Goal: Information Seeking & Learning: Check status

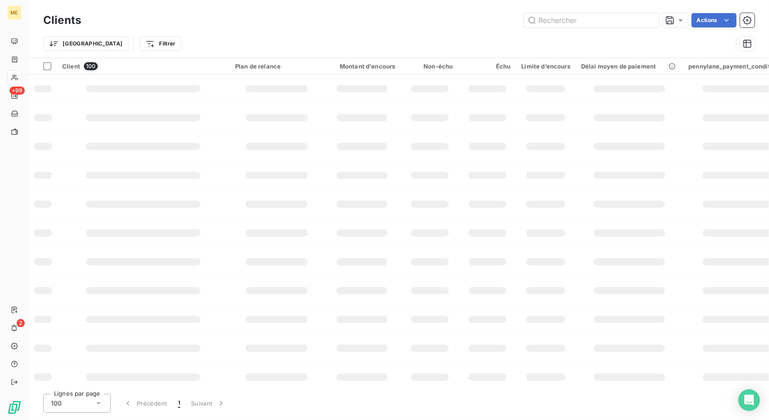
type input "1 - MS. Amlin Insurance 2 - TALENZ 3 - Solstyce 4 - ALP Distribution"
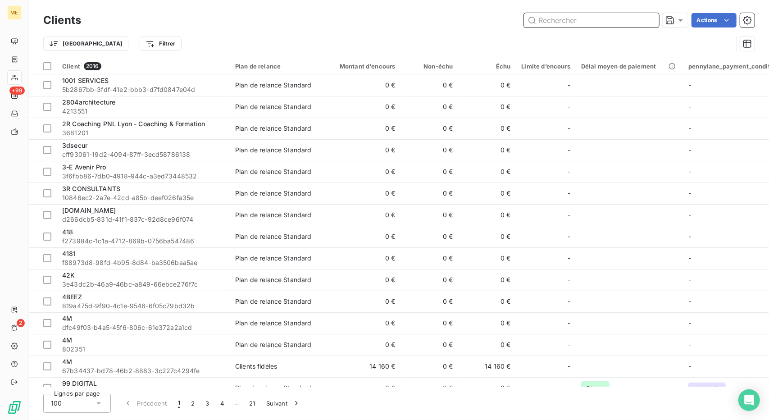
paste input "Jl3p"
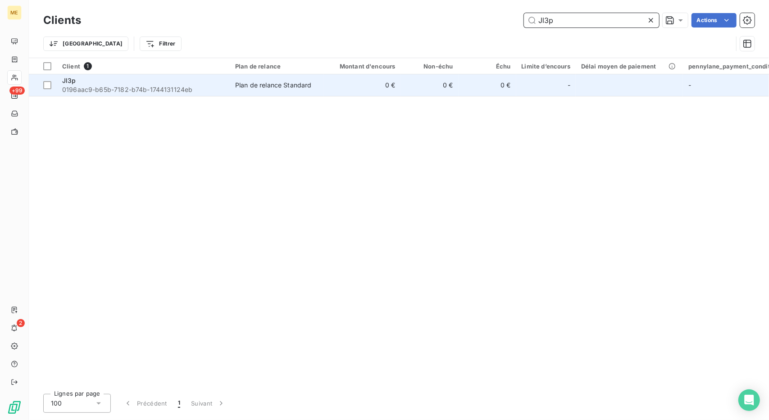
type input "Jl3p"
click at [329, 91] on td "0 €" at bounding box center [361, 85] width 77 height 22
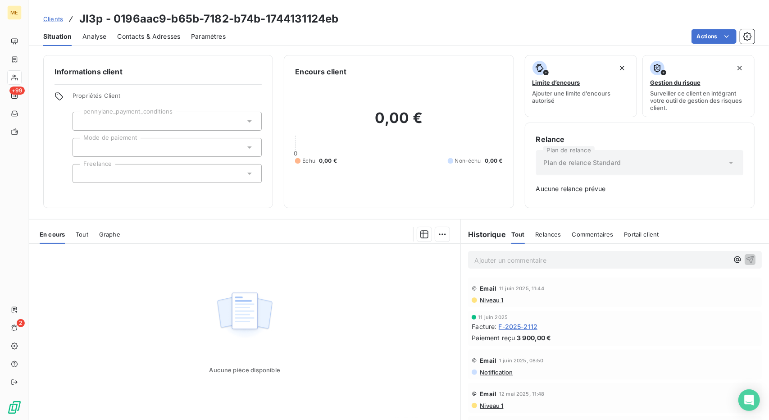
click at [60, 18] on span "Clients" at bounding box center [53, 18] width 20 height 7
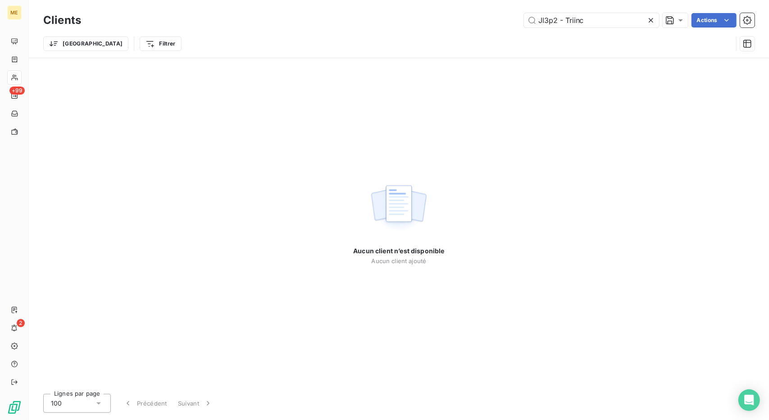
type input "$"
click at [565, 26] on input "Triinc" at bounding box center [591, 20] width 135 height 14
paste input "SPL TRI BERRY NIVERNAIS"
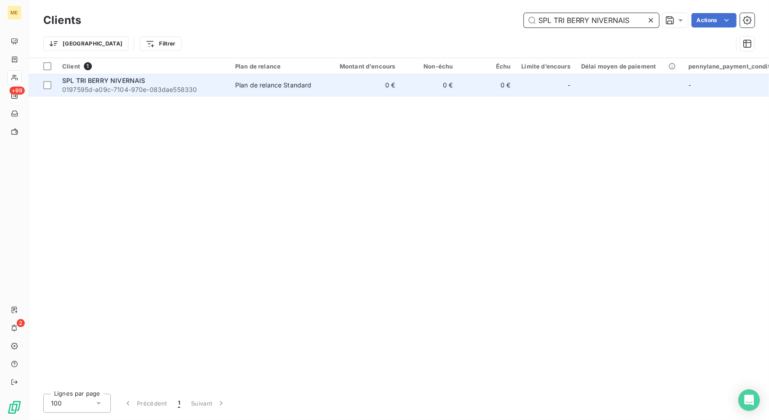
type input "SPL TRI BERRY NIVERNAIS"
click at [383, 82] on td "0 €" at bounding box center [361, 85] width 77 height 22
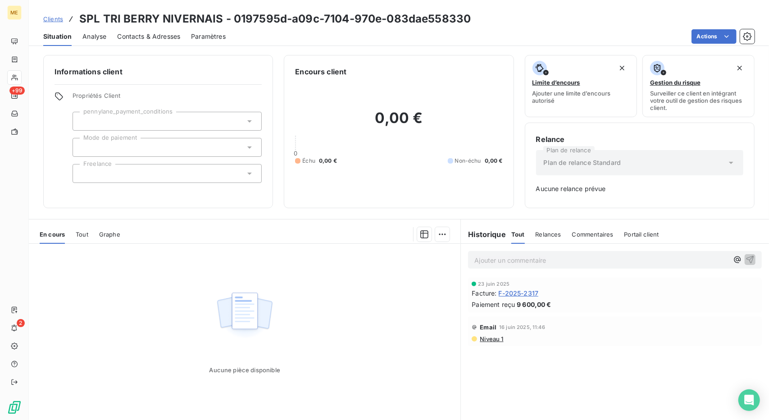
click at [53, 19] on span "Clients" at bounding box center [53, 18] width 20 height 7
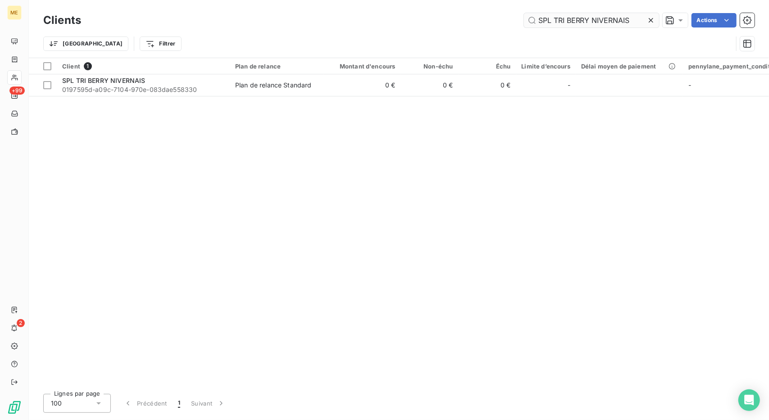
click at [601, 16] on input "SPL TRI BERRY NIVERNAIS" at bounding box center [591, 20] width 135 height 14
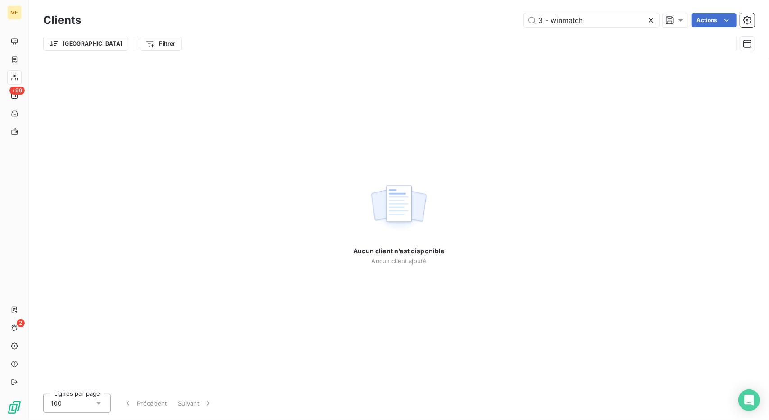
drag, startPoint x: 551, startPoint y: 18, endPoint x: 480, endPoint y: 15, distance: 71.3
click at [480, 15] on div "3 - winmatch Actions" at bounding box center [423, 20] width 663 height 14
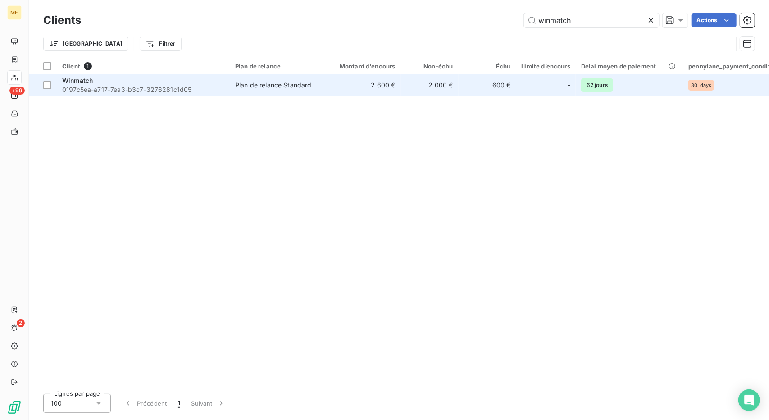
type input "winmatch"
click at [353, 91] on td "2 600 €" at bounding box center [361, 85] width 77 height 22
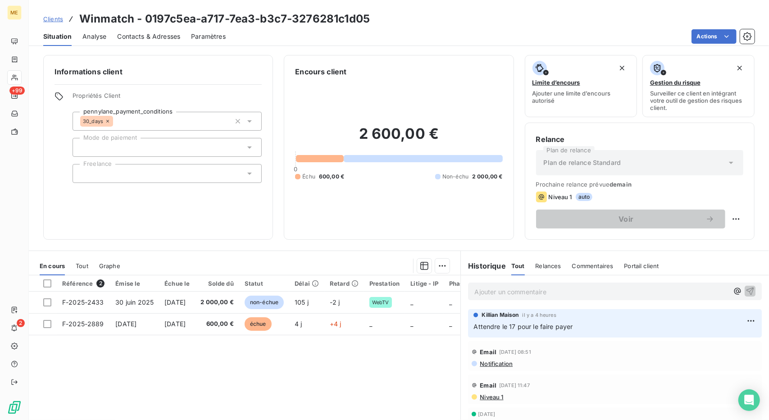
click at [59, 14] on link "Clients" at bounding box center [53, 18] width 20 height 9
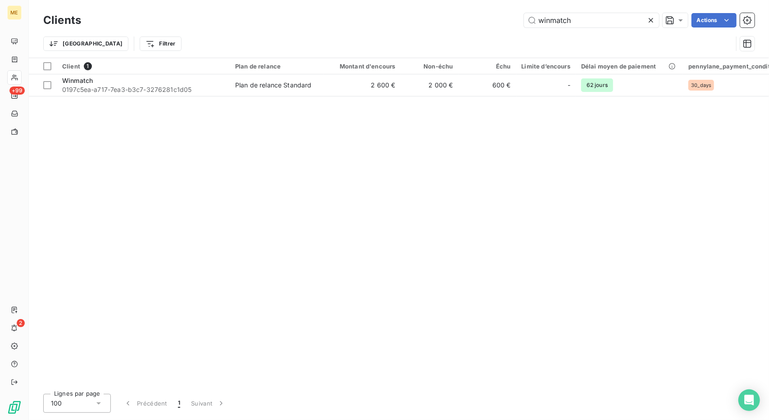
click at [549, 13] on div "Clients winmatch Actions" at bounding box center [398, 20] width 711 height 19
click at [547, 30] on div "Trier Filtrer" at bounding box center [398, 44] width 711 height 28
click at [549, 23] on input "winmatch" at bounding box center [591, 20] width 135 height 14
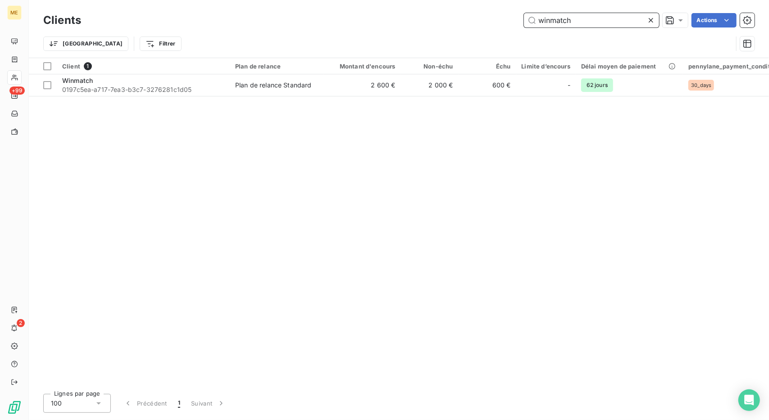
paste input "4 - Arkéa Banque Entreprises & Institutionnels"
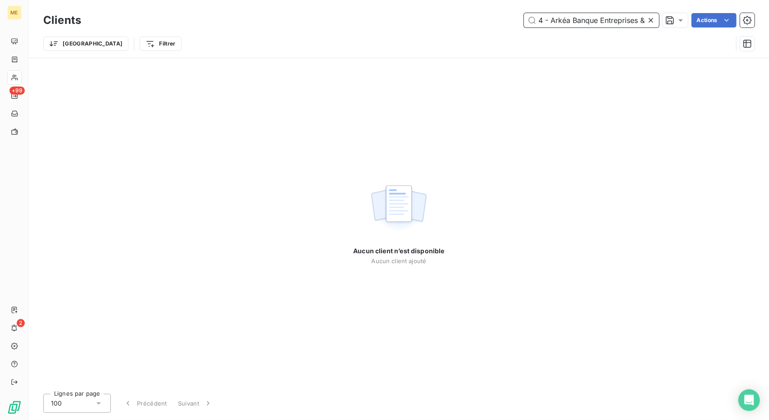
drag, startPoint x: 546, startPoint y: 17, endPoint x: 497, endPoint y: 9, distance: 49.3
click at [497, 9] on div "Clients 4 - Arkéa Banque Entreprises & Institutionnels Actions Trier Filtrer" at bounding box center [399, 29] width 740 height 58
click at [537, 17] on input "4 - Arkéa Banque Entreprises & Institutionnels" at bounding box center [591, 20] width 135 height 14
click at [549, 19] on input "4 - Arkéa Banque Entreprises & Institutionnels" at bounding box center [591, 20] width 135 height 14
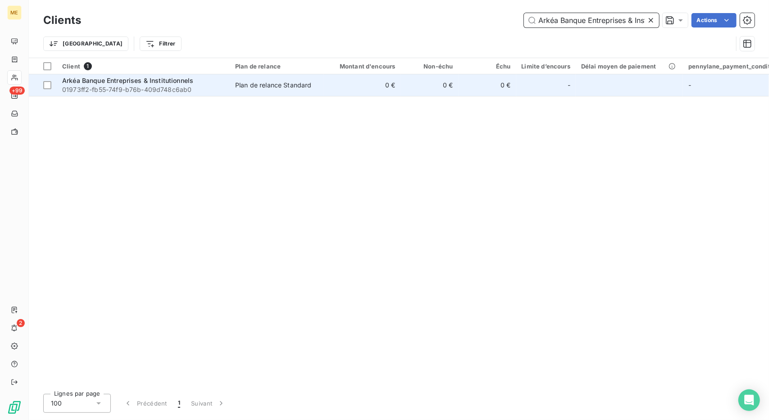
type input "Arkéa Banque Entreprises & Institutionnels"
click at [407, 92] on td "0 €" at bounding box center [430, 85] width 58 height 22
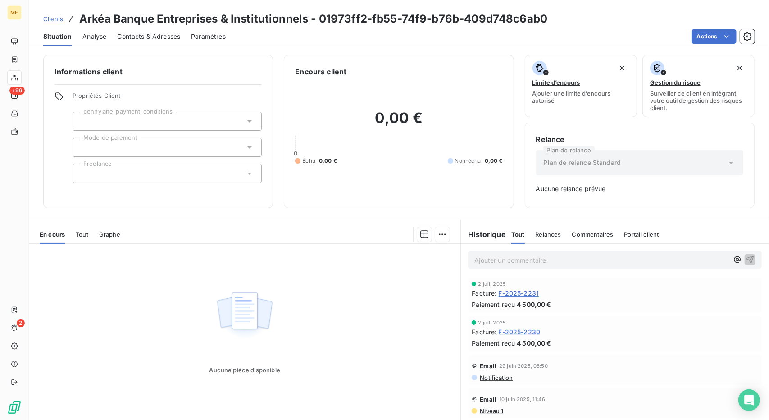
click at [53, 18] on span "Clients" at bounding box center [53, 18] width 20 height 7
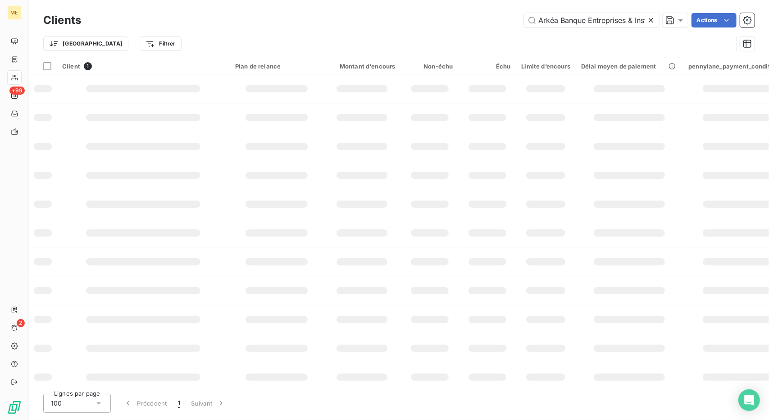
scroll to position [0, 38]
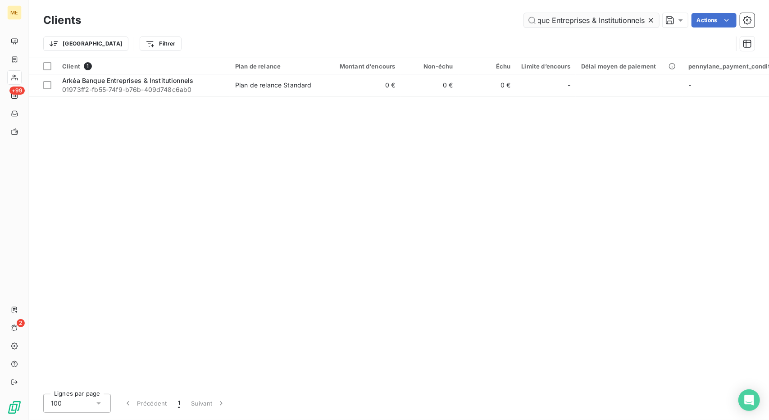
click at [553, 24] on input "Arkéa Banque Entreprises & Institutionnels" at bounding box center [591, 20] width 135 height 14
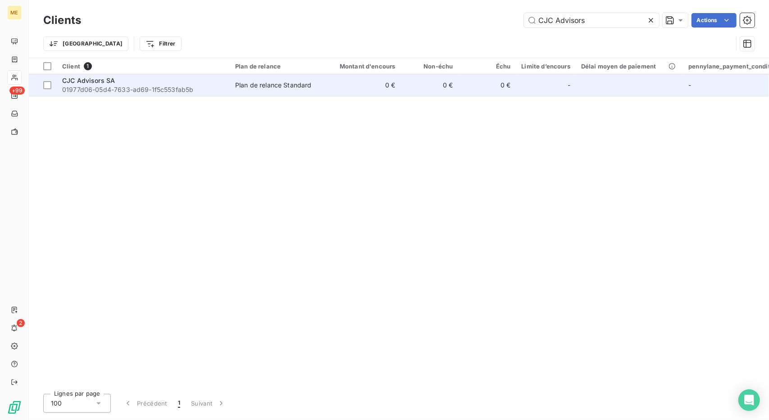
type input "CJC Advisors"
click at [348, 85] on td "0 €" at bounding box center [361, 85] width 77 height 22
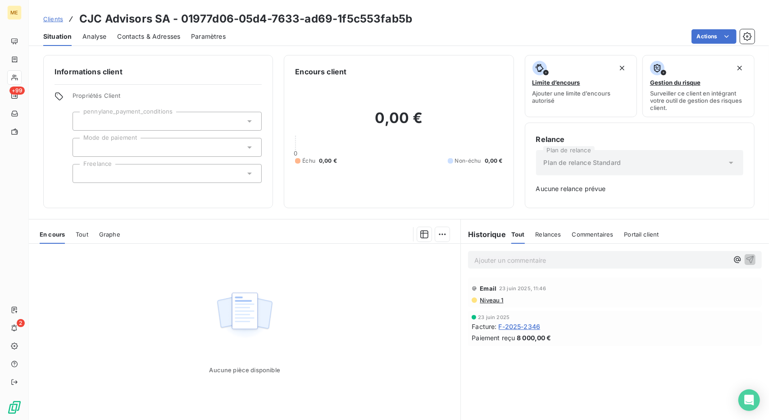
click at [58, 23] on link "Clients" at bounding box center [53, 18] width 20 height 9
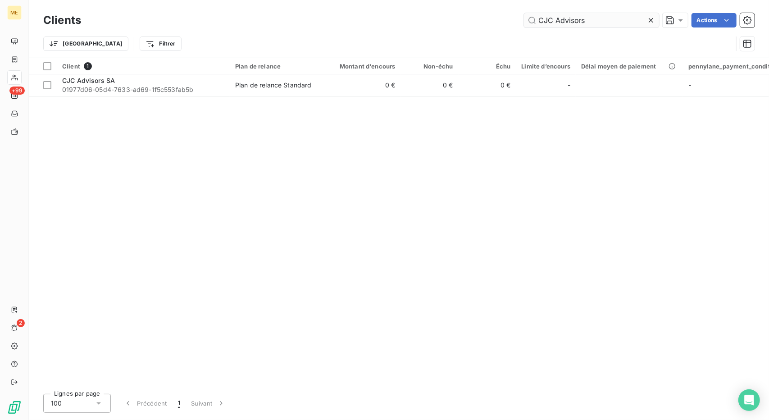
click at [580, 18] on input "CJC Advisors" at bounding box center [591, 20] width 135 height 14
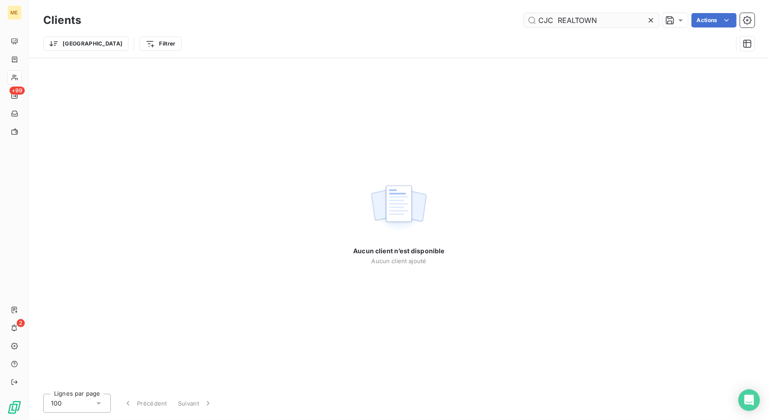
click at [580, 18] on input "CJC REALTOWN" at bounding box center [591, 20] width 135 height 14
click at [546, 18] on input "REALTOWN" at bounding box center [591, 20] width 135 height 14
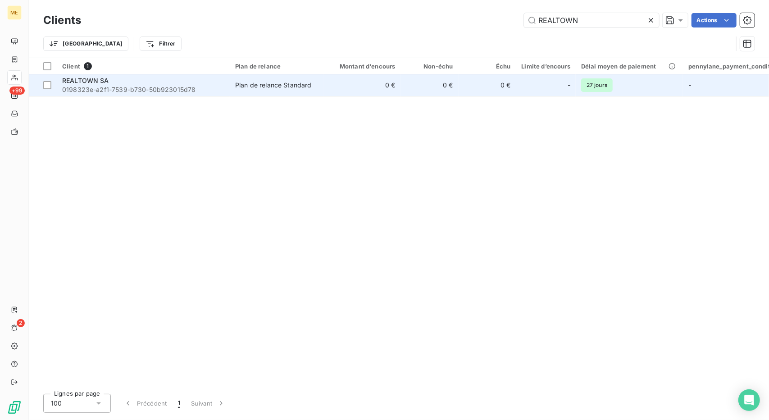
type input "REALTOWN"
click at [457, 87] on td "0 €" at bounding box center [430, 85] width 58 height 22
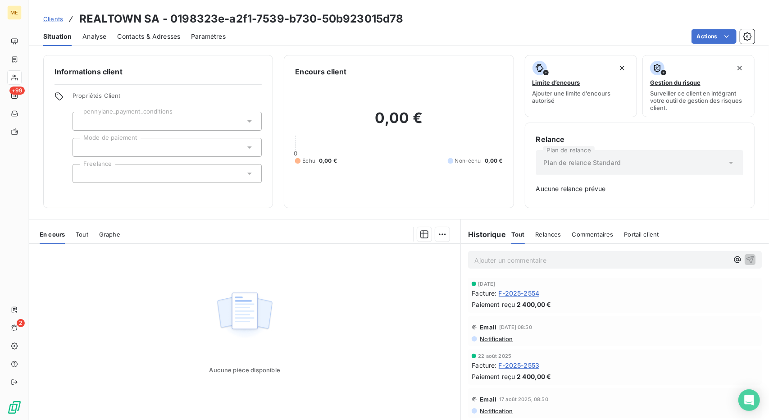
click at [59, 23] on link "Clients" at bounding box center [53, 18] width 20 height 9
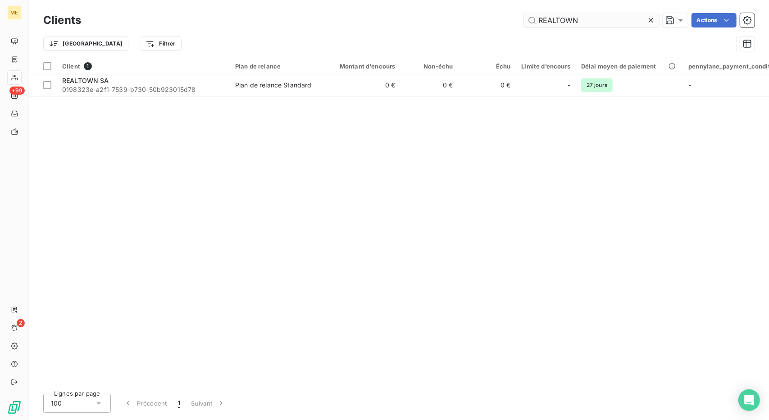
click at [573, 17] on input "REALTOWN" at bounding box center [591, 20] width 135 height 14
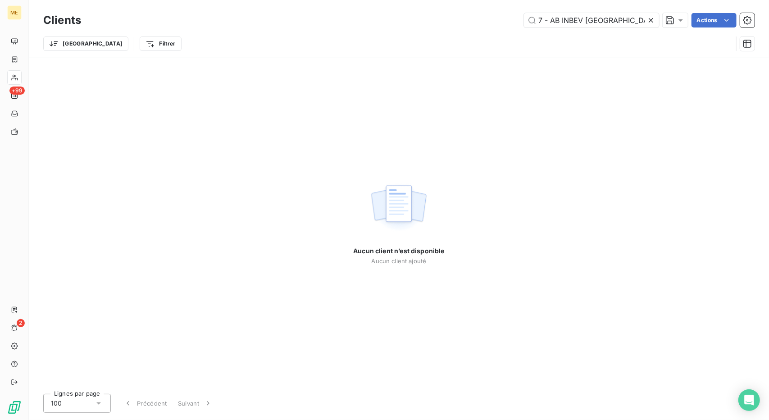
drag, startPoint x: 552, startPoint y: 19, endPoint x: 515, endPoint y: 19, distance: 37.4
click at [515, 19] on div "7 - AB INBEV FRANCE Actions" at bounding box center [423, 20] width 663 height 14
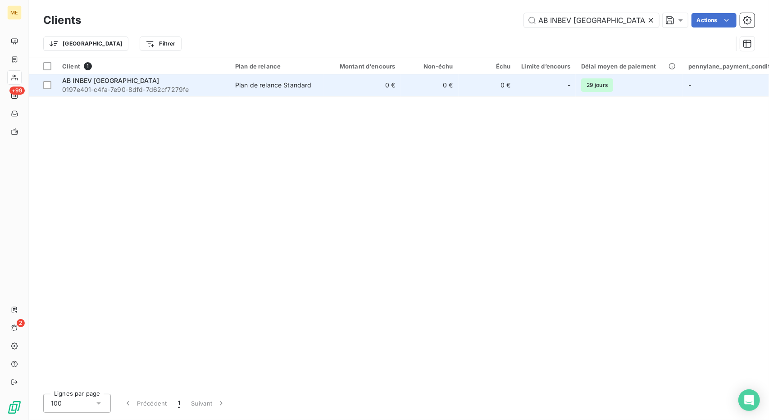
type input "AB INBEV [GEOGRAPHIC_DATA]"
click at [433, 75] on td "0 €" at bounding box center [430, 85] width 58 height 22
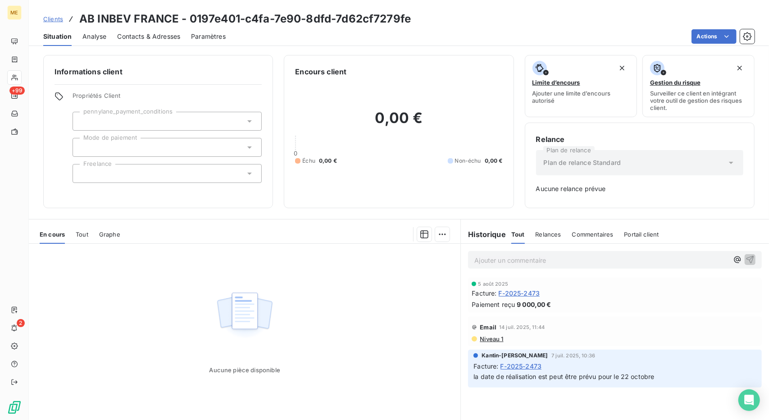
click at [51, 20] on span "Clients" at bounding box center [53, 18] width 20 height 7
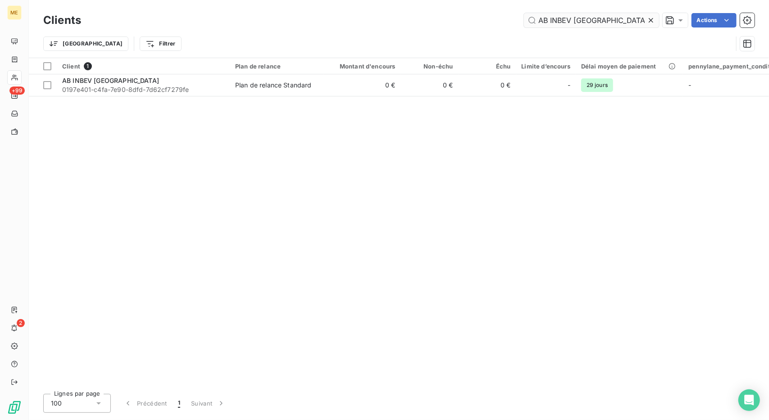
click at [556, 23] on input "AB INBEV [GEOGRAPHIC_DATA]" at bounding box center [591, 20] width 135 height 14
type input "FTHM Conseils"
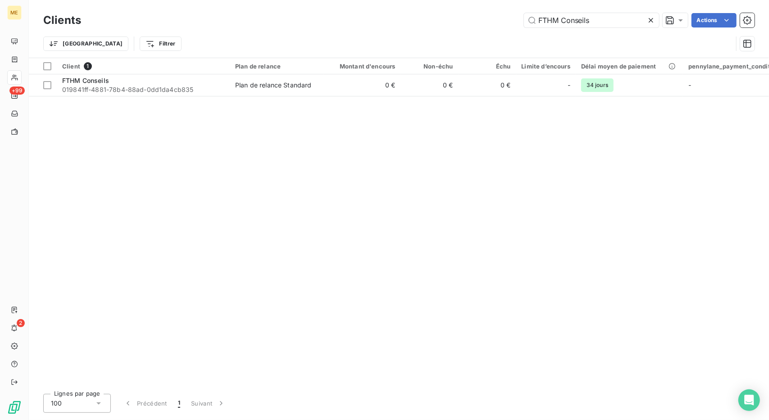
click at [369, 90] on td "0 €" at bounding box center [361, 85] width 77 height 22
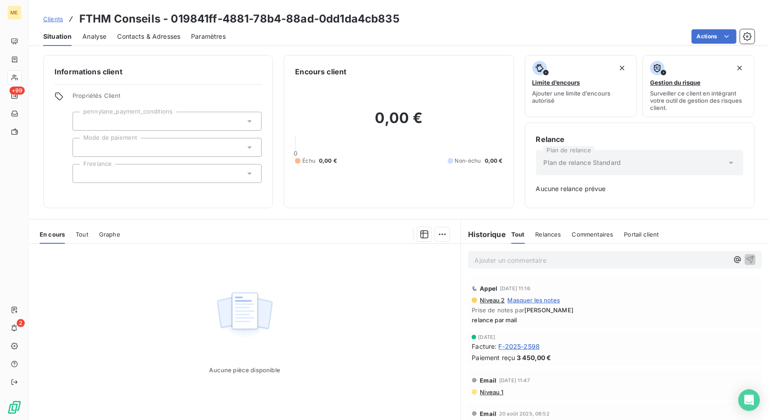
click at [61, 18] on span "Clients" at bounding box center [53, 18] width 20 height 7
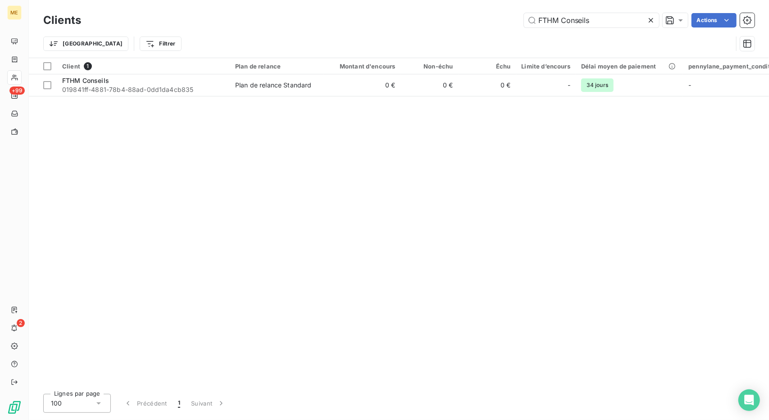
click at [574, 32] on div "Trier Filtrer" at bounding box center [398, 44] width 711 height 28
click at [577, 20] on input "FTHM Conseils" at bounding box center [591, 20] width 135 height 14
paste input "PHGD"
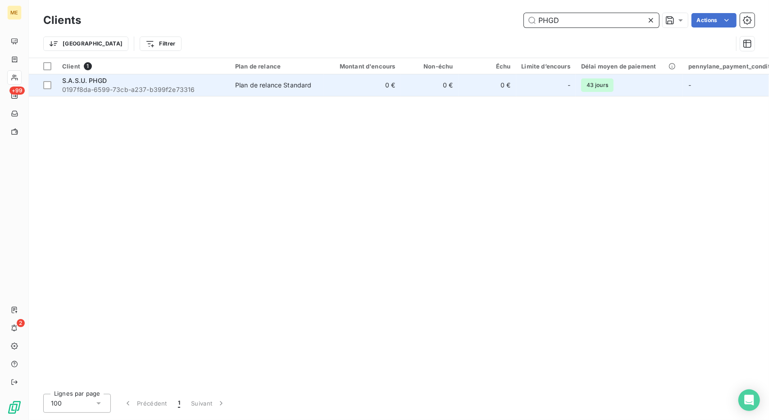
type input "PHGD"
click at [409, 89] on td "0 €" at bounding box center [430, 85] width 58 height 22
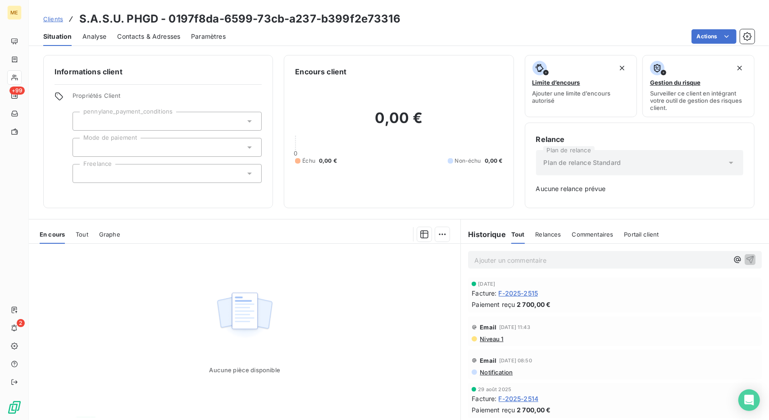
click at [56, 18] on span "Clients" at bounding box center [53, 18] width 20 height 7
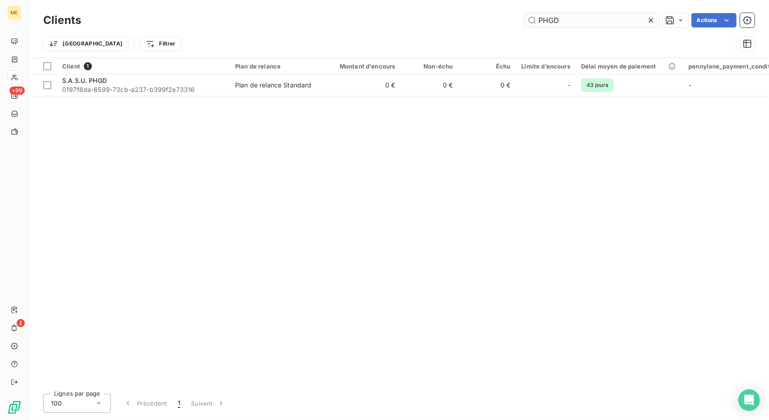
click at [538, 15] on input "PHGD" at bounding box center [591, 20] width 135 height 14
type input "InPulse Lab"
click at [383, 89] on td "0 €" at bounding box center [361, 85] width 77 height 22
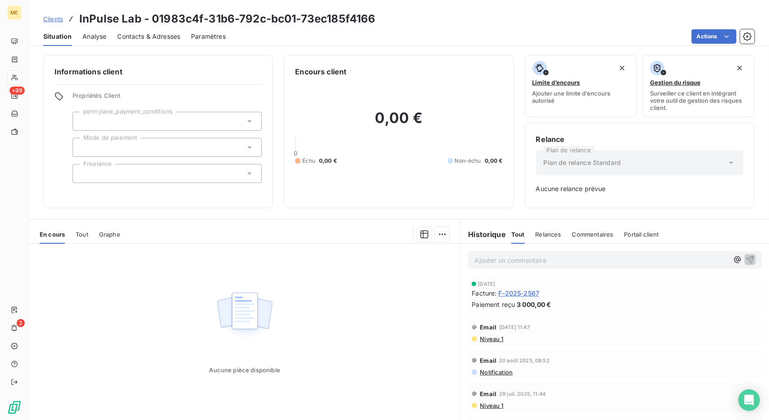
click at [50, 16] on span "Clients" at bounding box center [53, 18] width 20 height 7
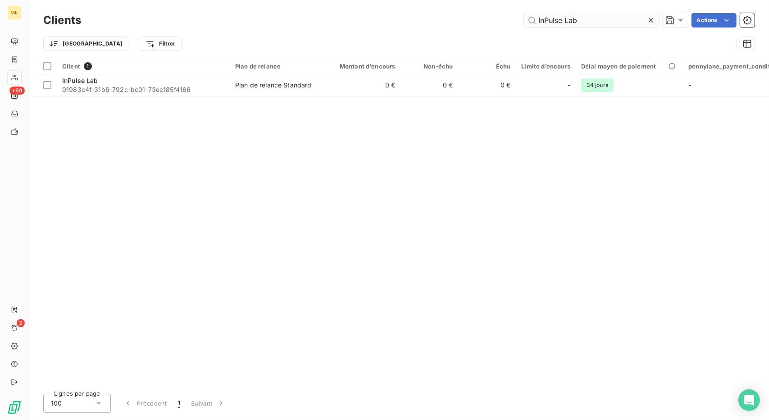
click at [559, 16] on input "InPulse Lab" at bounding box center [591, 20] width 135 height 14
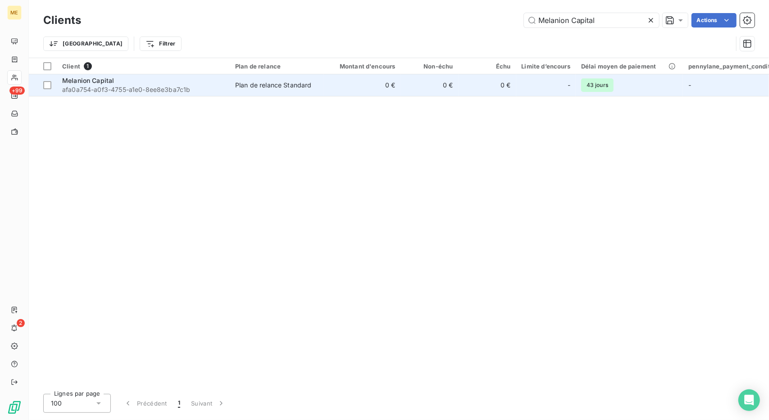
type input "Melanion Capital"
click at [366, 86] on td "0 €" at bounding box center [361, 85] width 77 height 22
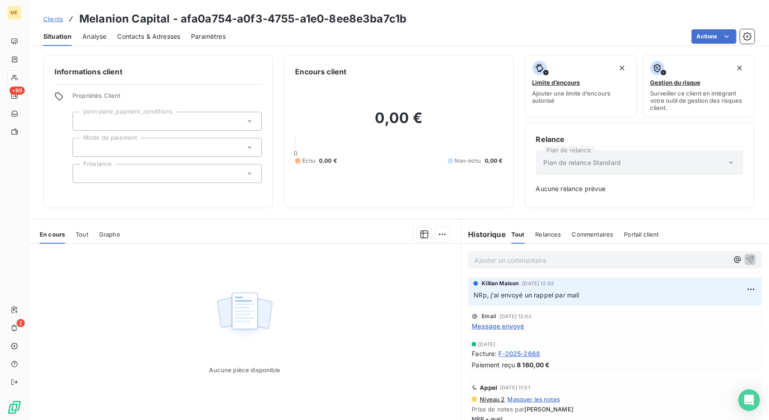
click at [57, 17] on span "Clients" at bounding box center [53, 18] width 20 height 7
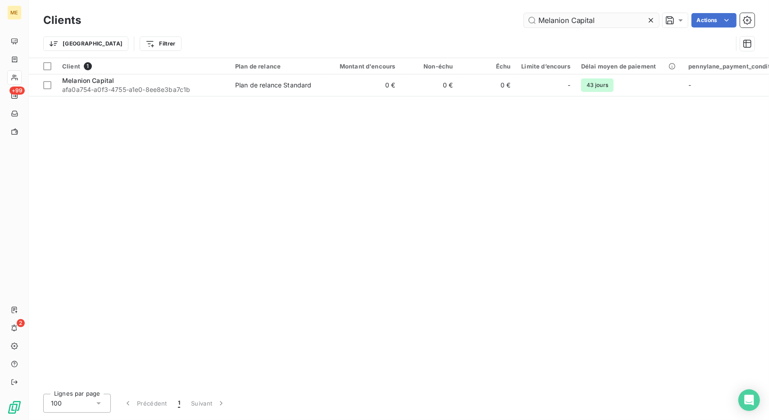
click at [570, 19] on input "Melanion Capital" at bounding box center [591, 20] width 135 height 14
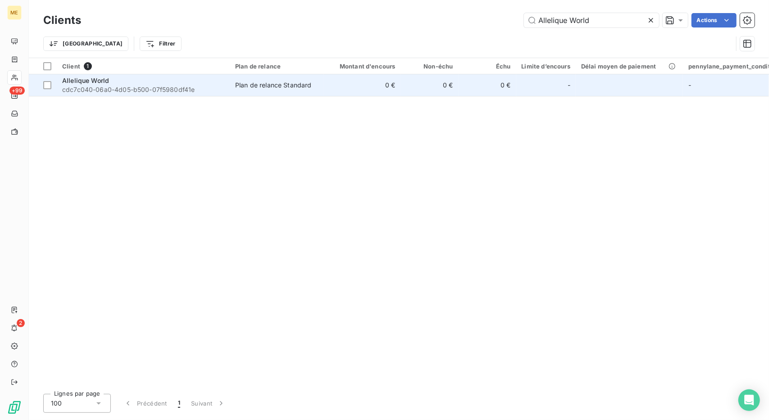
type input "Allelique World"
click at [403, 92] on td "0 €" at bounding box center [430, 85] width 58 height 22
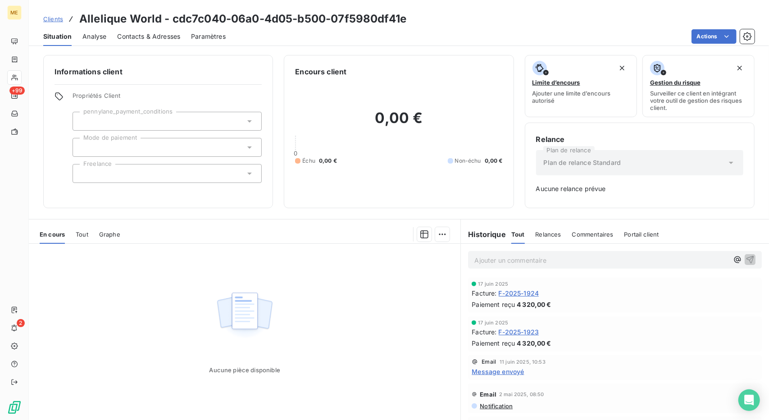
click at [55, 11] on div "Clients Allelique World - cdc7c040-06a0-4d05-b500-07f5980df41e" at bounding box center [224, 19] width 363 height 16
click at [55, 17] on span "Clients" at bounding box center [53, 18] width 20 height 7
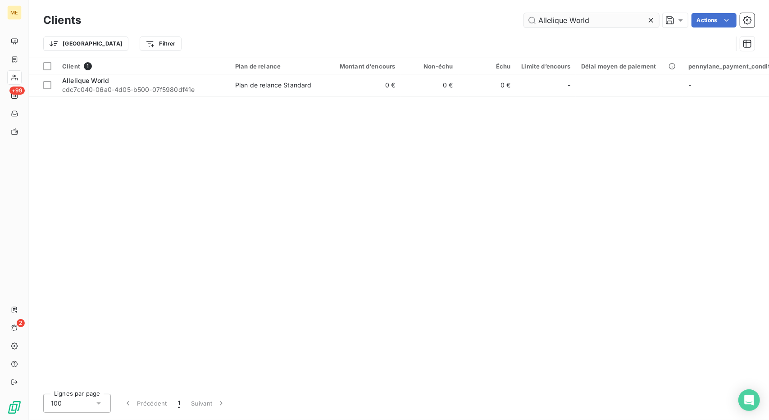
click at [551, 18] on input "Allelique World" at bounding box center [591, 20] width 135 height 14
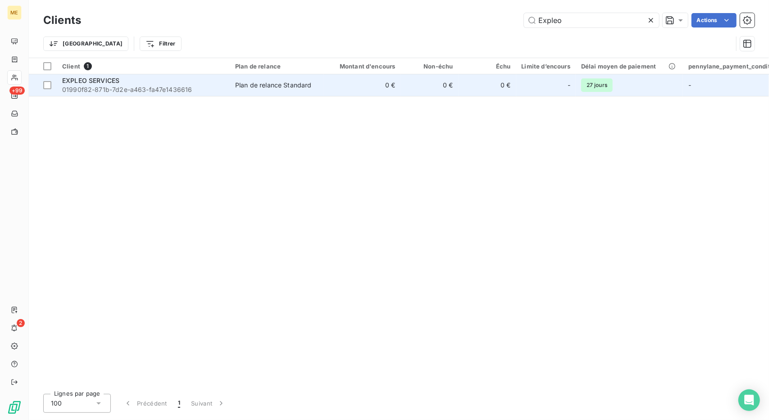
type input "Expleo"
click at [342, 81] on td "0 €" at bounding box center [361, 85] width 77 height 22
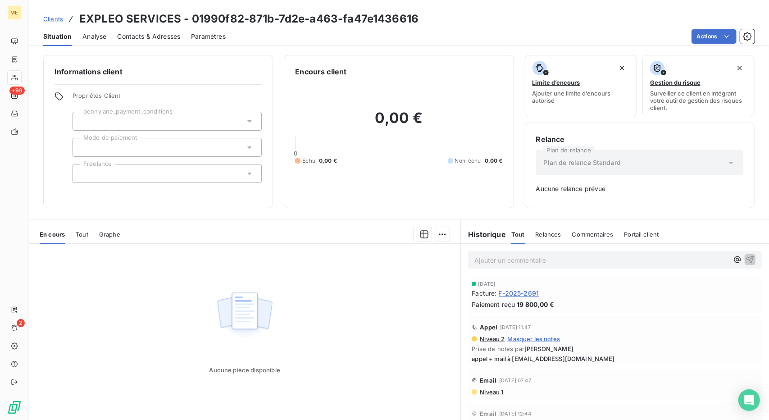
click at [52, 25] on div "Clients EXPLEO SERVICES - 01990f82-871b-7d2e-a463-fa47e1436616" at bounding box center [230, 19] width 375 height 16
click at [57, 18] on span "Clients" at bounding box center [53, 18] width 20 height 7
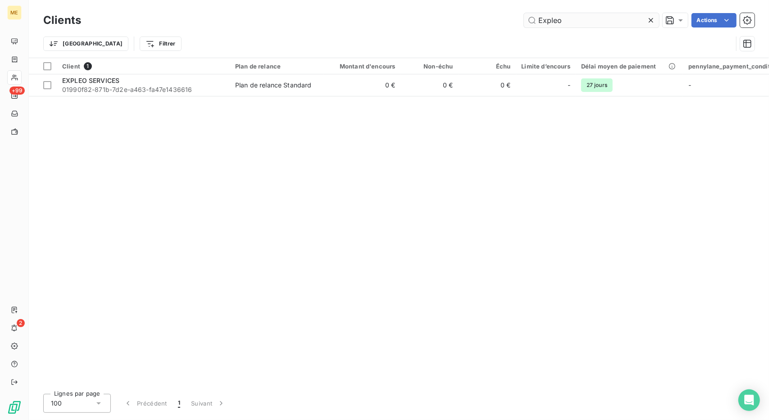
click at [558, 18] on input "Expleo" at bounding box center [591, 20] width 135 height 14
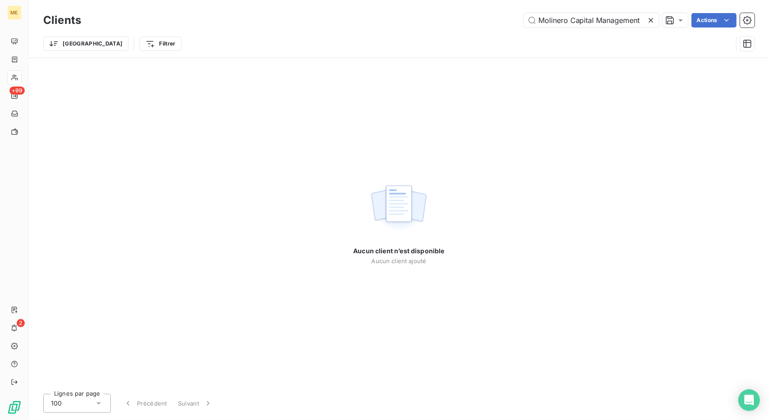
drag, startPoint x: 582, startPoint y: 18, endPoint x: 463, endPoint y: 19, distance: 119.0
click at [463, 19] on div "Molinero Capital Management Actions" at bounding box center [423, 20] width 663 height 14
type input "Molinero Capital Managementital Management"
click at [554, 15] on input "Molinero Capital Management" at bounding box center [591, 20] width 135 height 14
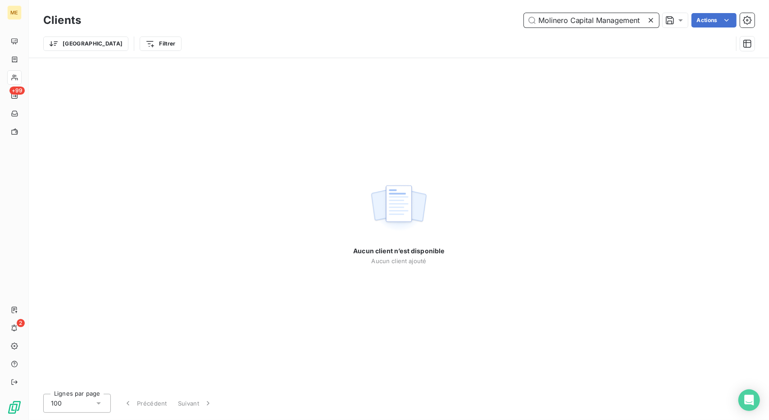
click at [554, 15] on input "Molinero Capital Management" at bounding box center [591, 20] width 135 height 14
paste input "Rafael Molinero"
click at [587, 18] on input "Rafael Molinero" at bounding box center [591, 20] width 135 height 14
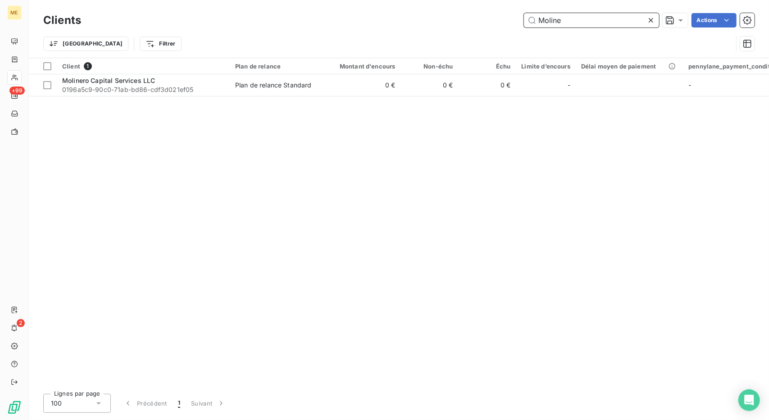
type input "Moline"
click at [264, 99] on div "Client 1 Plan de relance Montant d'encours Non-échu Échu Limite d’encours Délai…" at bounding box center [399, 222] width 740 height 328
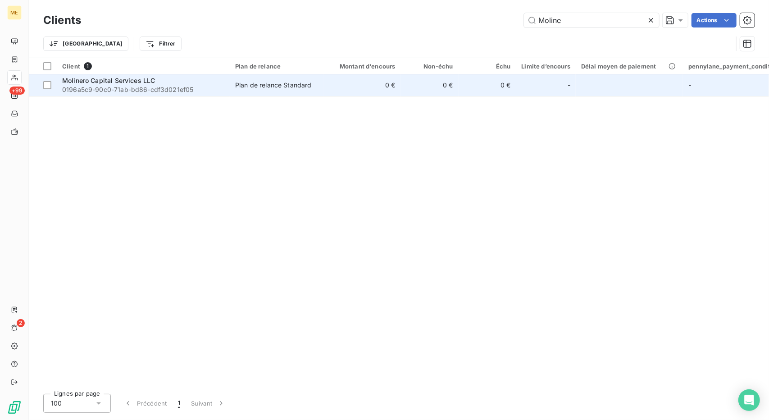
click at [284, 86] on div "Plan de relance Standard" at bounding box center [273, 85] width 77 height 9
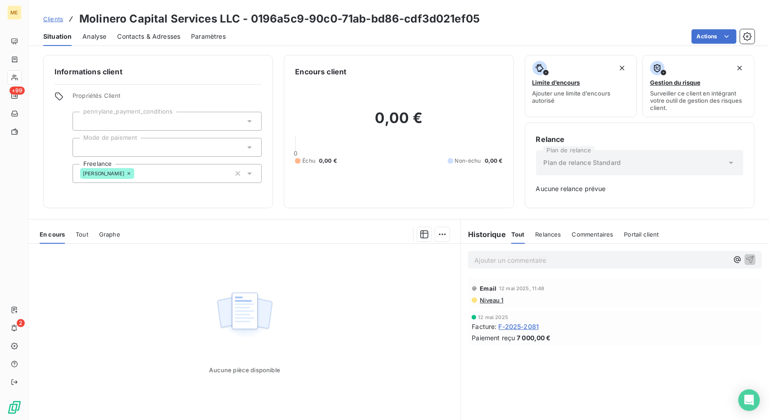
click at [57, 17] on span "Clients" at bounding box center [53, 18] width 20 height 7
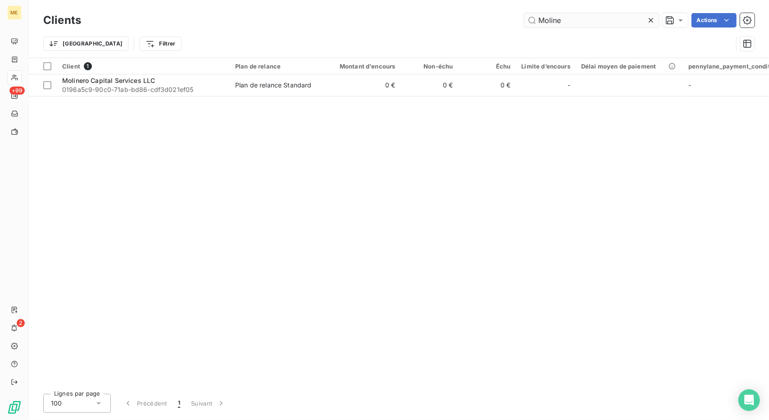
click at [551, 17] on input "Moline" at bounding box center [591, 20] width 135 height 14
type input "Save"
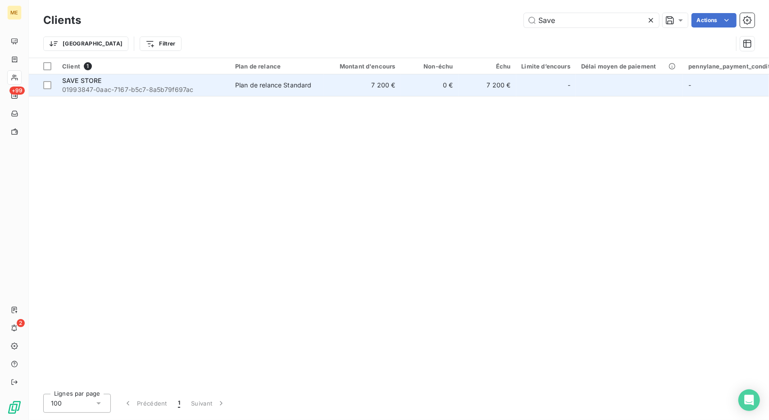
click at [135, 88] on span "01993847-0aac-7167-b5c7-8a5b79f697ac" at bounding box center [143, 89] width 162 height 9
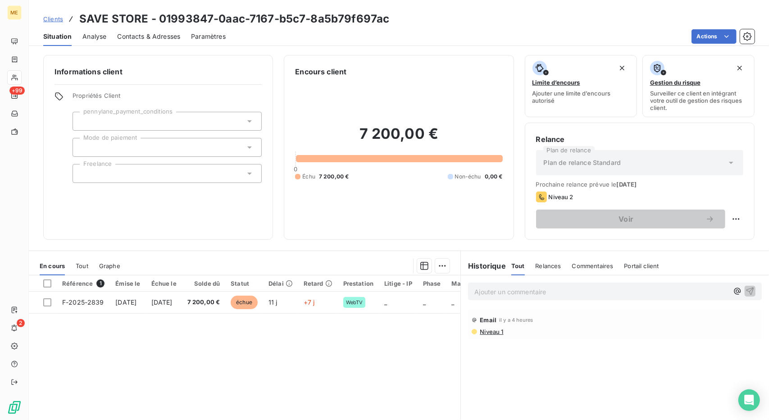
click at [46, 21] on span "Clients" at bounding box center [53, 18] width 20 height 7
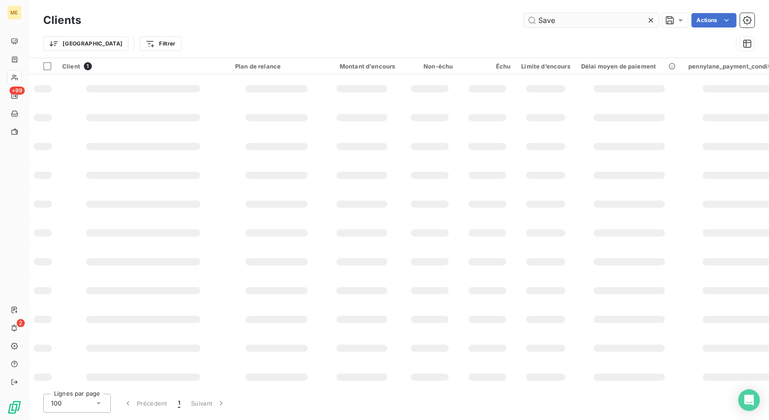
click at [551, 16] on input "Save" at bounding box center [591, 20] width 135 height 14
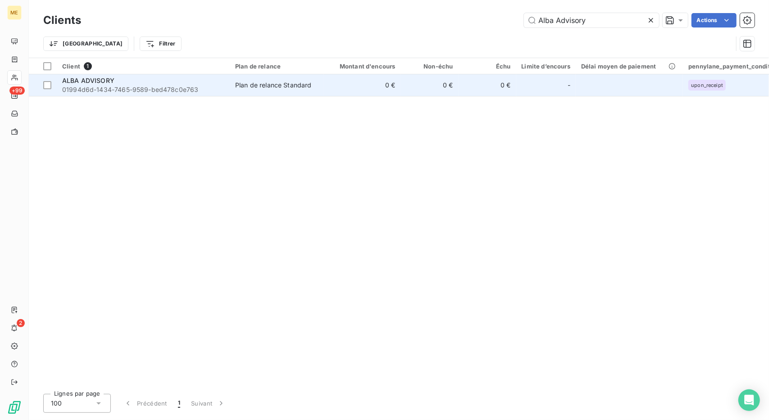
type input "Alba Advisory"
click at [348, 91] on td "0 €" at bounding box center [361, 85] width 77 height 22
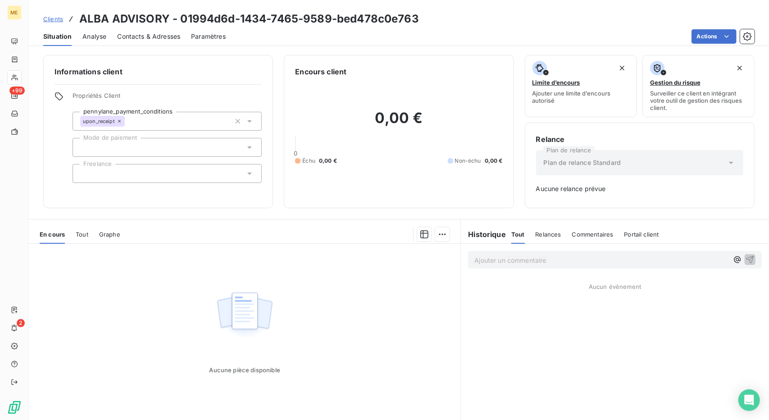
click at [140, 37] on span "Contacts & Adresses" at bounding box center [148, 36] width 63 height 9
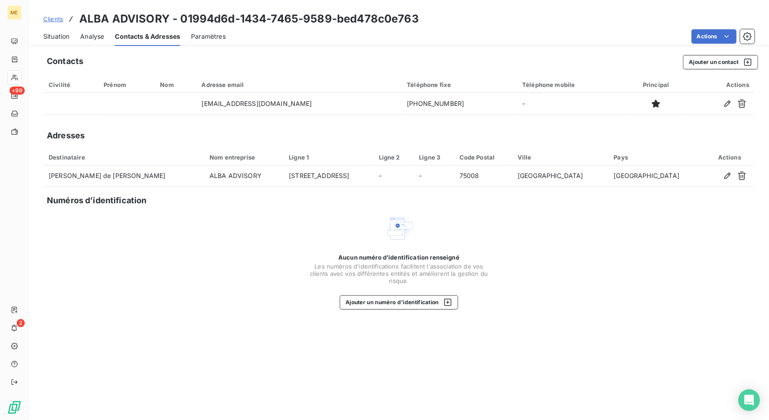
click at [69, 35] on span "Situation" at bounding box center [56, 36] width 26 height 9
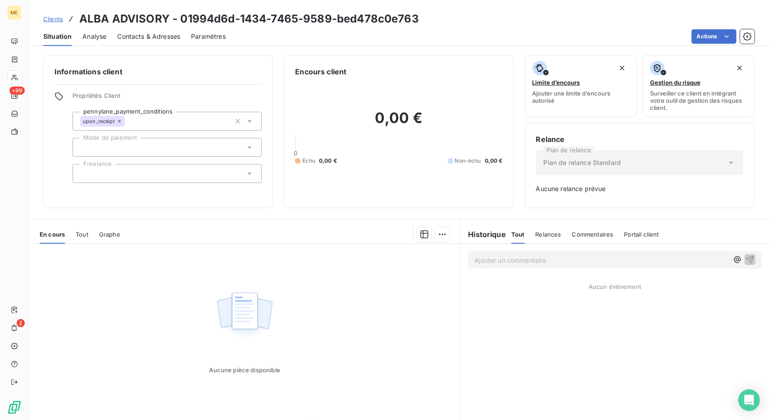
click at [83, 231] on span "Tout" at bounding box center [82, 234] width 13 height 7
click at [83, 231] on span "Tout" at bounding box center [83, 234] width 14 height 7
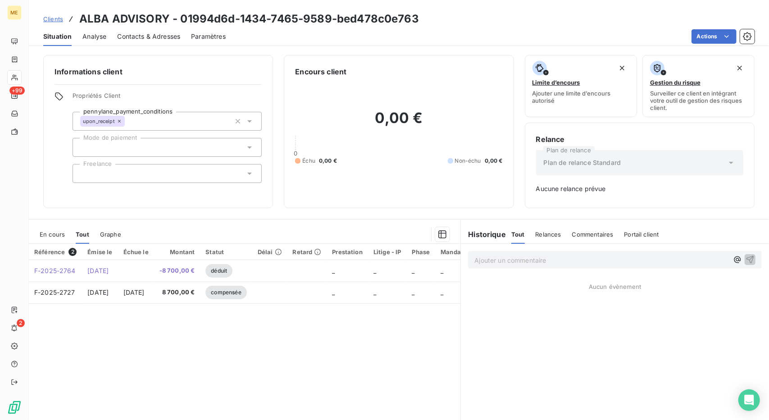
click at [52, 22] on span "Clients" at bounding box center [53, 18] width 20 height 7
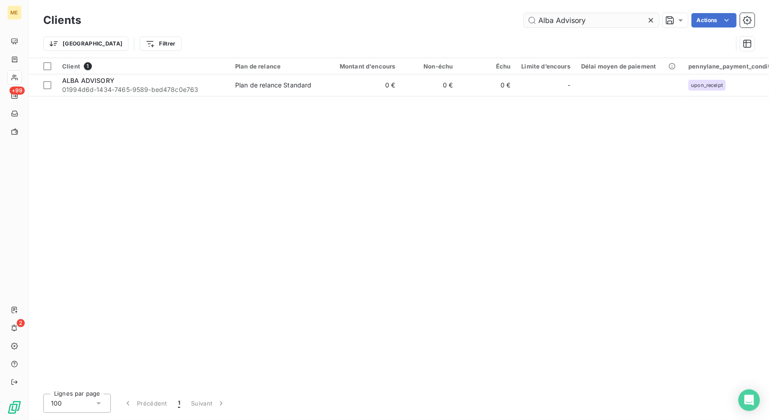
click at [565, 20] on input "Alba Advisory" at bounding box center [591, 20] width 135 height 14
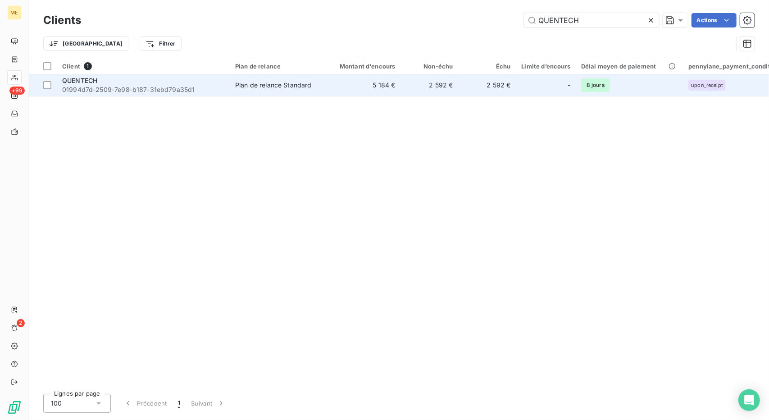
type input "QUENTECH"
click at [232, 94] on td "Plan de relance Standard" at bounding box center [277, 85] width 94 height 22
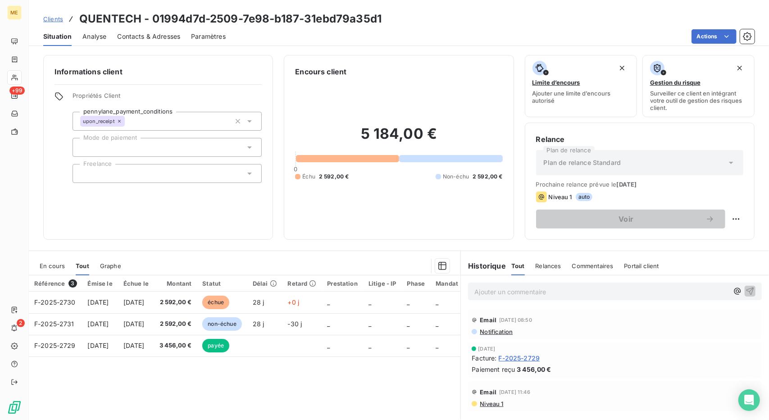
click at [51, 19] on span "Clients" at bounding box center [53, 18] width 20 height 7
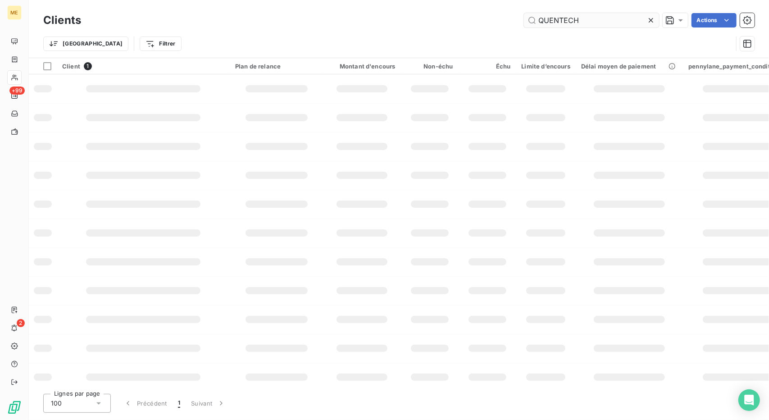
click at [555, 19] on input "QUENTECH" at bounding box center [591, 20] width 135 height 14
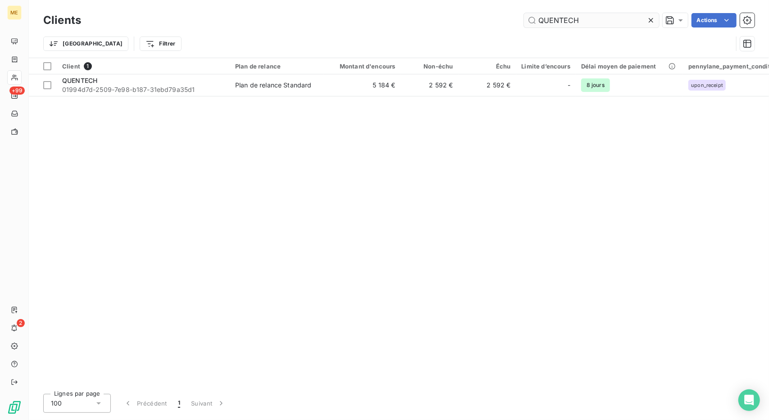
click at [555, 19] on input "QUENTECH" at bounding box center [591, 20] width 135 height 14
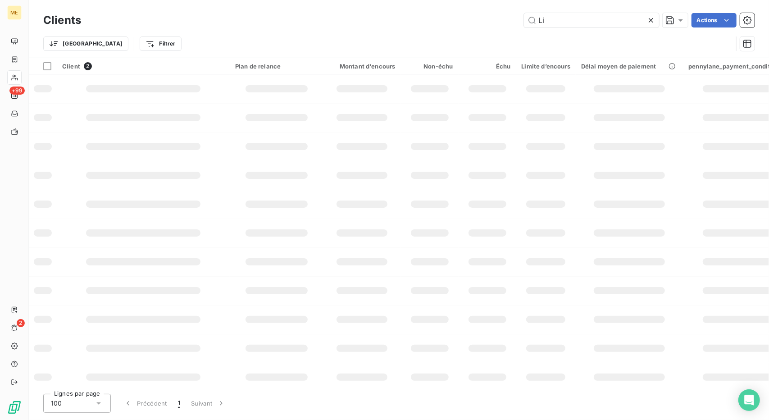
type input "L"
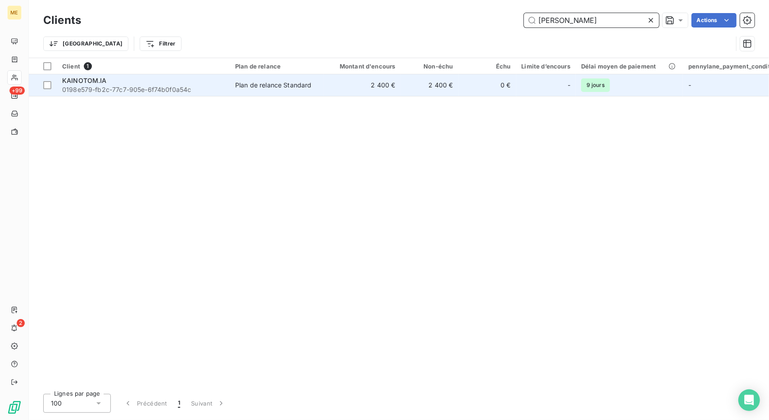
type input "KAIN"
click at [313, 91] on td "Plan de relance Standard" at bounding box center [277, 85] width 94 height 22
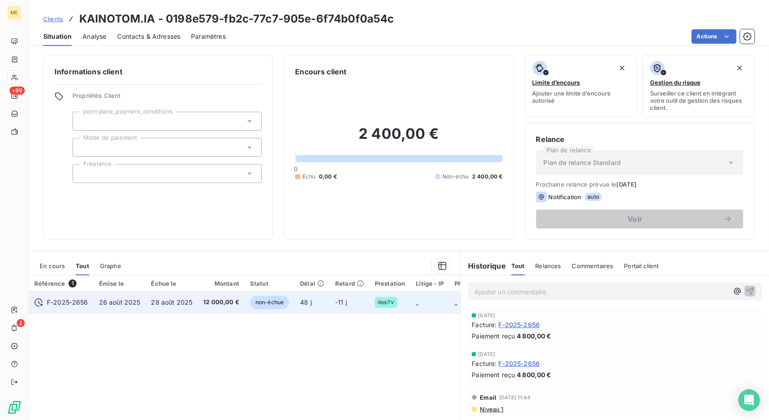
click at [272, 302] on span "non-échue" at bounding box center [269, 303] width 39 height 14
click at [230, 304] on span "12 000,00 €" at bounding box center [221, 302] width 36 height 9
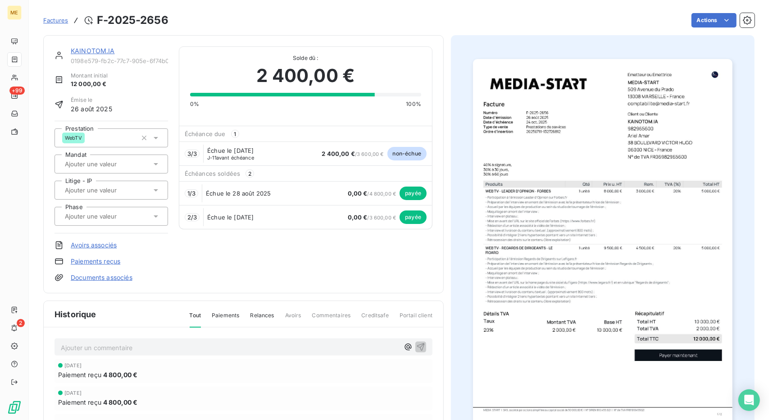
click at [79, 54] on link "KAINOTOM.IA" at bounding box center [93, 51] width 44 height 8
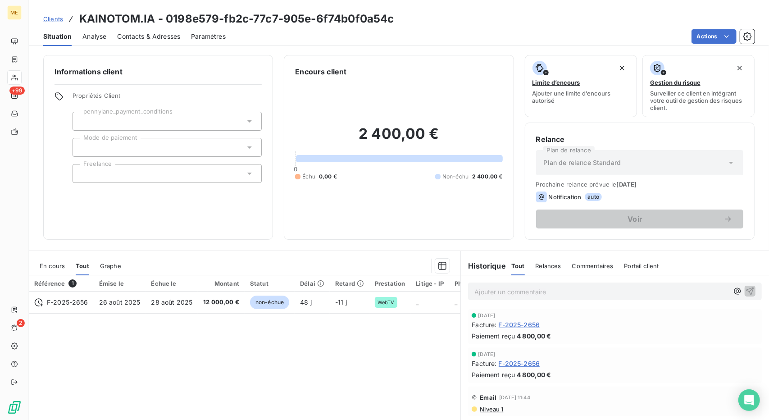
click at [42, 15] on div "Clients KAINOTOM.IA - 0198e579-fb2c-77c7-905e-6f74b0f0a54c" at bounding box center [399, 19] width 740 height 16
click at [47, 17] on span "Clients" at bounding box center [53, 18] width 20 height 7
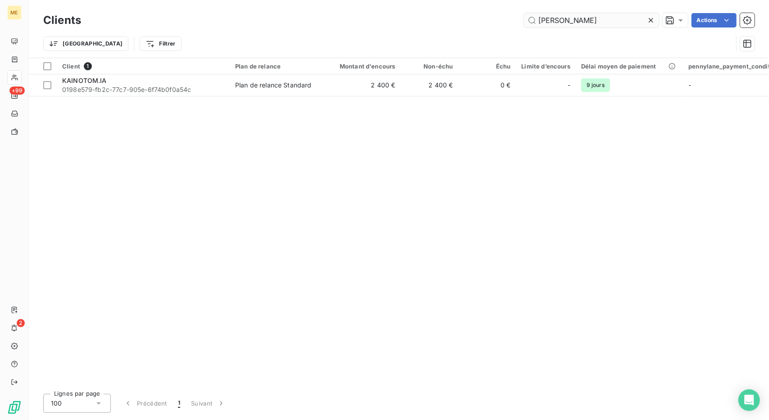
click at [547, 24] on input "KAIN" at bounding box center [591, 20] width 135 height 14
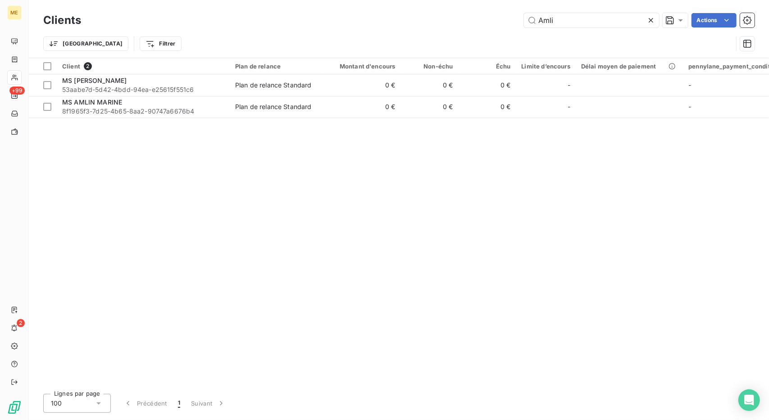
type input "Amli"
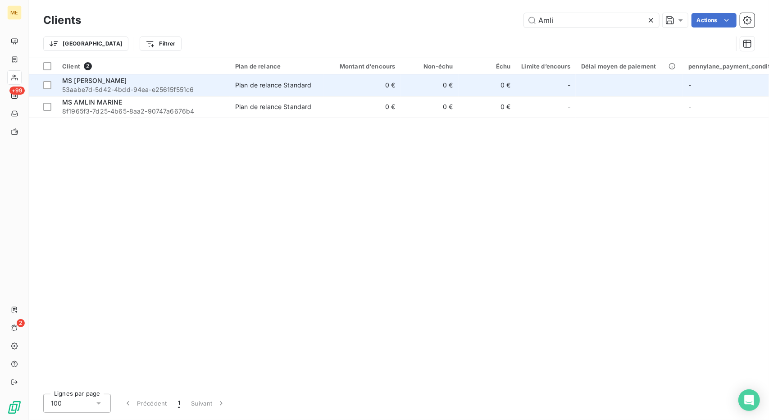
click at [154, 79] on div "MS AMLIN" at bounding box center [143, 80] width 162 height 9
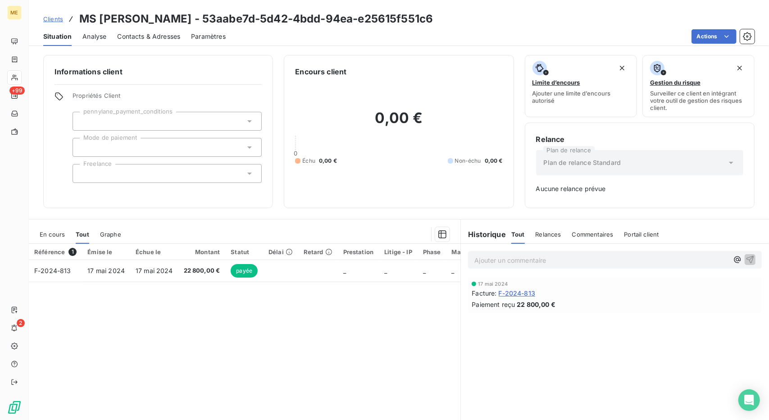
click at [58, 17] on span "Clients" at bounding box center [53, 18] width 20 height 7
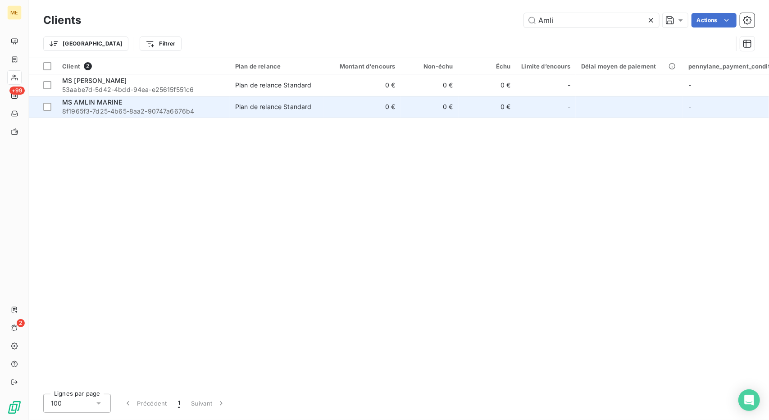
click at [120, 99] on span "MS AMLIN MARINE" at bounding box center [92, 102] width 60 height 8
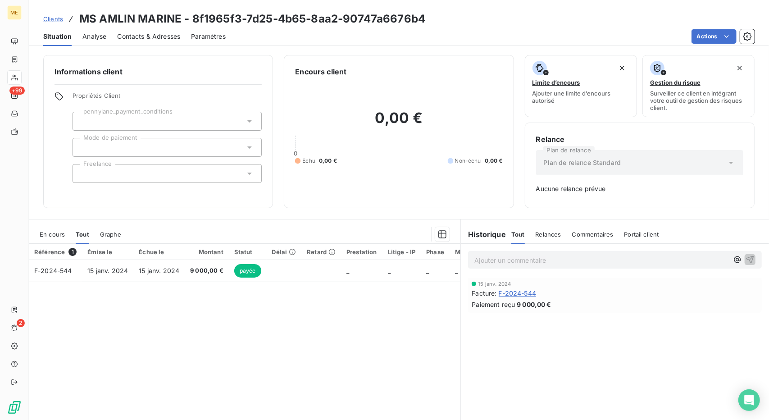
click at [48, 16] on span "Clients" at bounding box center [53, 18] width 20 height 7
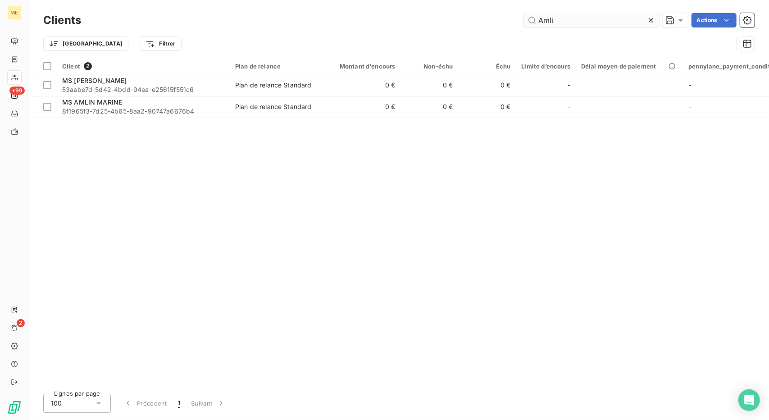
click at [555, 23] on input "Amli" at bounding box center [591, 20] width 135 height 14
click at [555, 23] on input "TALENZ" at bounding box center [591, 20] width 135 height 14
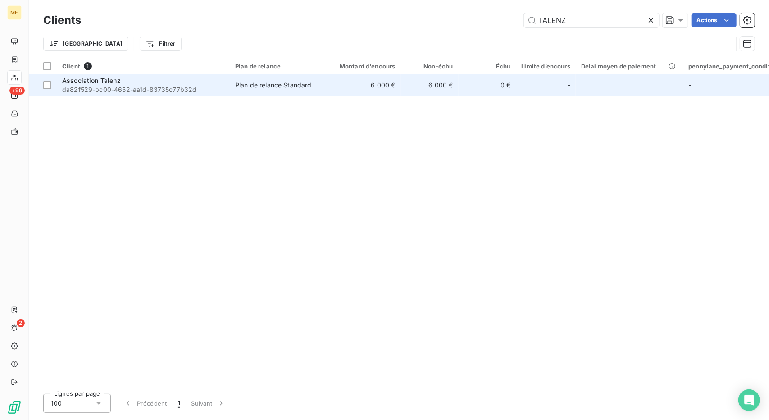
type input "TALENZ"
click at [371, 80] on td "6 000 €" at bounding box center [361, 85] width 77 height 22
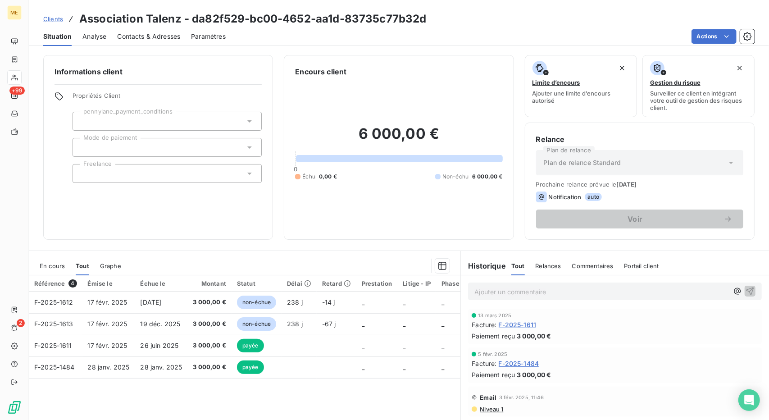
click at [59, 19] on span "Clients" at bounding box center [53, 18] width 20 height 7
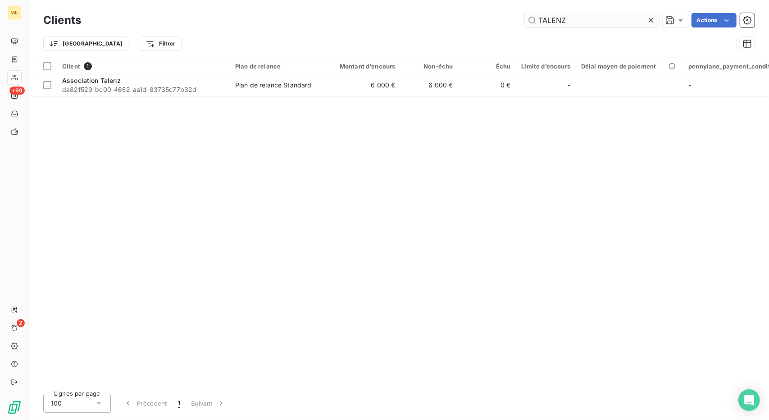
click at [564, 17] on input "TALENZ" at bounding box center [591, 20] width 135 height 14
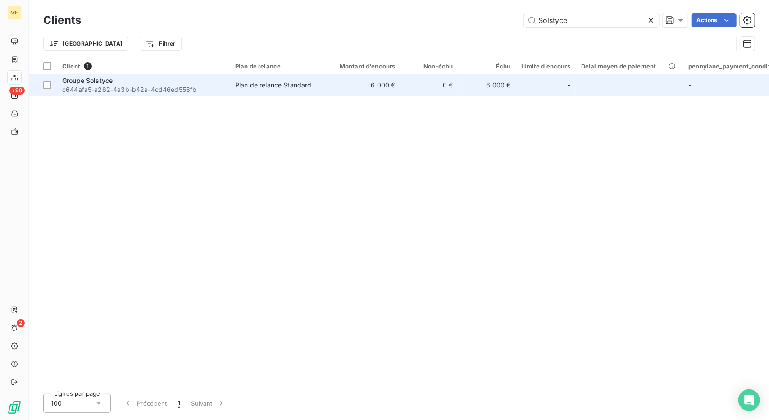
type input "Solstyce"
click at [328, 92] on td "6 000 €" at bounding box center [361, 85] width 77 height 22
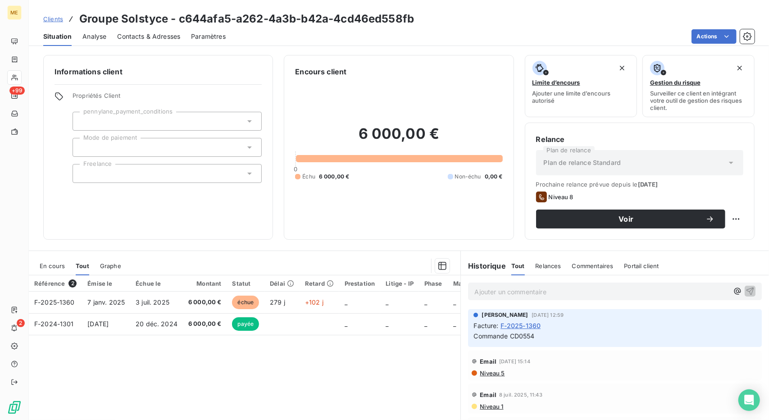
click at [52, 20] on span "Clients" at bounding box center [53, 18] width 20 height 7
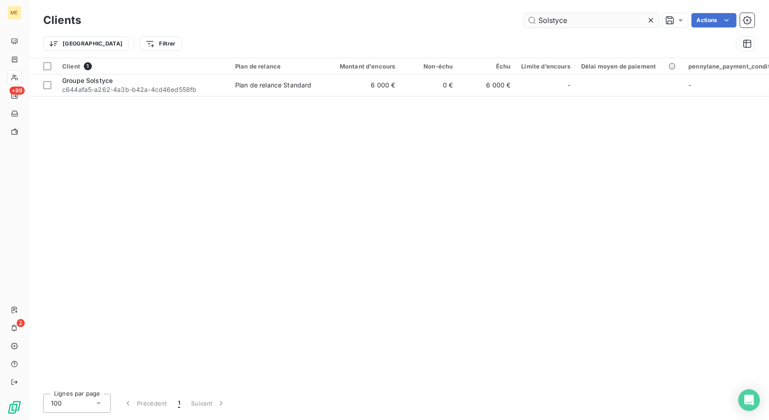
click at [543, 25] on input "Solstyce" at bounding box center [591, 20] width 135 height 14
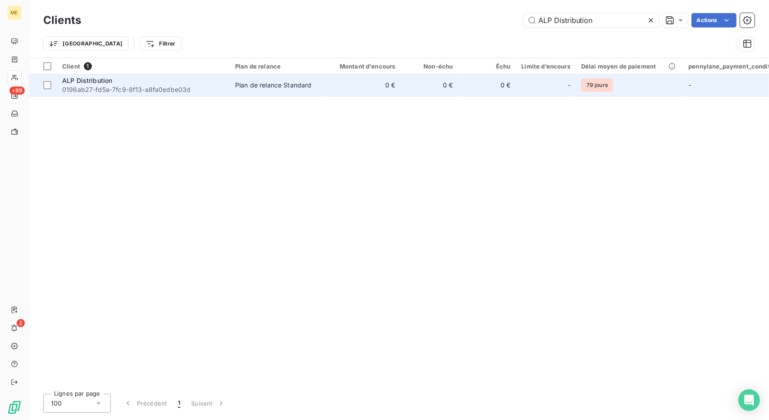
type input "ALP Distribution"
click at [410, 87] on td "0 €" at bounding box center [430, 85] width 58 height 22
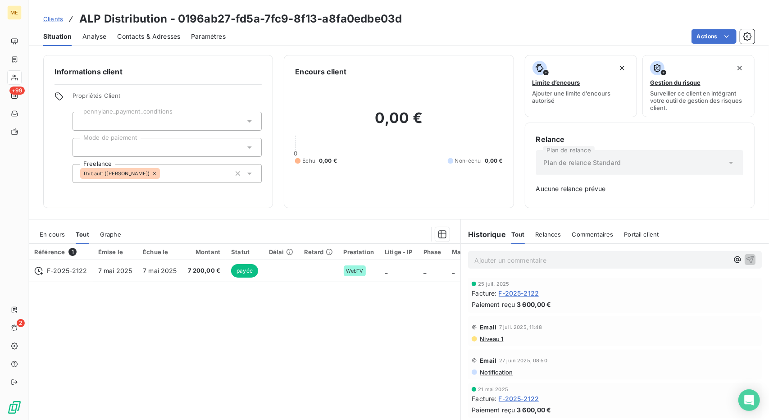
click at [410, 87] on div "0,00 € 0 Échu 0,00 € Non-échu 0,00 €" at bounding box center [398, 137] width 207 height 120
click at [59, 18] on span "Clients" at bounding box center [53, 18] width 20 height 7
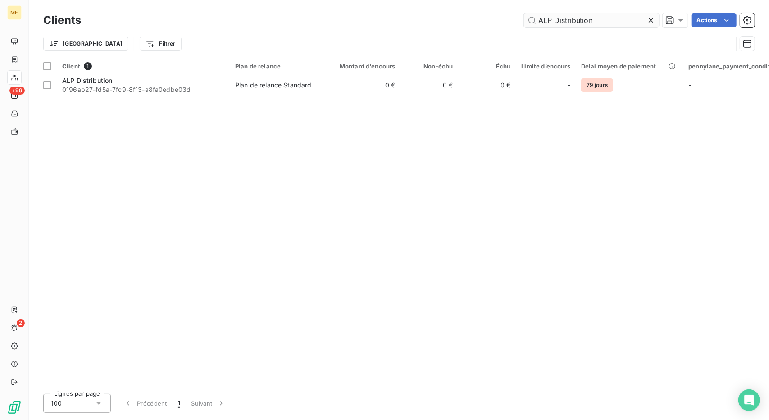
click at [556, 20] on input "ALP Distribution" at bounding box center [591, 20] width 135 height 14
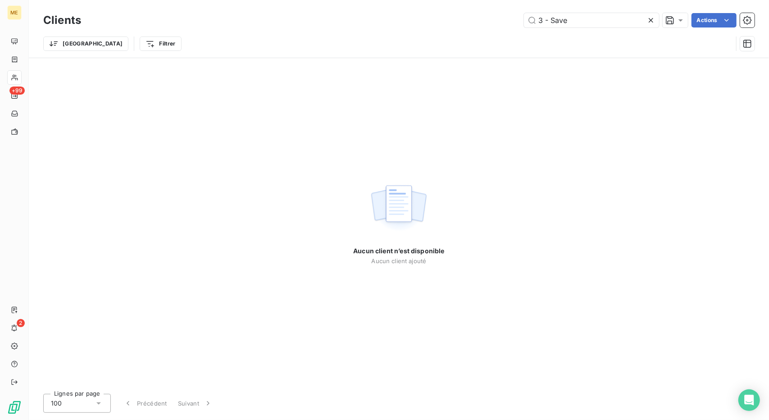
drag, startPoint x: 549, startPoint y: 19, endPoint x: 519, endPoint y: 19, distance: 30.2
click at [519, 19] on div "3 - Save Actions" at bounding box center [423, 20] width 663 height 14
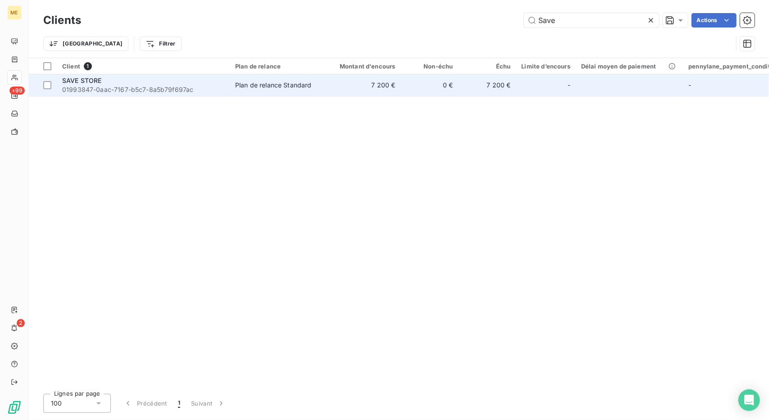
type input "Save"
drag, startPoint x: 247, startPoint y: 82, endPoint x: 205, endPoint y: 90, distance: 43.0
click at [205, 90] on span "01993847-0aac-7167-b5c7-8a5b79f697ac" at bounding box center [143, 89] width 162 height 9
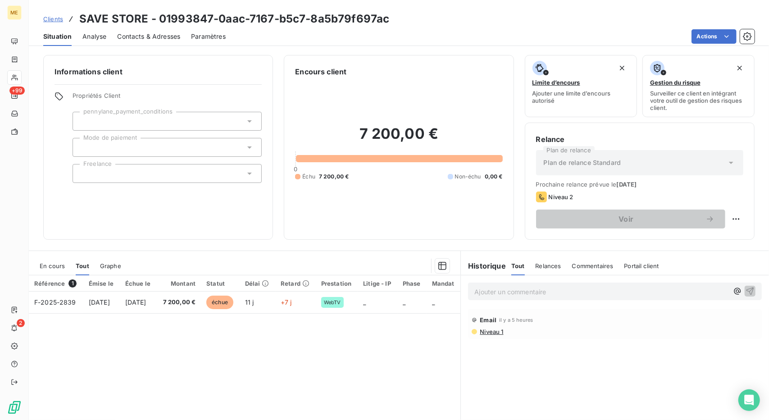
click at [47, 19] on span "Clients" at bounding box center [53, 18] width 20 height 7
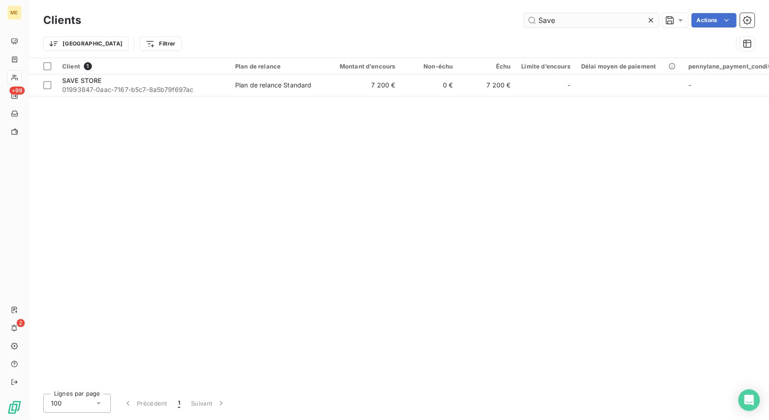
click at [546, 24] on input "Save" at bounding box center [591, 20] width 135 height 14
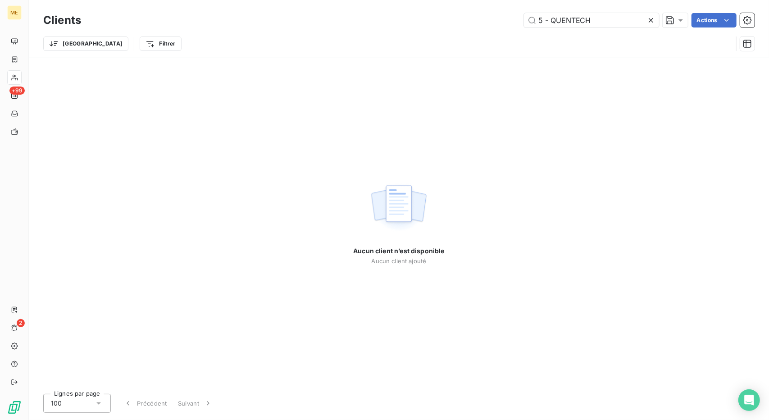
drag, startPoint x: 549, startPoint y: 20, endPoint x: 466, endPoint y: 20, distance: 82.9
click at [466, 20] on div "5 - QUENTECH Actions" at bounding box center [423, 20] width 663 height 14
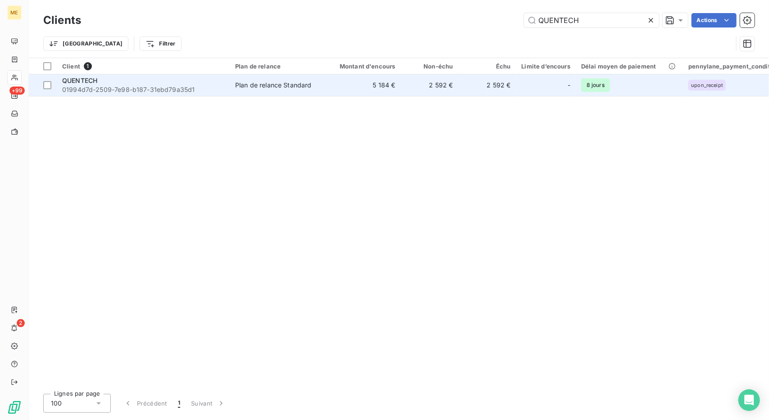
type input "QUENTECH"
click at [344, 79] on td "5 184 €" at bounding box center [361, 85] width 77 height 22
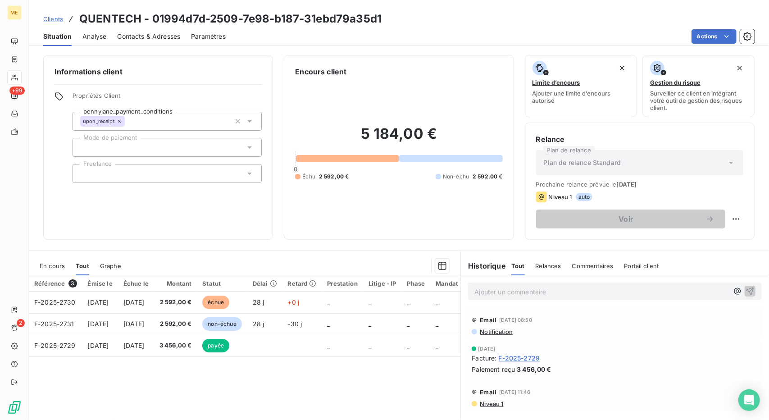
click at [48, 22] on span "Clients" at bounding box center [53, 18] width 20 height 7
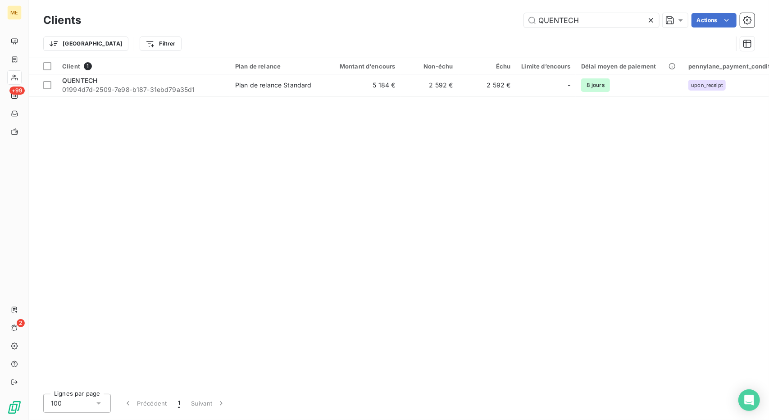
click at [553, 29] on div "Clients QUENTECH Actions" at bounding box center [398, 20] width 711 height 19
click at [559, 24] on input "QUENTECH" at bounding box center [591, 20] width 135 height 14
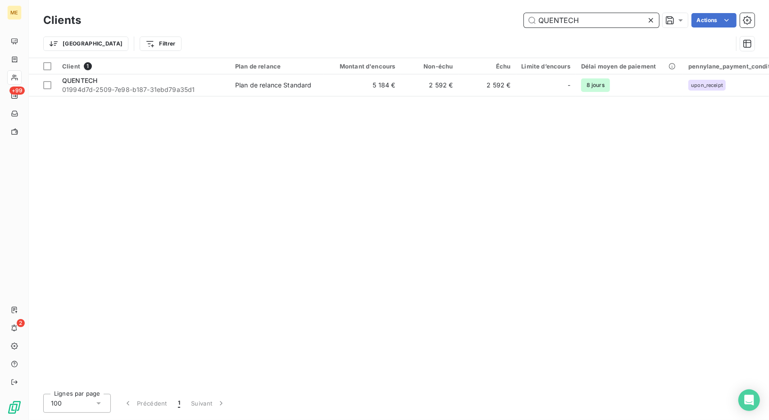
paste input "6 - Limova.ai"
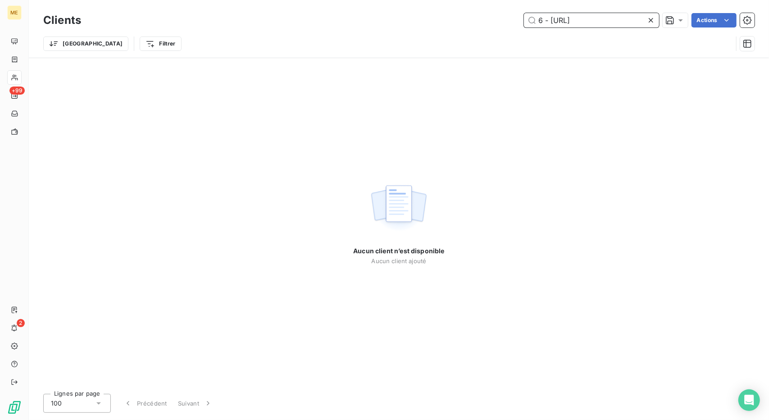
drag, startPoint x: 549, startPoint y: 18, endPoint x: 504, endPoint y: 22, distance: 45.3
click at [504, 22] on div "6 - Limova.ai Actions" at bounding box center [423, 20] width 663 height 14
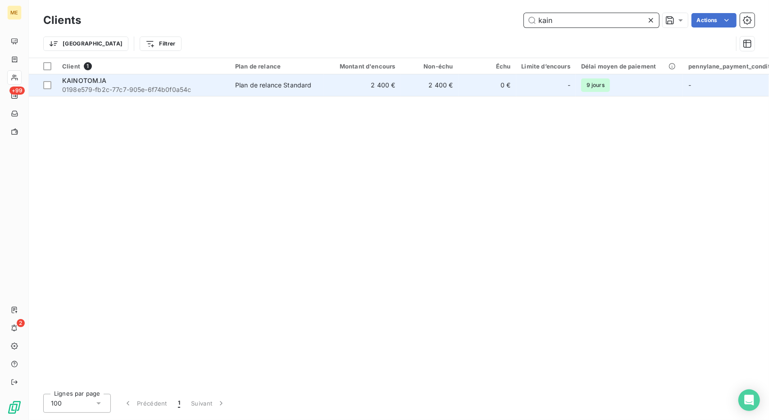
type input "kain"
click at [296, 77] on td "Plan de relance Standard" at bounding box center [277, 85] width 94 height 22
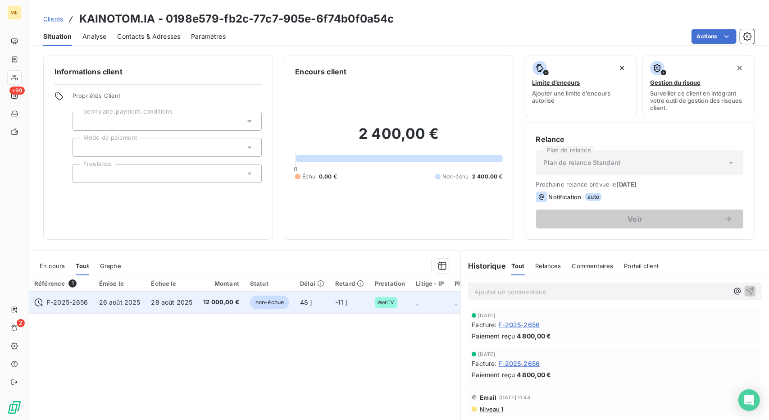
click at [310, 305] on td "48 j" at bounding box center [312, 302] width 35 height 22
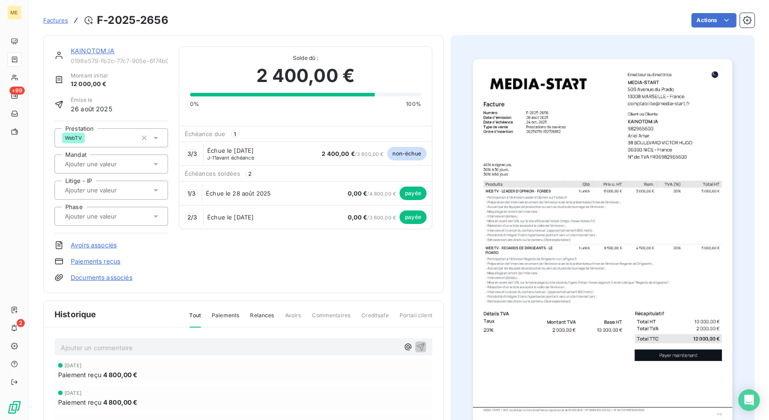
click at [81, 48] on link "KAINOTOM.IA" at bounding box center [93, 51] width 44 height 8
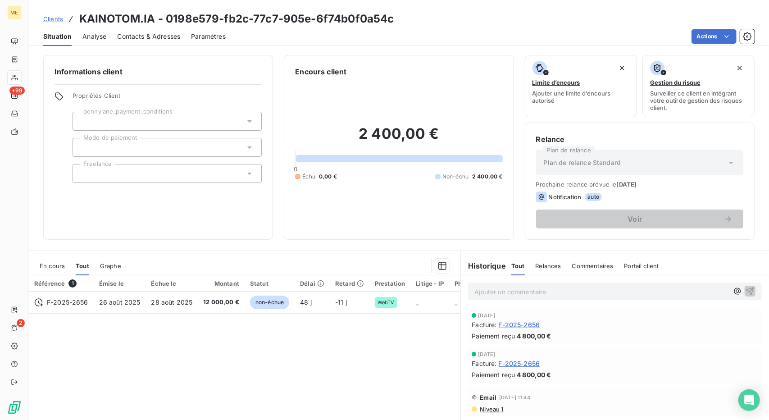
click at [64, 25] on div "Clients KAINOTOM.IA - 0198e579-fb2c-77c7-905e-6f74b0f0a54c" at bounding box center [218, 19] width 351 height 16
click at [54, 21] on span "Clients" at bounding box center [53, 18] width 20 height 7
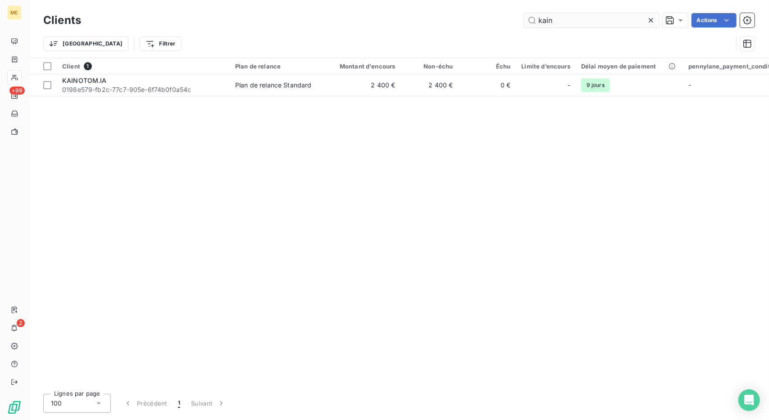
click at [546, 25] on input "kain" at bounding box center [591, 20] width 135 height 14
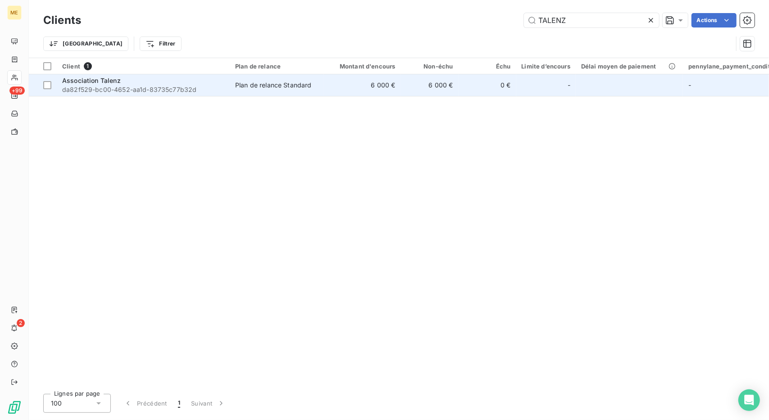
type input "TALENZ"
click at [408, 85] on td "6 000 €" at bounding box center [430, 85] width 58 height 22
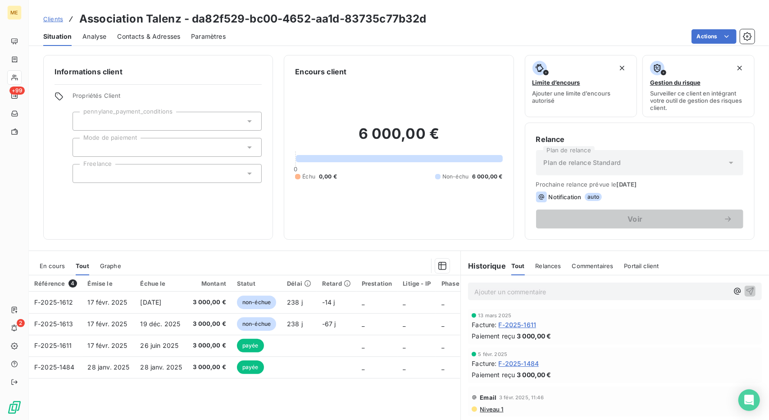
click at [54, 20] on span "Clients" at bounding box center [53, 18] width 20 height 7
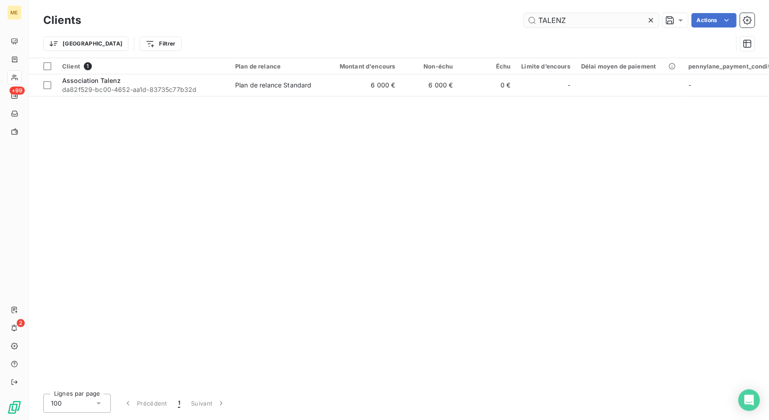
click at [549, 20] on input "TALENZ" at bounding box center [591, 20] width 135 height 14
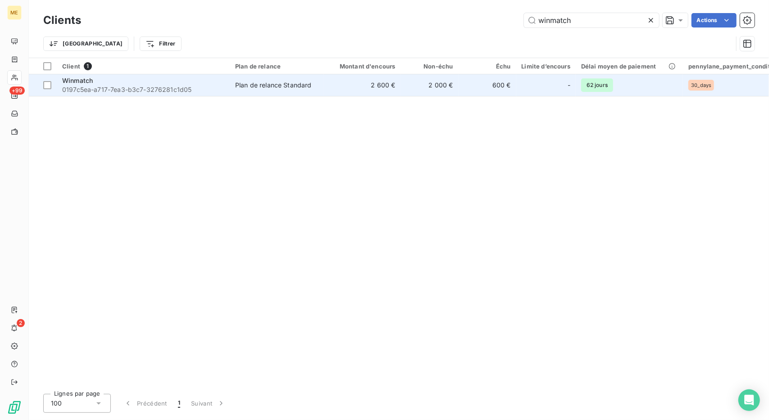
type input "winmatch"
click at [323, 80] on td "Plan de relance Standard" at bounding box center [277, 85] width 94 height 22
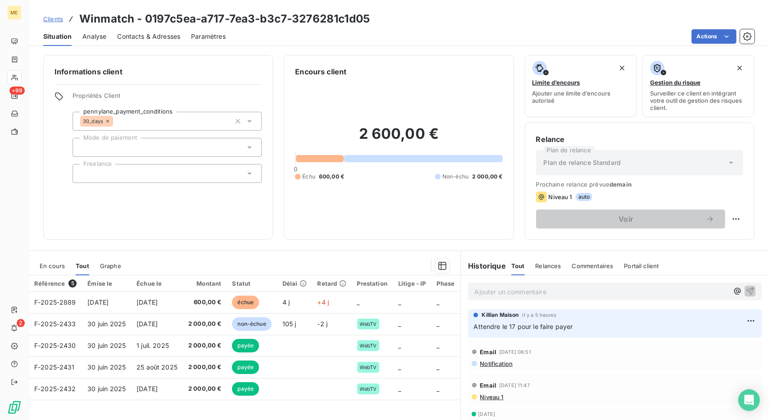
click at [50, 19] on span "Clients" at bounding box center [53, 18] width 20 height 7
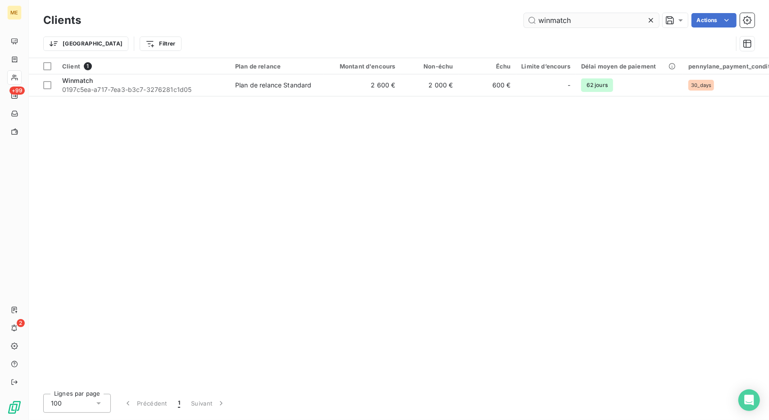
click at [554, 19] on input "winmatch" at bounding box center [591, 20] width 135 height 14
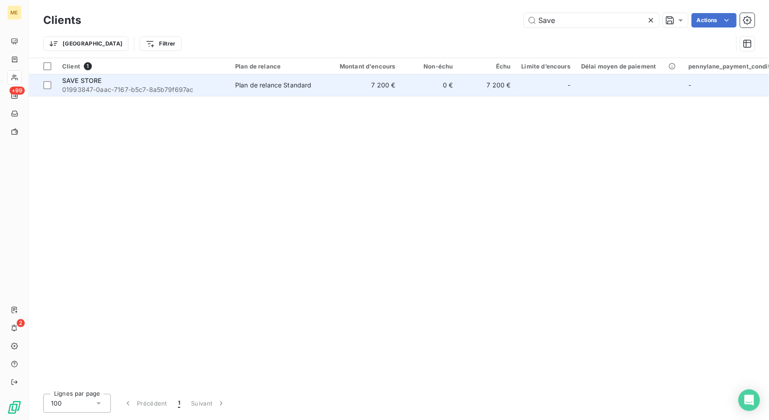
type input "Save"
click at [314, 93] on td "Plan de relance Standard" at bounding box center [277, 85] width 94 height 22
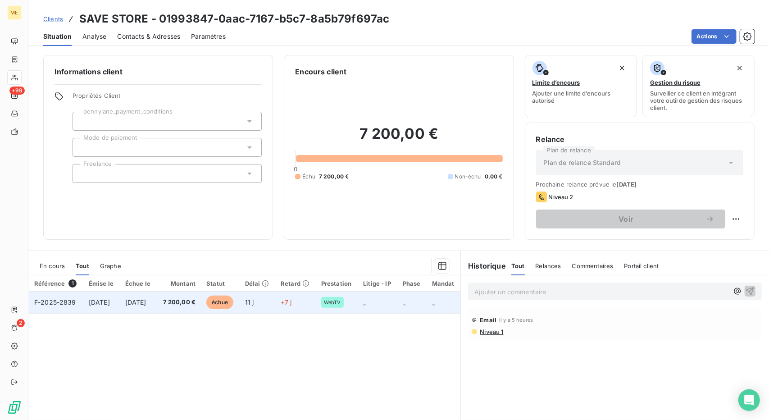
click at [265, 295] on td "11 j" at bounding box center [258, 302] width 36 height 22
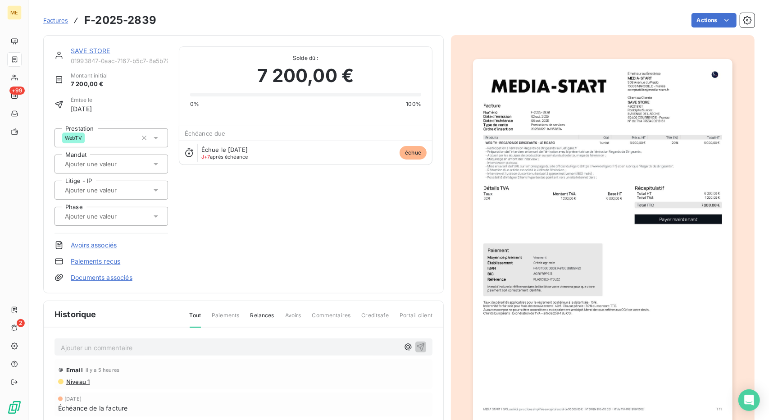
click at [528, 240] on img "button" at bounding box center [602, 242] width 259 height 367
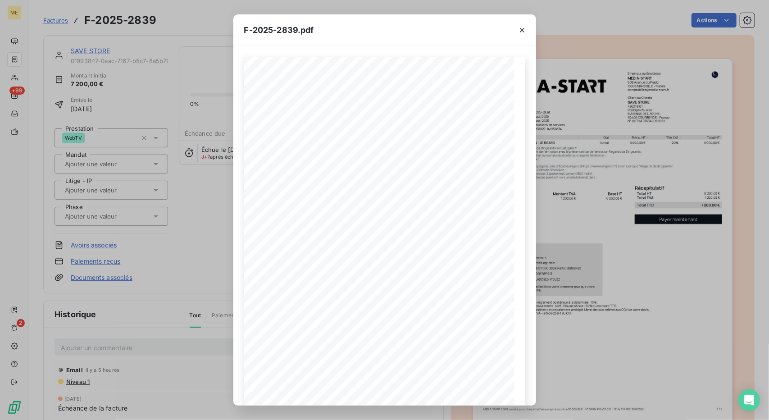
click at [605, 50] on div "F-2025-2839.pdf 6 000,00 € 1 200,00 € 7 200,00 € 0199a3ea- 24a2- 7f9a- b563- b3…" at bounding box center [384, 210] width 769 height 420
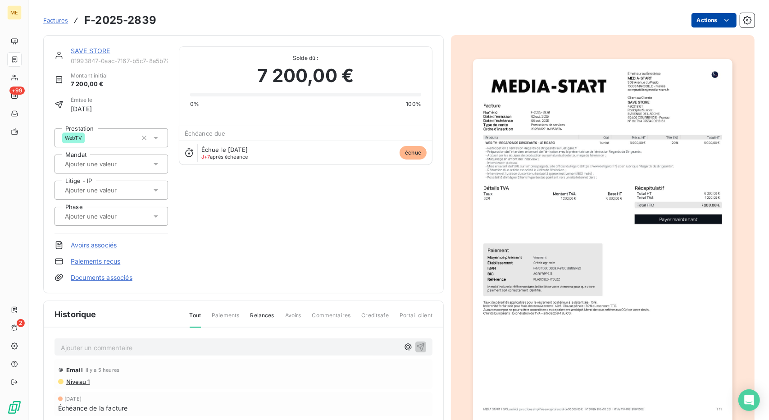
click at [708, 23] on html "ME +99 2 Factures F-2025-2839 Actions SAVE STORE 01993847-0aac-7167-b5c7-8a5b79…" at bounding box center [384, 210] width 769 height 420
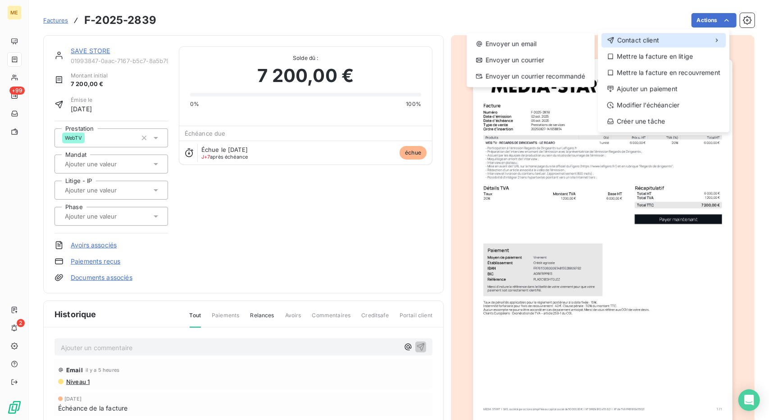
click at [658, 45] on span "Contact client" at bounding box center [638, 40] width 42 height 9
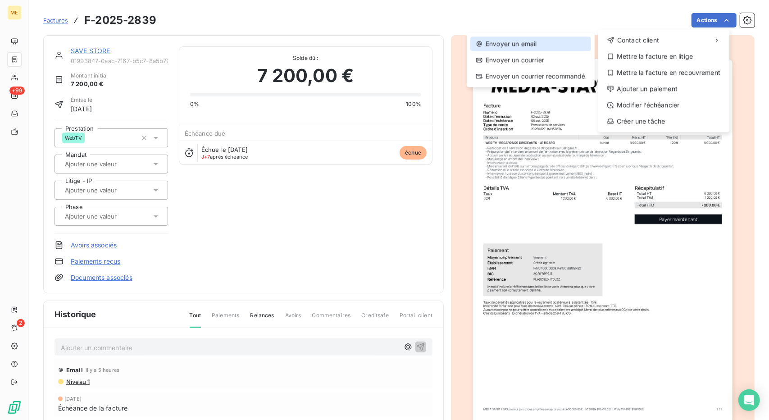
click at [541, 36] on div "Envoyer un email" at bounding box center [530, 43] width 121 height 14
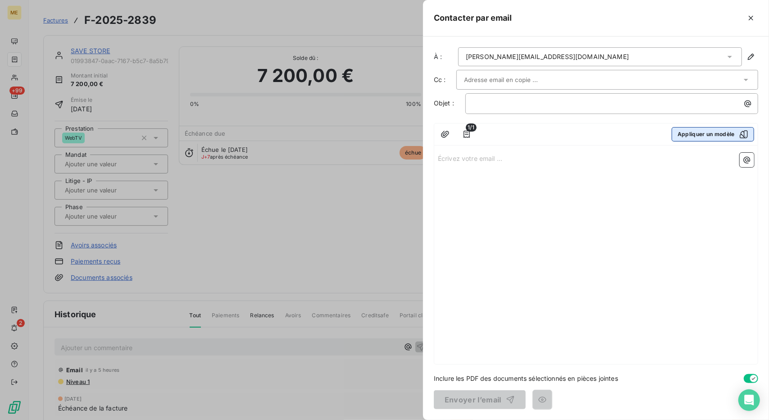
click at [712, 131] on button "Appliquer un modèle" at bounding box center [713, 134] width 82 height 14
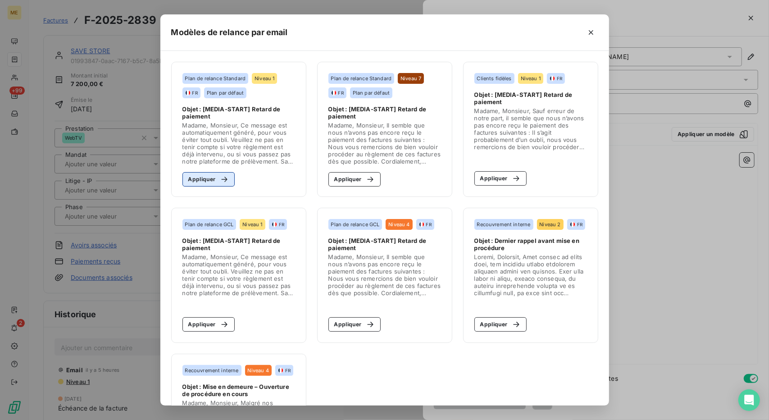
click at [206, 178] on button "Appliquer" at bounding box center [208, 179] width 53 height 14
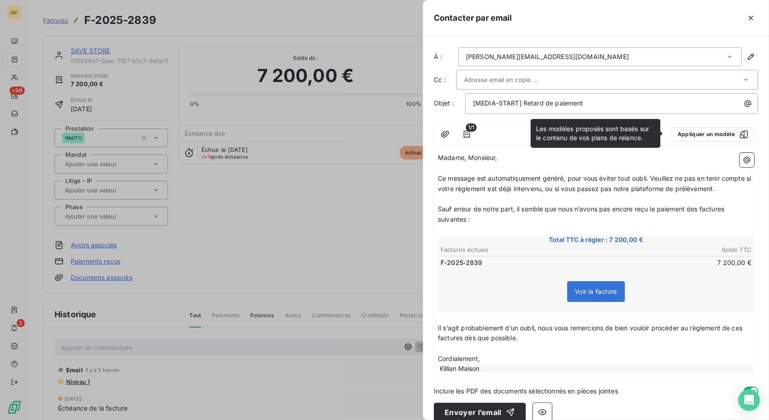
scroll to position [11, 0]
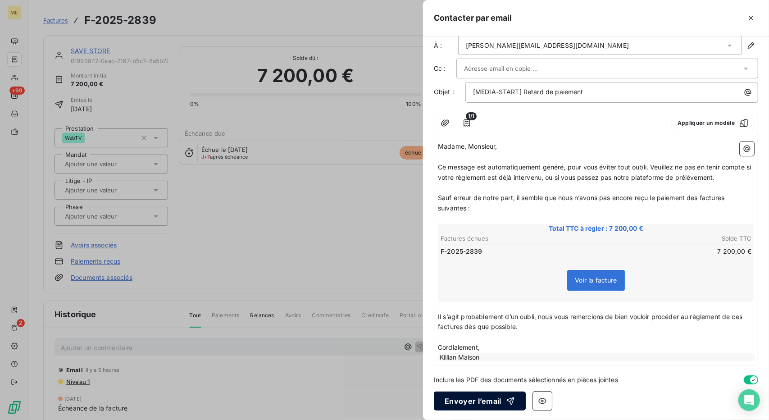
click at [474, 393] on button "Envoyer l’email" at bounding box center [480, 401] width 92 height 19
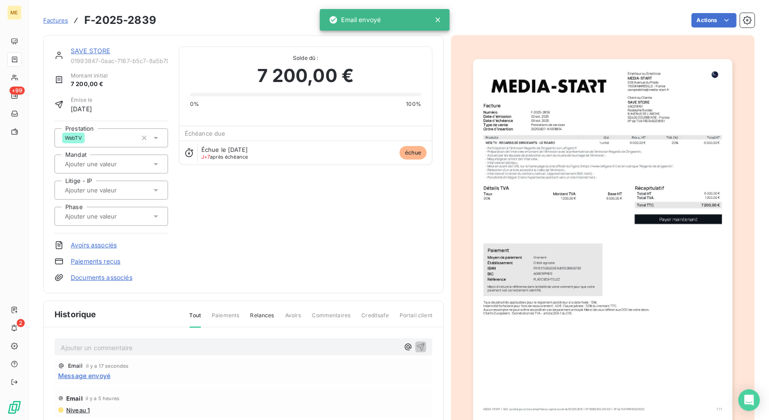
click at [86, 53] on link "SAVE STORE" at bounding box center [91, 51] width 40 height 8
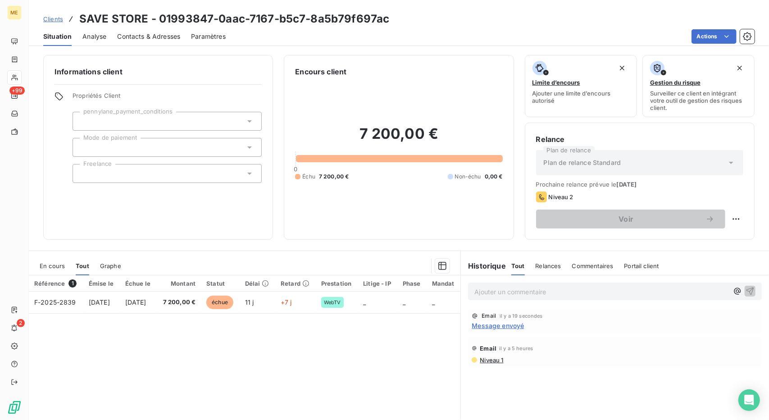
click at [55, 16] on span "Clients" at bounding box center [53, 18] width 20 height 7
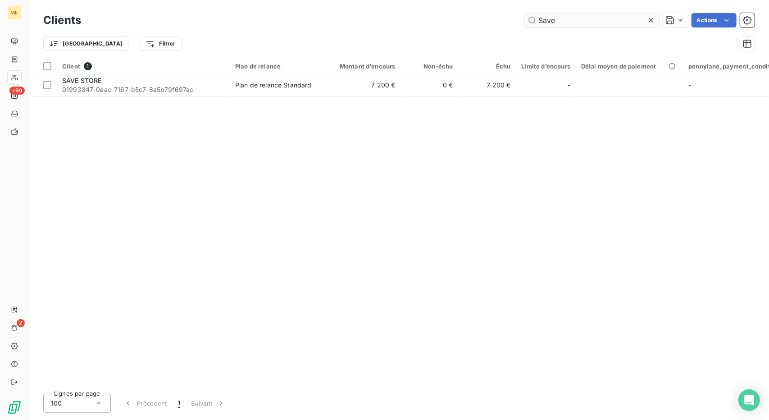
click at [548, 21] on input "Save" at bounding box center [591, 20] width 135 height 14
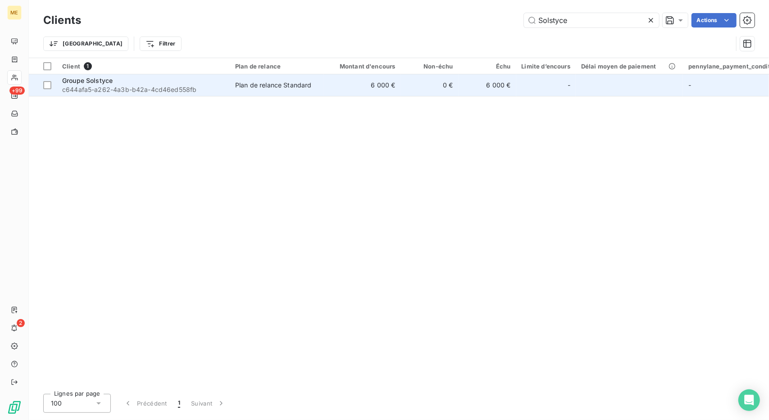
type input "Solstyce"
click at [360, 81] on td "6 000 €" at bounding box center [361, 85] width 77 height 22
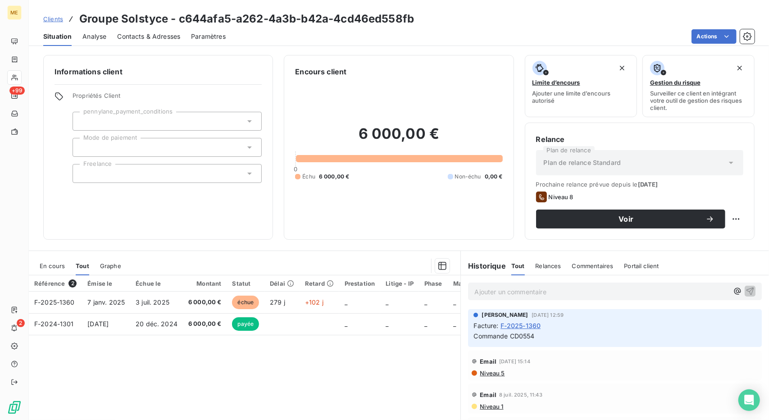
click at [208, 289] on th "Montant" at bounding box center [205, 283] width 44 height 16
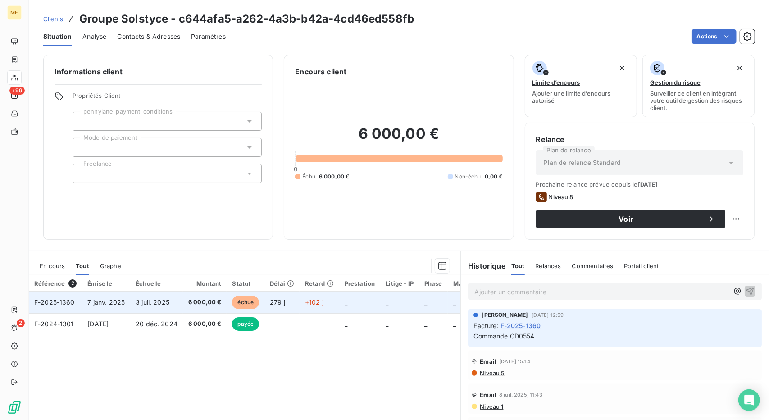
click at [205, 298] on span "6 000,00 €" at bounding box center [204, 302] width 33 height 9
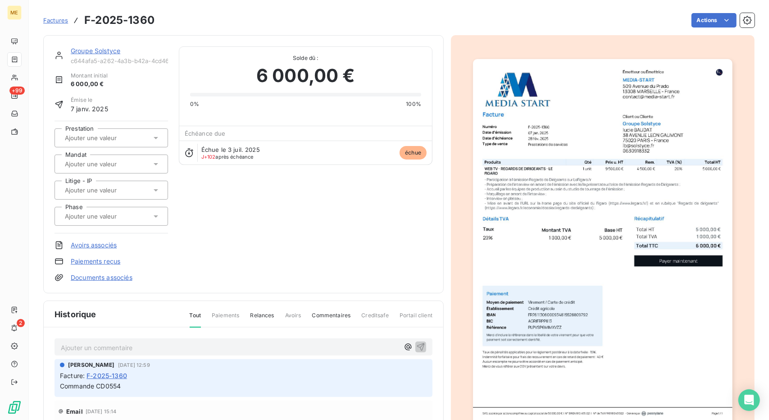
click at [205, 298] on div "Groupe Solstyce c644afa5-a262-4a3b-b42a-4cd46ed558fb Montant initial 6 000,00 €…" at bounding box center [243, 272] width 401 height 475
click at [111, 51] on link "Groupe Solstyce" at bounding box center [96, 51] width 50 height 8
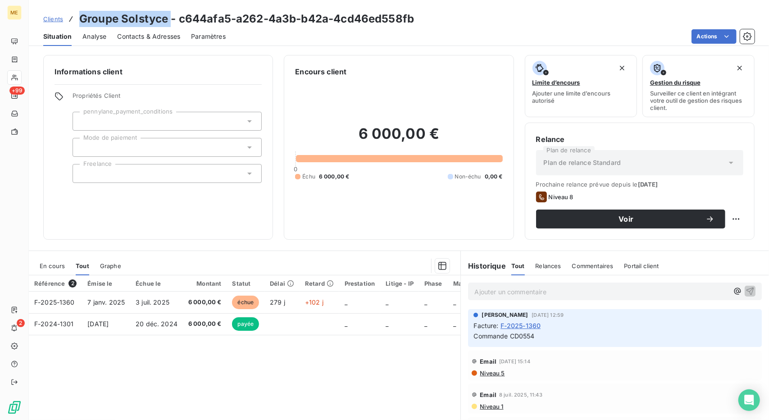
drag, startPoint x: 169, startPoint y: 18, endPoint x: 79, endPoint y: 14, distance: 90.2
click at [79, 14] on h3 "Groupe Solstyce - c644afa5-a262-4a3b-b42a-4cd46ed558fb" at bounding box center [246, 19] width 335 height 16
copy h3 "Groupe Solstyce"
click at [55, 18] on span "Clients" at bounding box center [53, 18] width 20 height 7
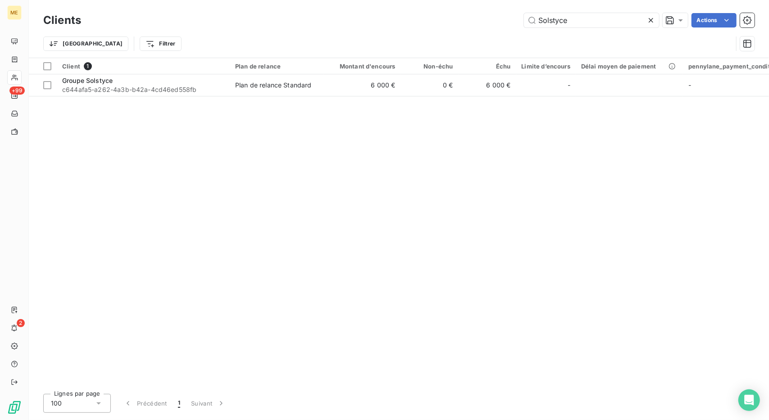
click at [550, 27] on div "Clients Solstyce Actions" at bounding box center [398, 20] width 711 height 19
click at [560, 19] on input "Solstyce" at bounding box center [591, 20] width 135 height 14
paste input "4M"
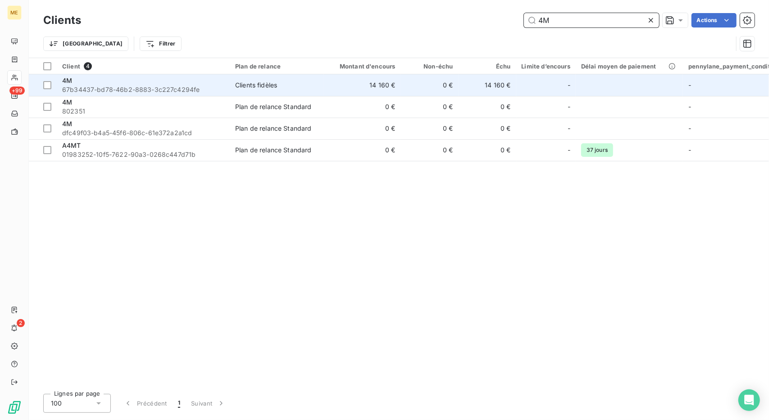
type input "4M"
click at [397, 87] on td "14 160 €" at bounding box center [361, 85] width 77 height 22
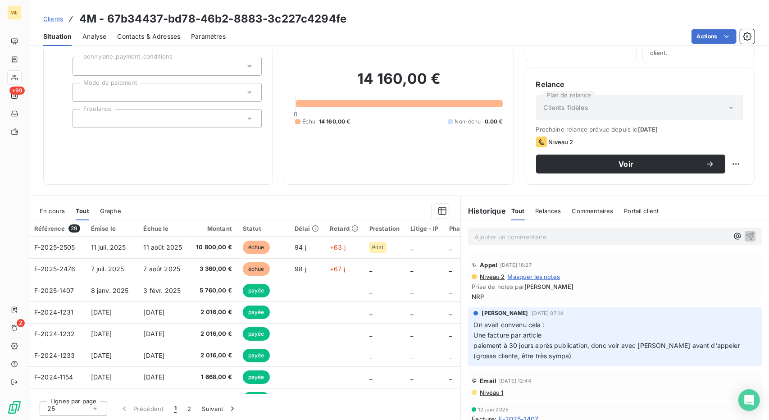
scroll to position [55, 0]
click at [48, 16] on span "Clients" at bounding box center [53, 18] width 20 height 7
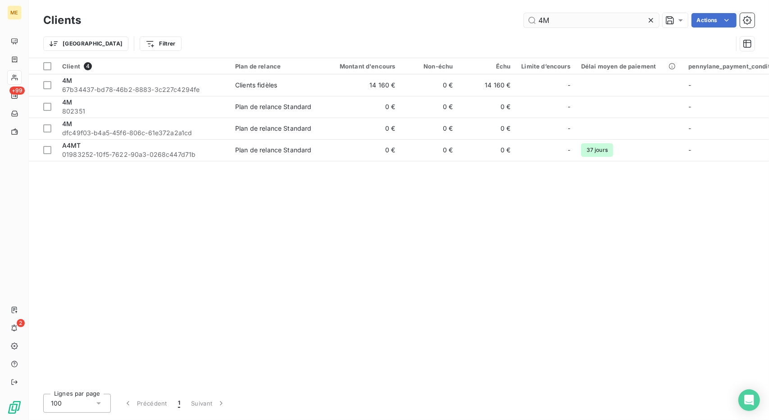
click at [537, 19] on input "4M" at bounding box center [591, 20] width 135 height 14
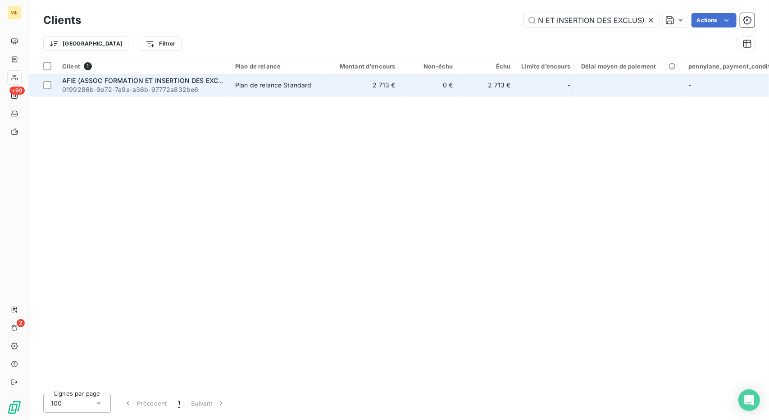
type input "AFIE (ASSOC FORMATION ET INSERTION DES EXCLUS)"
click at [362, 78] on td "2 713 €" at bounding box center [361, 85] width 77 height 22
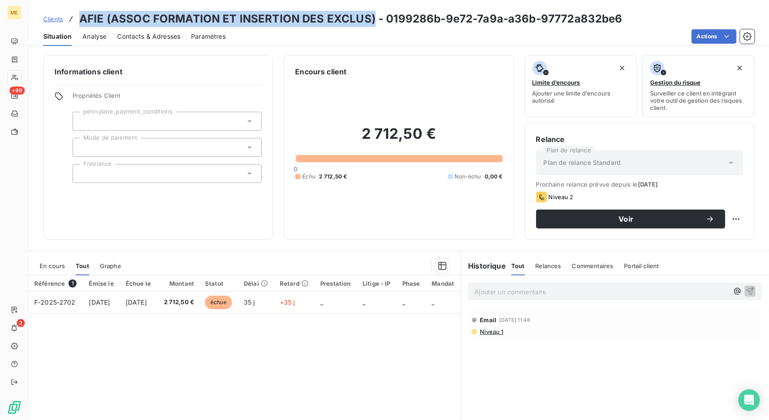
drag, startPoint x: 77, startPoint y: 19, endPoint x: 370, endPoint y: 21, distance: 293.3
click at [370, 21] on div "Clients AFIE (ASSOC FORMATION ET INSERTION DES EXCLUS) - 0199286b-9e72-7a9a-a36…" at bounding box center [332, 19] width 579 height 16
copy h3 "AFIE (ASSOC FORMATION ET INSERTION DES EXCLUS)"
click at [163, 43] on div "Contacts & Adresses" at bounding box center [148, 36] width 63 height 19
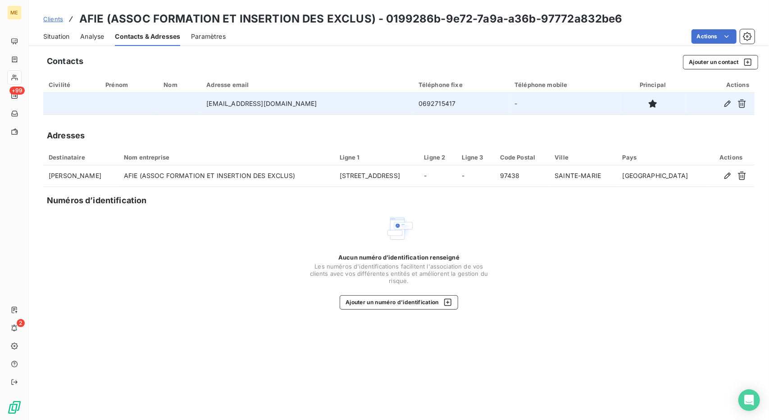
click at [413, 101] on td "0692715417" at bounding box center [461, 104] width 96 height 22
copy td "0692715417"
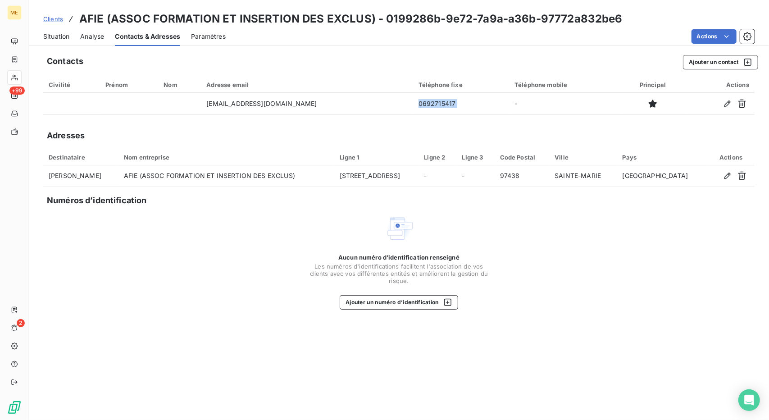
click at [60, 32] on span "Situation" at bounding box center [56, 36] width 26 height 9
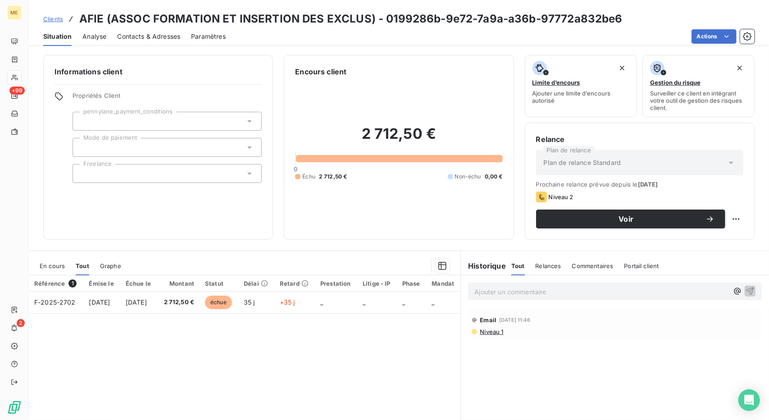
click at [135, 46] on div "Contacts & Adresses" at bounding box center [148, 36] width 63 height 19
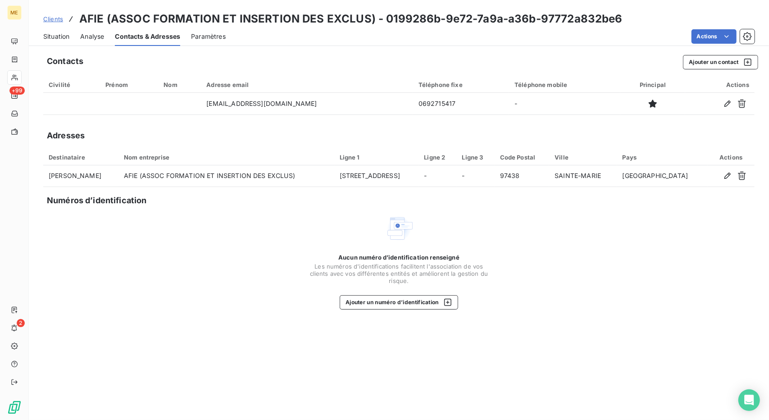
click at [49, 16] on span "Clients" at bounding box center [53, 18] width 20 height 7
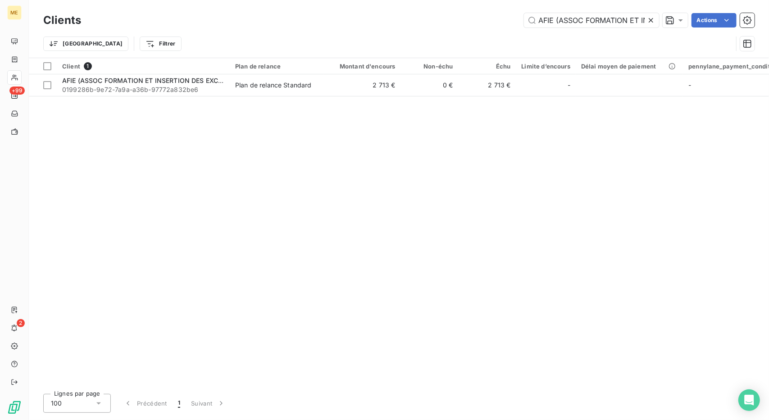
scroll to position [0, 84]
click at [571, 18] on input "AFIE (ASSOC FORMATION ET INSERTION DES EXCLUS)" at bounding box center [591, 20] width 135 height 14
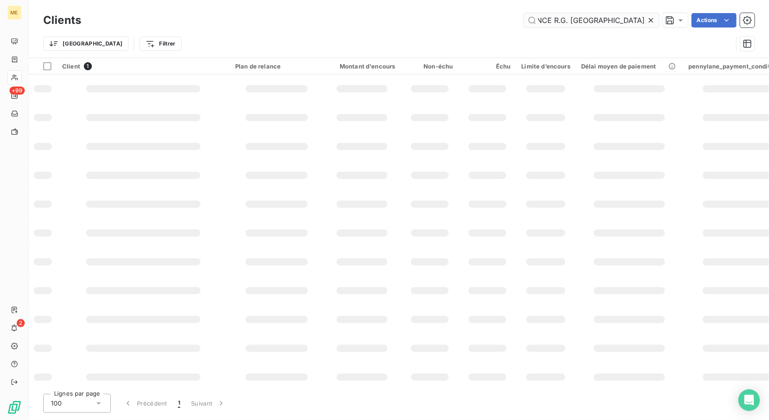
scroll to position [0, 0]
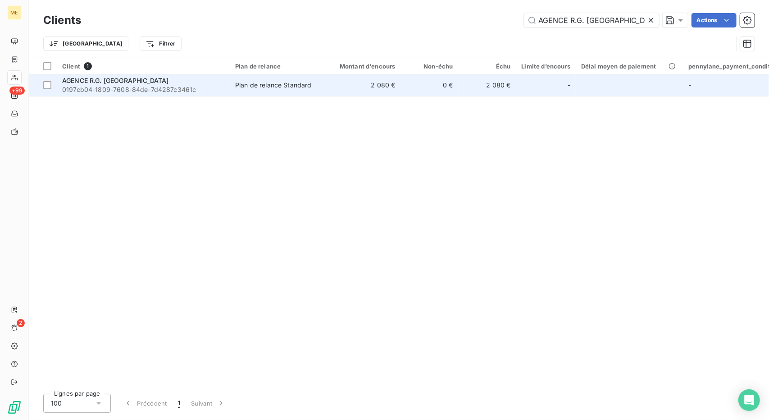
type input "AGENCE R.G. [GEOGRAPHIC_DATA]"
click at [271, 89] on div "Plan de relance Standard" at bounding box center [273, 85] width 77 height 9
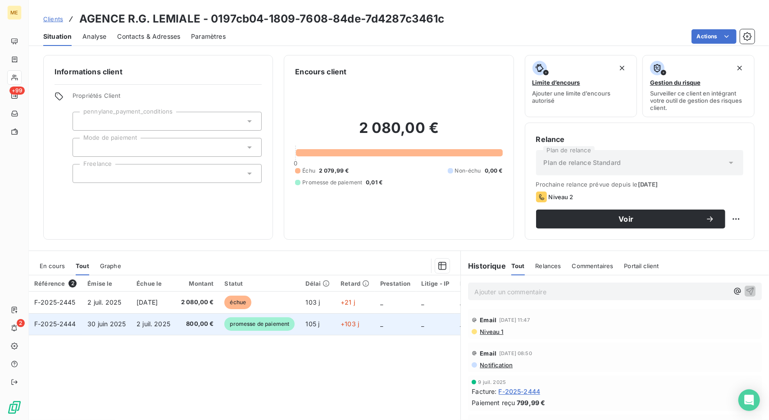
click at [200, 323] on span "800,00 €" at bounding box center [197, 323] width 33 height 9
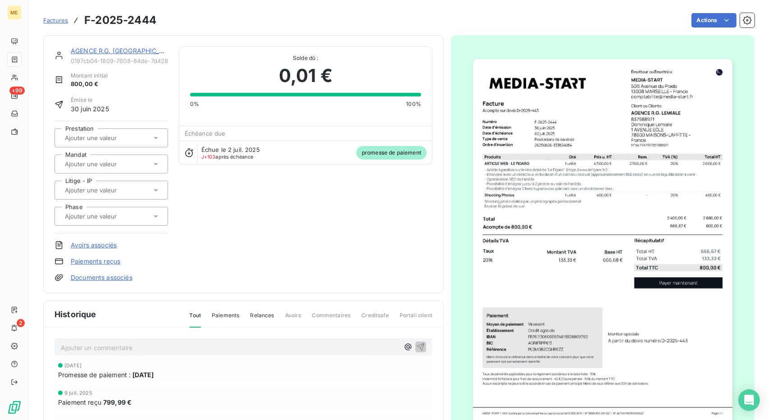
click at [98, 50] on link "AGENCE R.G. [GEOGRAPHIC_DATA]" at bounding box center [124, 51] width 107 height 8
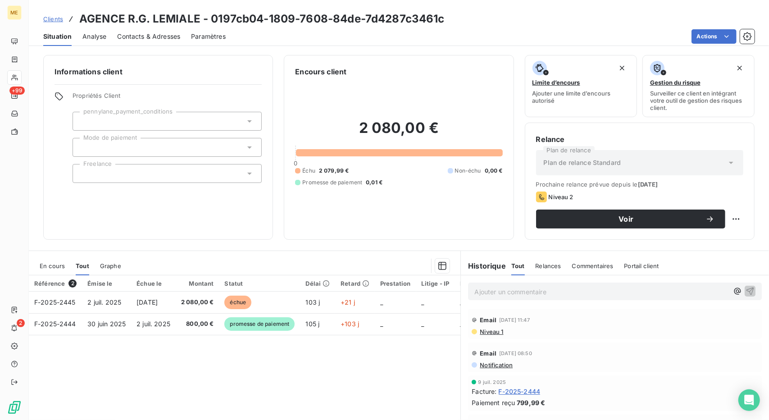
click at [59, 20] on span "Clients" at bounding box center [53, 18] width 20 height 7
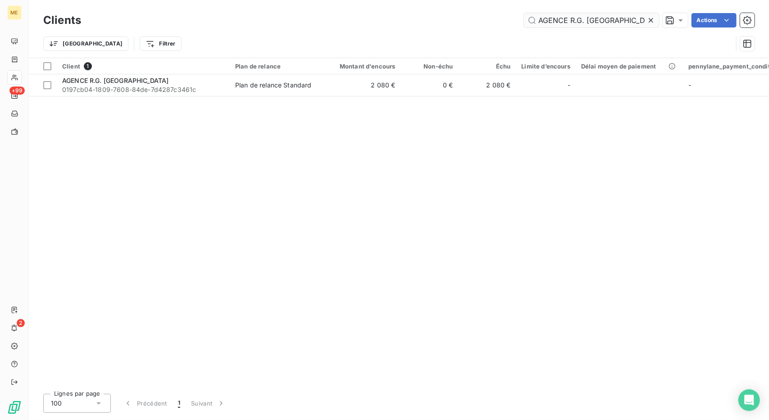
click at [556, 16] on input "AGENCE R.G. [GEOGRAPHIC_DATA]" at bounding box center [591, 20] width 135 height 14
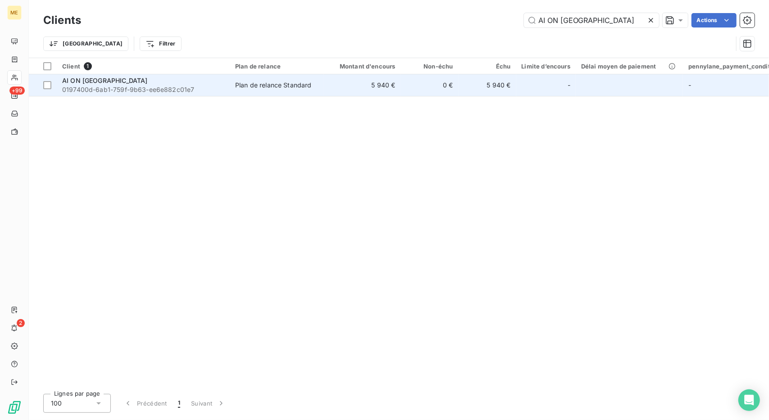
type input "AI ON [GEOGRAPHIC_DATA]"
click at [356, 88] on td "5 940 €" at bounding box center [361, 85] width 77 height 22
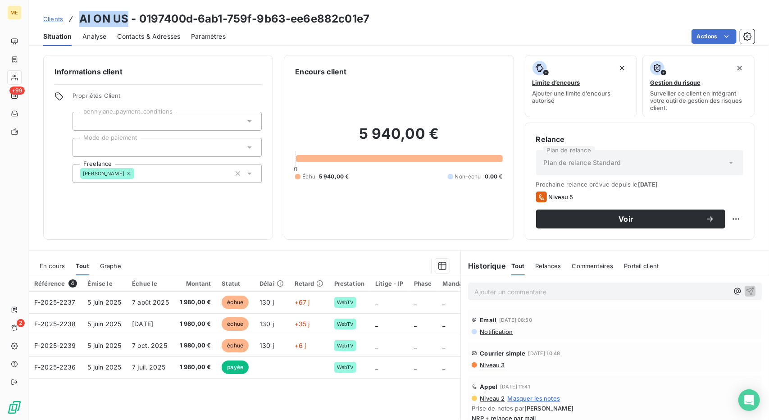
drag, startPoint x: 125, startPoint y: 17, endPoint x: 79, endPoint y: 18, distance: 46.0
click at [79, 18] on h3 "AI ON US - 0197400d-6ab1-759f-9b63-ee6e882c01e7" at bounding box center [224, 19] width 290 height 16
click at [148, 42] on div "Contacts & Adresses" at bounding box center [148, 36] width 63 height 19
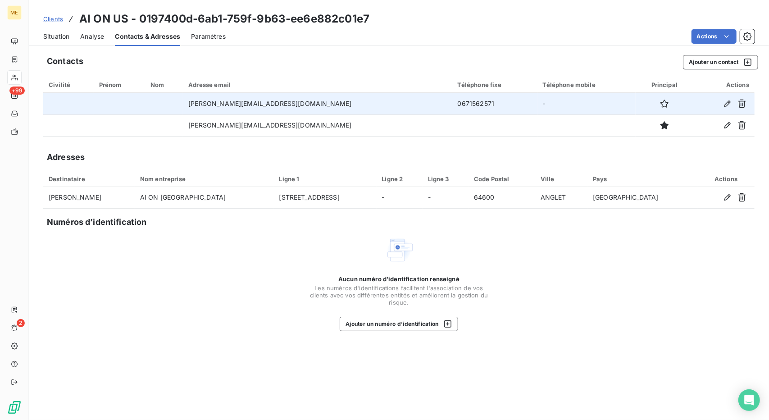
click at [452, 103] on td "0671562571" at bounding box center [494, 104] width 85 height 22
copy td "0671562571"
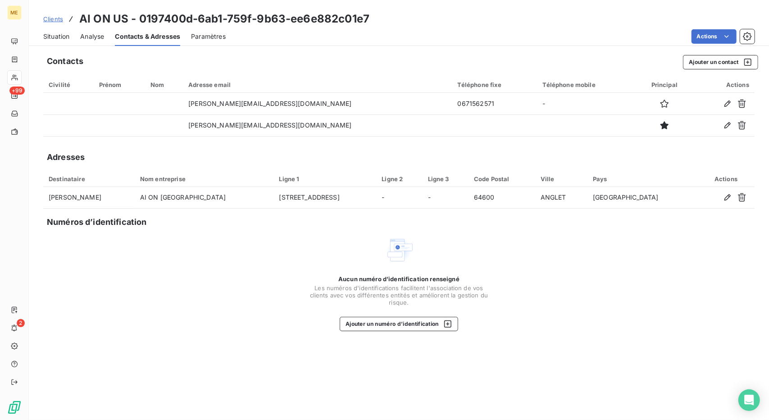
click at [525, 419] on div "Contacts Ajouter un contact Civilité Prénom Nom Adresse email Téléphone fixe Té…" at bounding box center [399, 235] width 740 height 370
drag, startPoint x: 128, startPoint y: 18, endPoint x: 81, endPoint y: 17, distance: 46.9
click at [81, 17] on h3 "AI ON US - 0197400d-6ab1-759f-9b63-ee6e882c01e7" at bounding box center [224, 19] width 290 height 16
copy h3 "AI ON [GEOGRAPHIC_DATA]"
click at [63, 38] on span "Situation" at bounding box center [56, 36] width 26 height 9
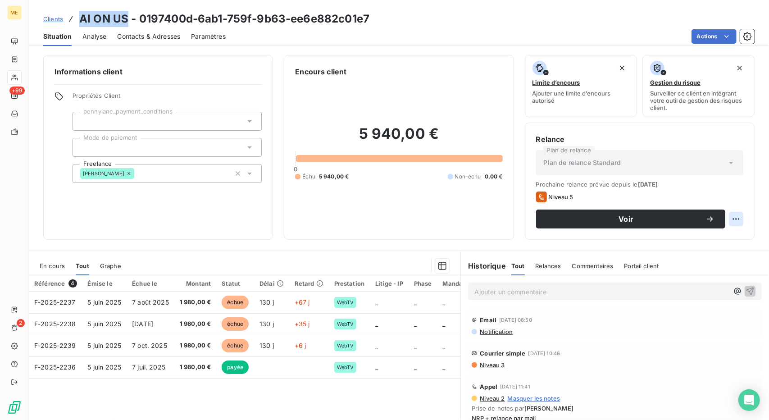
click at [723, 222] on html "ME +99 2 Clients AI ON US - 0197400d-6ab1-759f-9b63-ee6e882c01e7 Situation Anal…" at bounding box center [384, 210] width 769 height 420
click at [693, 221] on html "ME +99 2 Clients AI ON US - 0197400d-6ab1-759f-9b63-ee6e882c01e7 Situation Anal…" at bounding box center [384, 210] width 769 height 420
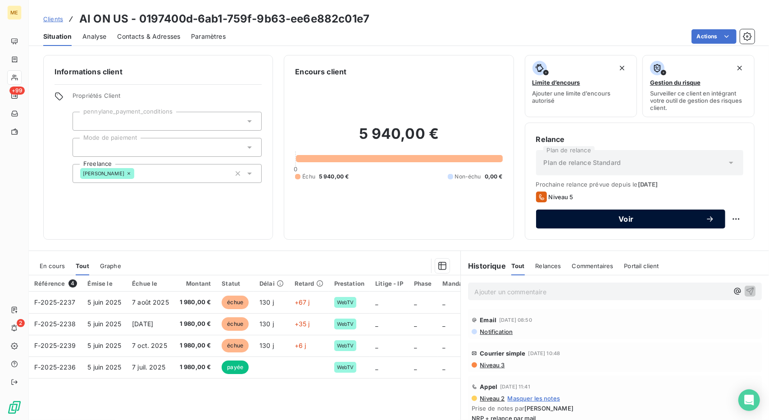
click at [674, 218] on span "Voir" at bounding box center [626, 218] width 159 height 7
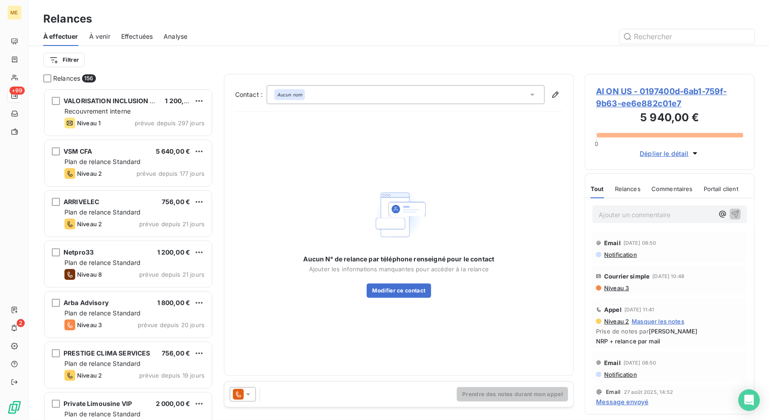
scroll to position [324, 163]
click at [631, 105] on span "AI ON US - 0197400d-6ab1-759f-9b63-ee6e882c01e7" at bounding box center [669, 97] width 147 height 24
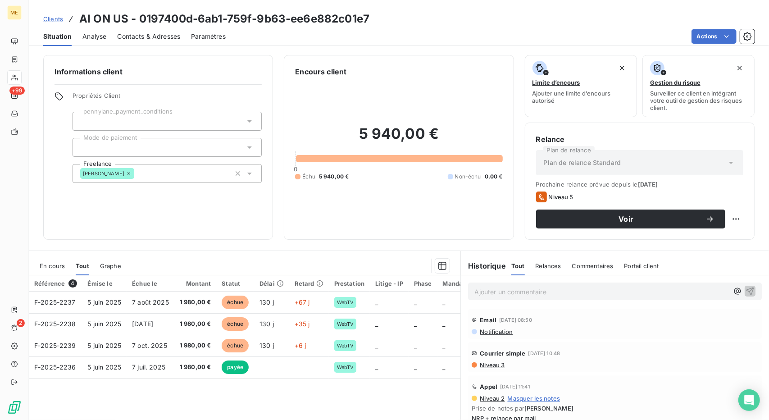
click at [166, 39] on span "Contacts & Adresses" at bounding box center [148, 36] width 63 height 9
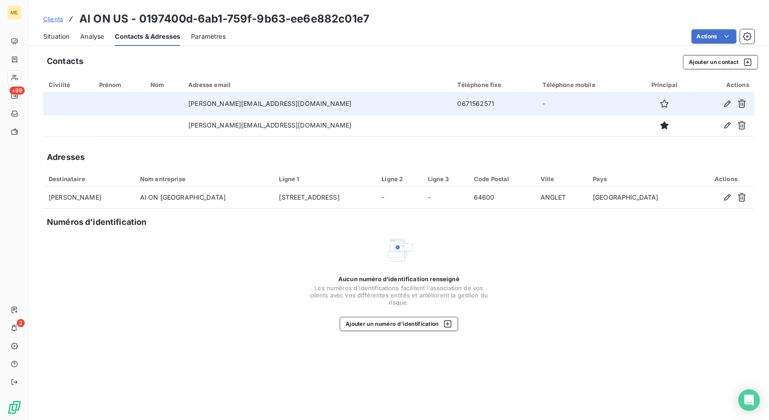
click at [452, 103] on td "0671562571" at bounding box center [494, 104] width 85 height 22
copy td "0671562571"
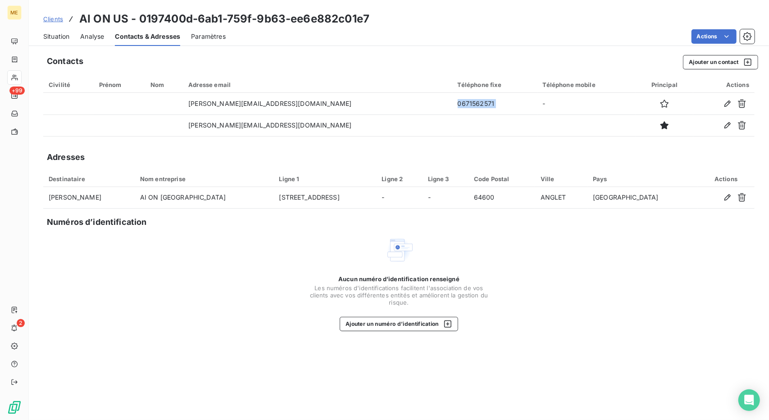
click at [55, 38] on span "Situation" at bounding box center [56, 36] width 26 height 9
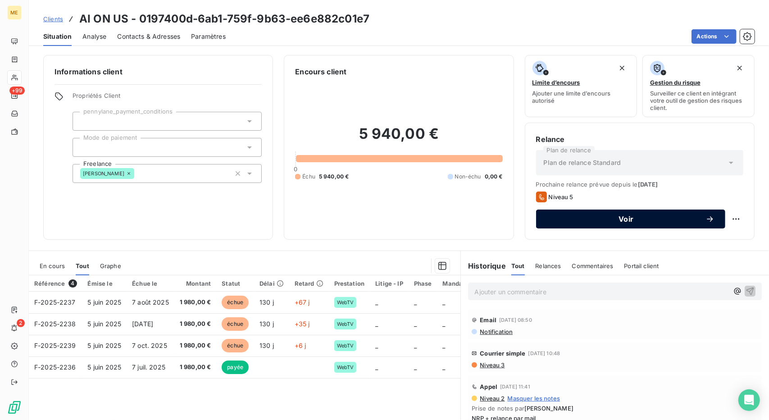
click at [657, 221] on span "Voir" at bounding box center [626, 218] width 159 height 7
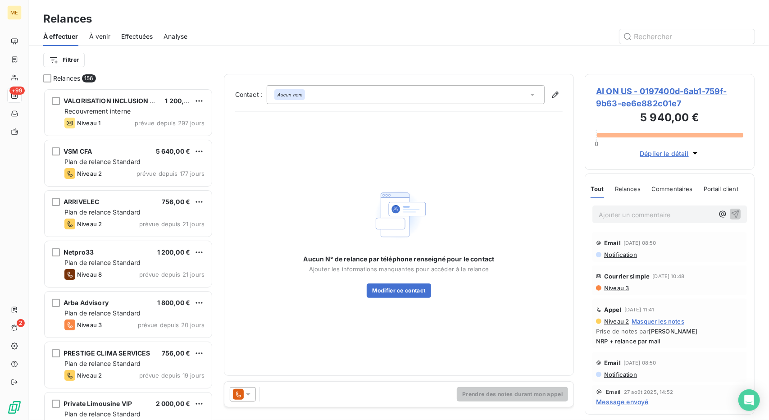
scroll to position [324, 163]
click at [395, 291] on button "Modifier ce contact" at bounding box center [399, 290] width 64 height 14
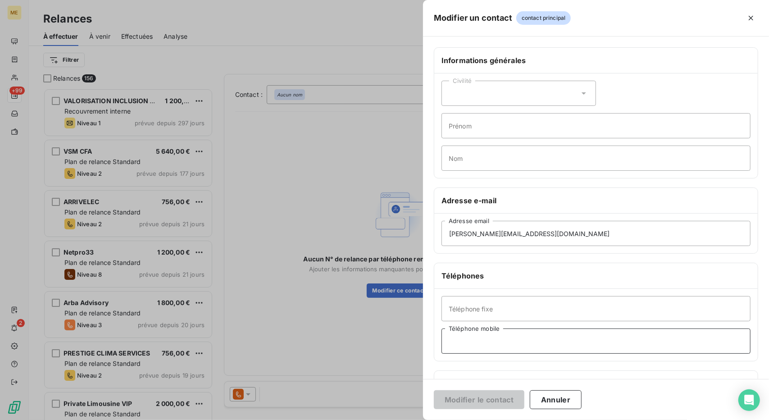
click at [474, 339] on input "Téléphone mobile" at bounding box center [596, 340] width 309 height 25
paste input "0671562571"
type input "0671562571"
click at [469, 402] on button "Modifier le contact" at bounding box center [479, 399] width 91 height 19
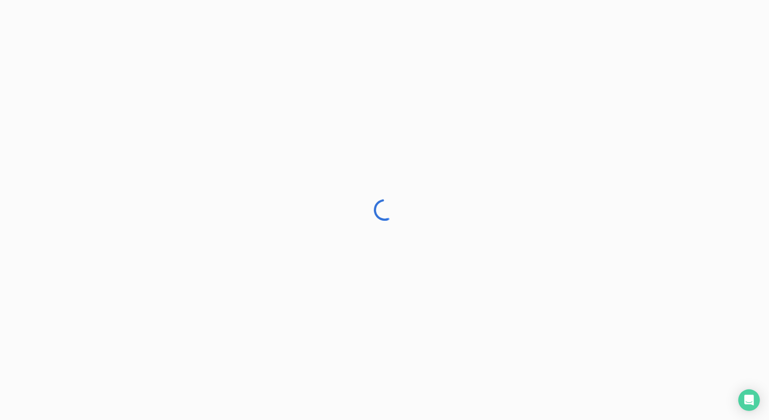
click at [470, 258] on div at bounding box center [384, 210] width 769 height 420
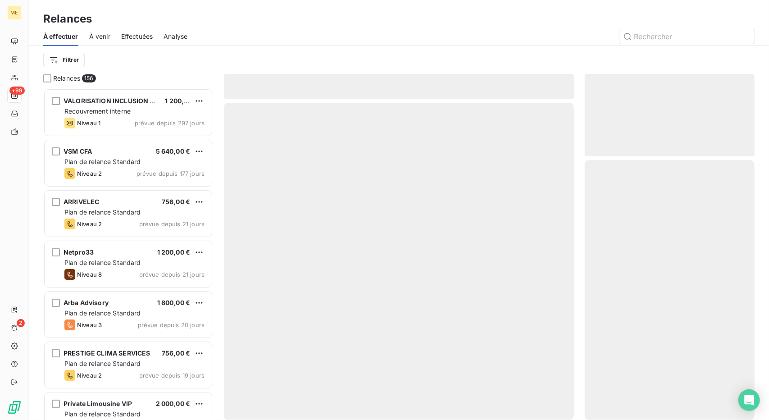
scroll to position [324, 163]
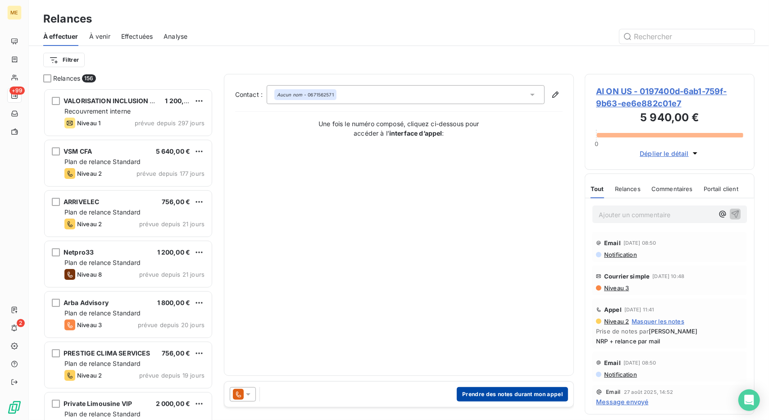
click at [521, 395] on button "Prendre des notes durant mon appel" at bounding box center [512, 394] width 111 height 14
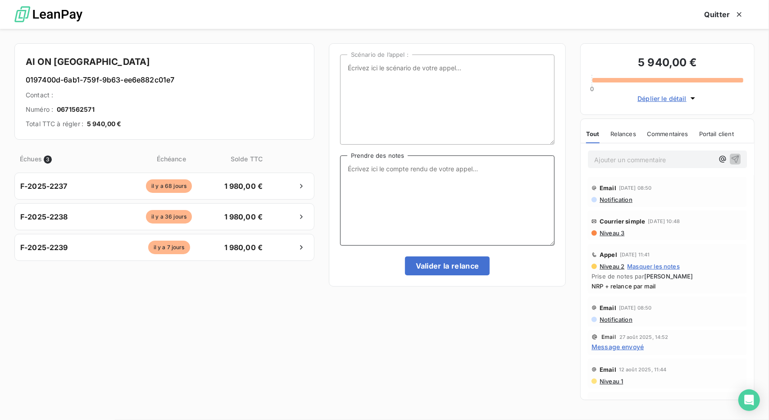
click at [442, 203] on textarea "Prendre des notes" at bounding box center [447, 200] width 214 height 90
type textarea "N"
type textarea "R"
type textarea "NRP"
click at [441, 273] on button "Valider la relance" at bounding box center [447, 265] width 85 height 19
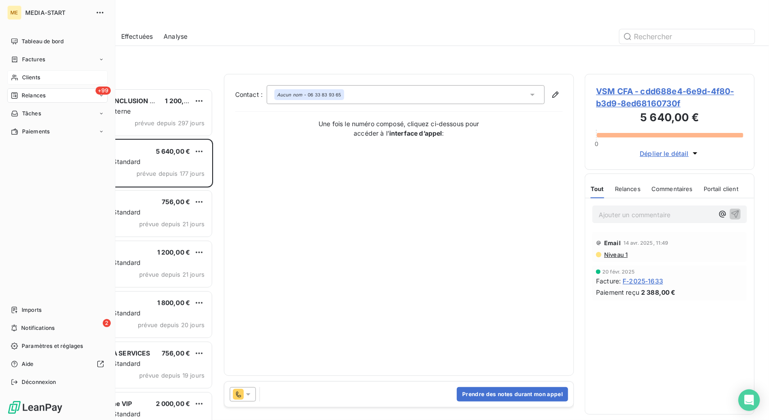
click at [25, 79] on span "Clients" at bounding box center [31, 77] width 18 height 8
click at [43, 80] on div "Clients" at bounding box center [57, 77] width 100 height 14
click at [28, 74] on span "Clients" at bounding box center [31, 77] width 18 height 8
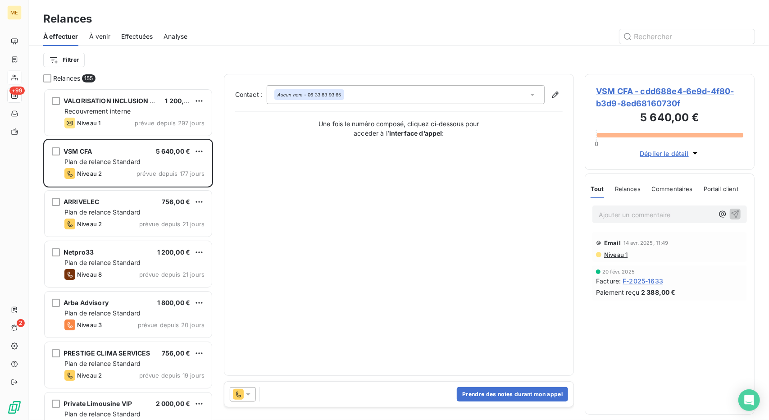
click at [189, 40] on div "À effectuer À venir Effectuées Analyse" at bounding box center [399, 36] width 740 height 19
click at [186, 39] on span "Analyse" at bounding box center [176, 36] width 24 height 9
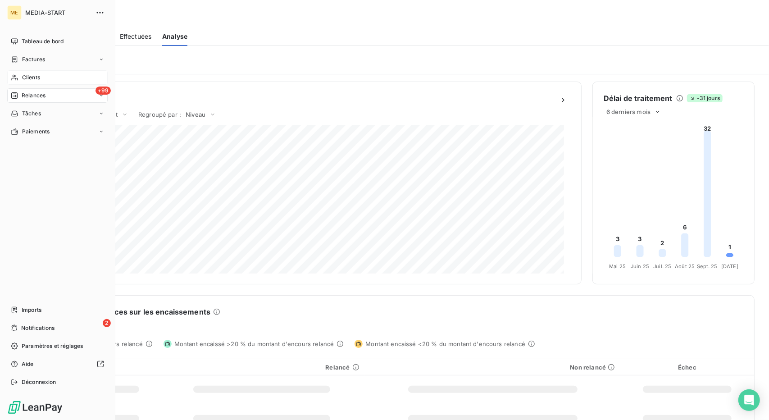
click at [16, 76] on icon at bounding box center [15, 77] width 8 height 7
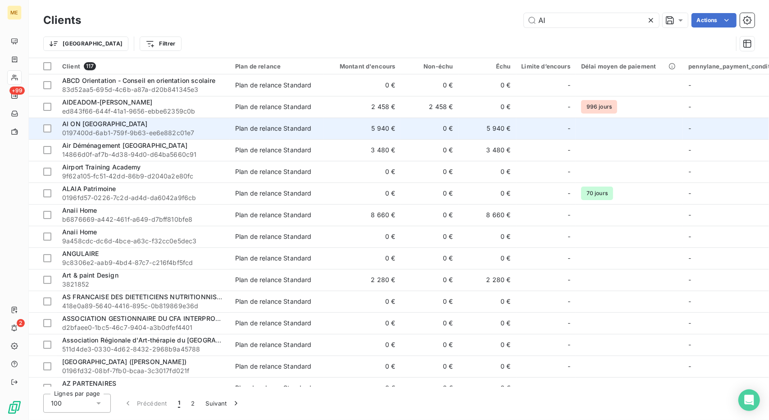
type input "AI"
click at [391, 124] on td "5 940 €" at bounding box center [361, 129] width 77 height 22
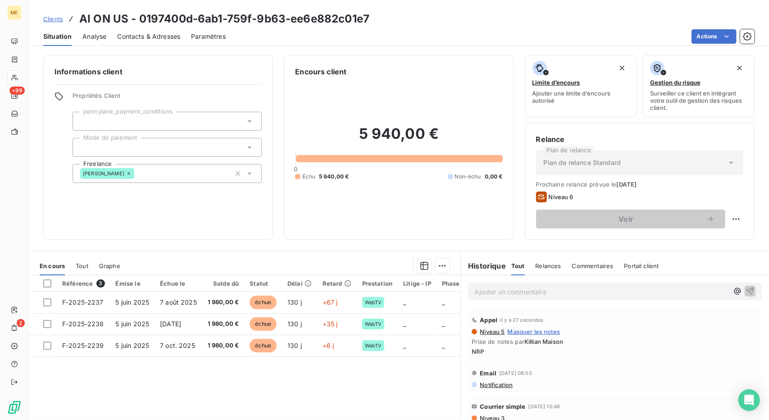
click at [265, 371] on div "Référence 3 Émise le Échue le Solde dû Statut Délai Retard Prestation Litige - …" at bounding box center [245, 361] width 432 height 173
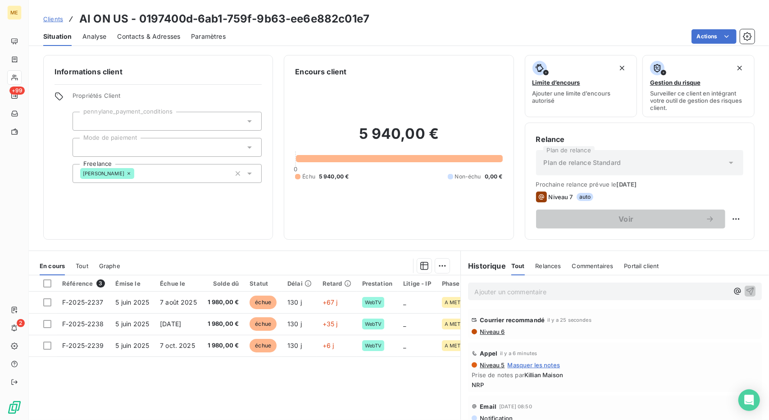
click at [50, 20] on span "Clients" at bounding box center [53, 18] width 20 height 7
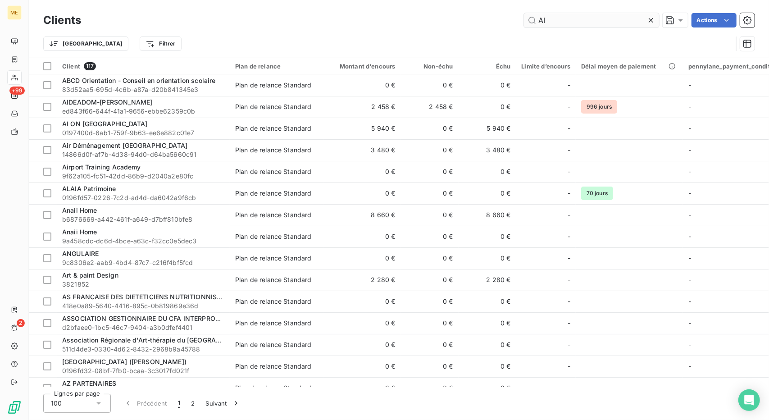
click at [540, 19] on input "AI" at bounding box center [591, 20] width 135 height 14
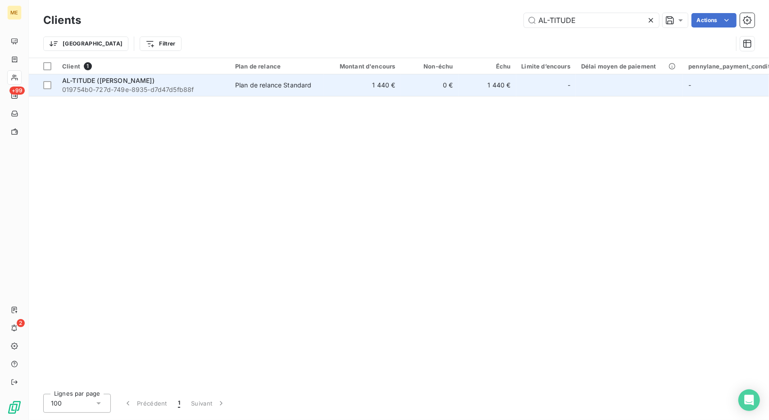
type input "AL-TITUDE"
click at [298, 94] on td "Plan de relance Standard" at bounding box center [277, 85] width 94 height 22
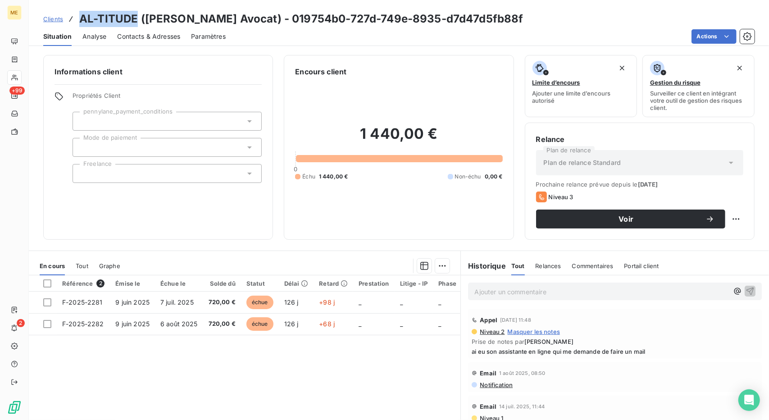
drag, startPoint x: 136, startPoint y: 18, endPoint x: 82, endPoint y: 21, distance: 54.6
click at [82, 21] on h3 "AL-TITUDE ([PERSON_NAME] Avocat) - 019754b0-727d-749e-8935-d7d47d5fb88f" at bounding box center [301, 19] width 444 height 16
copy h3 "AL-TITUDE"
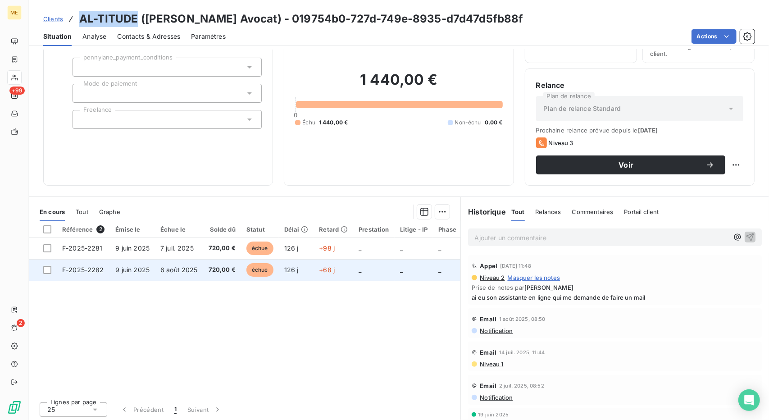
scroll to position [55, 0]
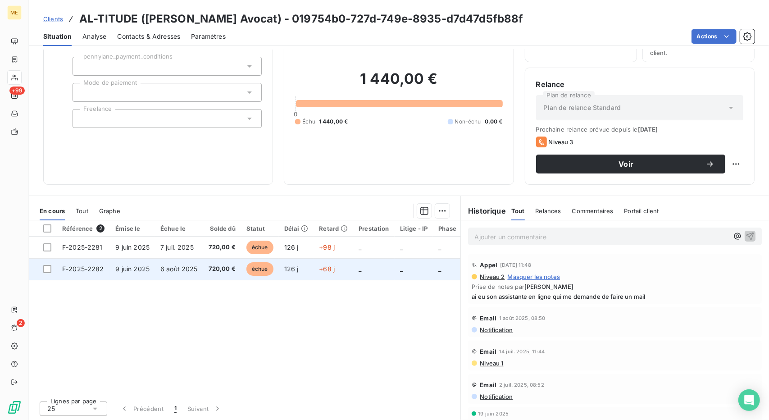
click at [320, 274] on td "+68 j" at bounding box center [334, 269] width 40 height 22
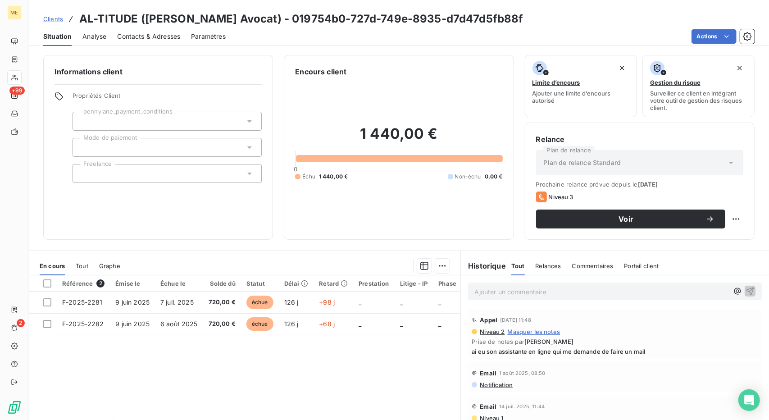
scroll to position [57, 0]
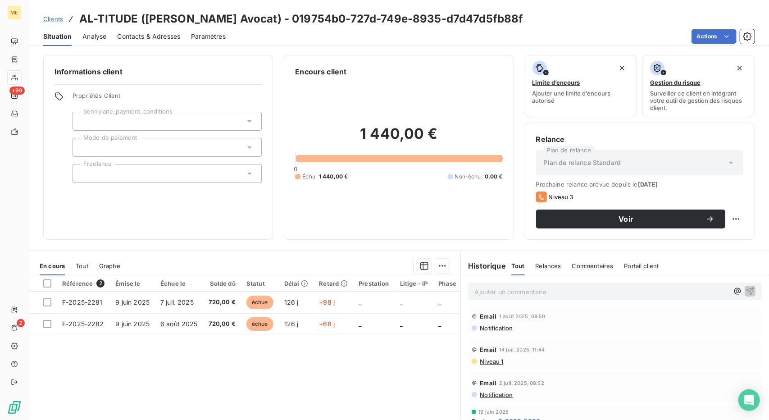
click at [533, 416] on span "F-2025-2280" at bounding box center [520, 420] width 42 height 9
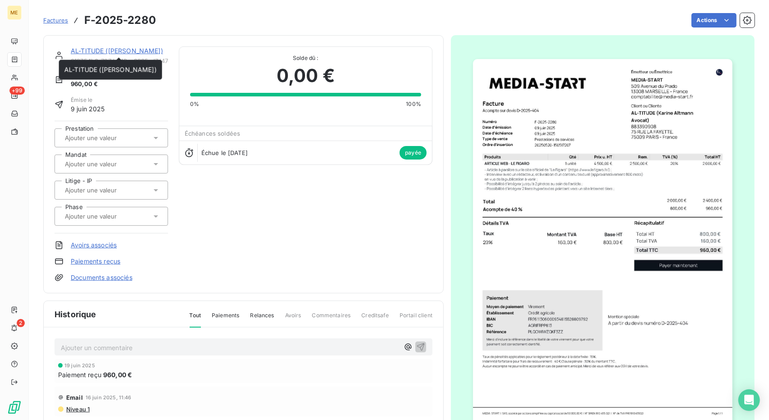
click at [129, 49] on link "AL-TITUDE ([PERSON_NAME])" at bounding box center [117, 51] width 92 height 8
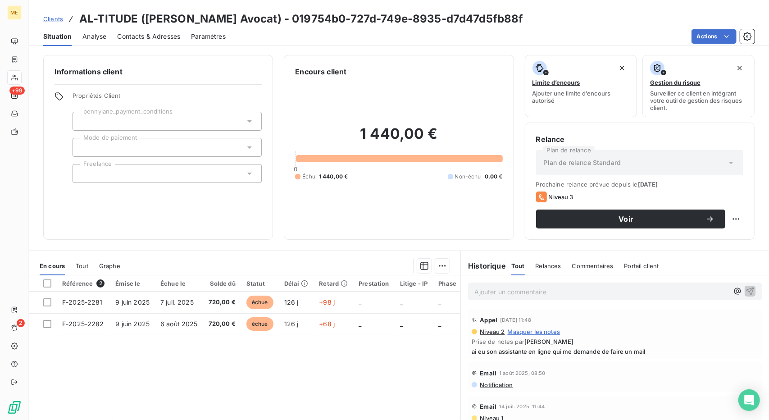
click at [160, 40] on span "Contacts & Adresses" at bounding box center [148, 36] width 63 height 9
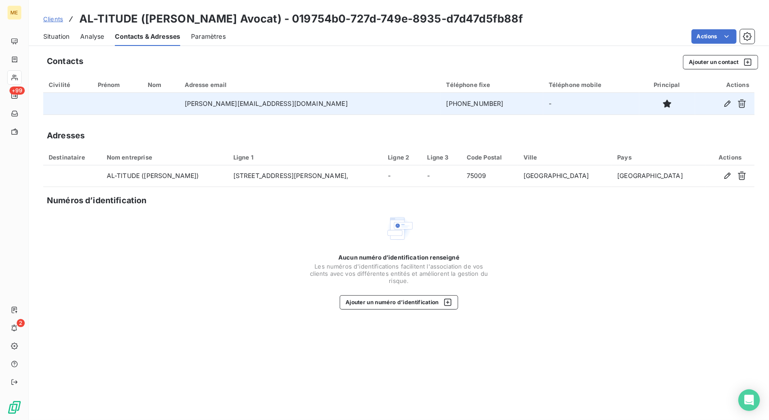
click at [441, 107] on td "[PHONE_NUMBER]" at bounding box center [492, 104] width 102 height 22
copy td "[PHONE_NUMBER]"
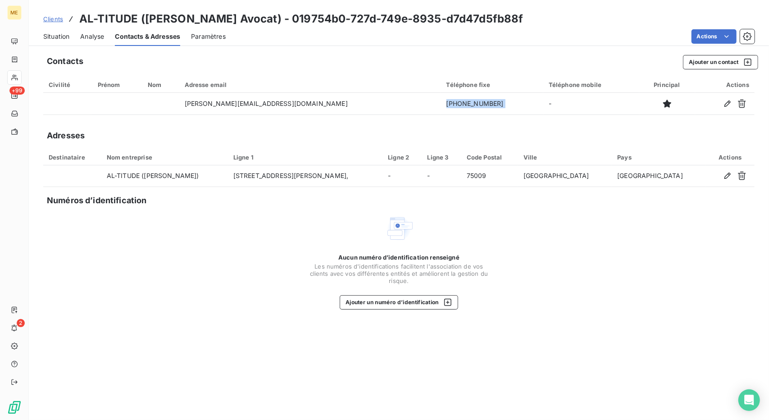
click at [57, 33] on span "Situation" at bounding box center [56, 36] width 26 height 9
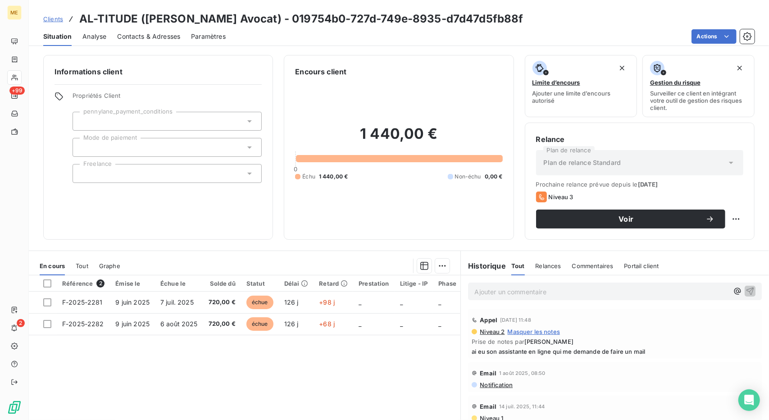
click at [137, 36] on span "Contacts & Adresses" at bounding box center [148, 36] width 63 height 9
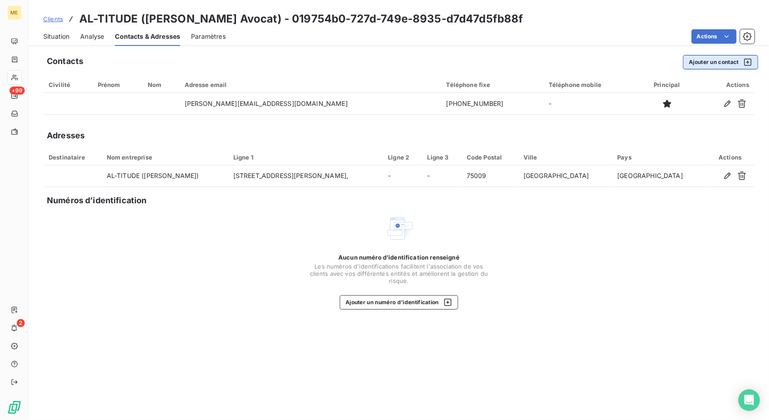
click at [694, 61] on button "Ajouter un contact" at bounding box center [720, 62] width 75 height 14
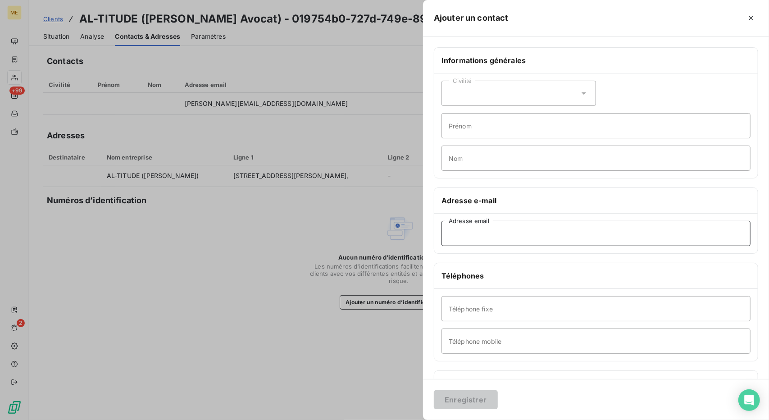
click at [531, 231] on input "Adresse email" at bounding box center [596, 233] width 309 height 25
paste input "[EMAIL_ADDRESS][DOMAIN_NAME]"
type input "[EMAIL_ADDRESS][DOMAIN_NAME]"
click at [478, 397] on button "Enregistrer" at bounding box center [466, 399] width 64 height 19
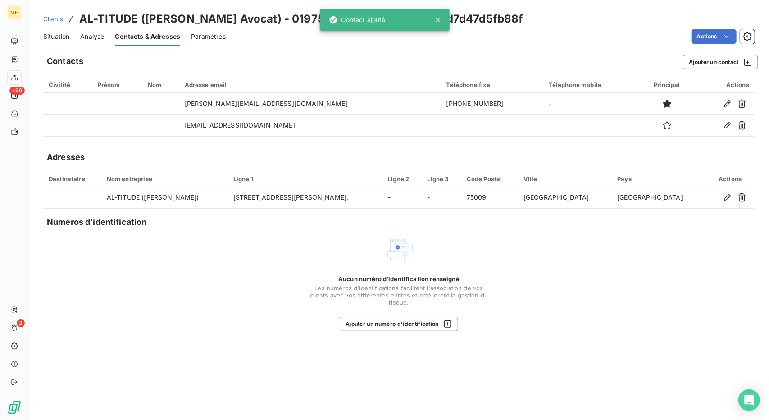
click at [49, 18] on span "Clients" at bounding box center [53, 18] width 20 height 7
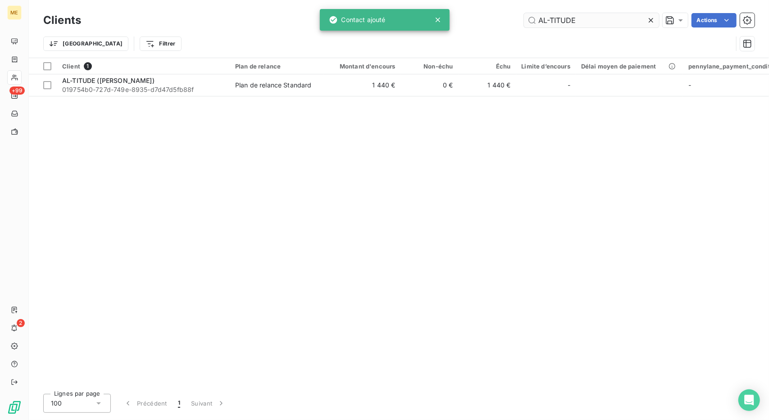
click at [558, 24] on input "AL-TITUDE" at bounding box center [591, 20] width 135 height 14
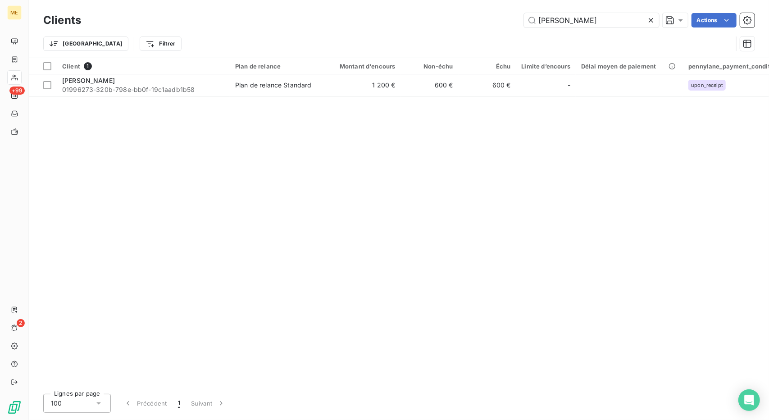
type input "[PERSON_NAME]"
click at [328, 97] on div "Client 1 Plan de relance Montant d'encours Non-échu Échu Limite d’encours Délai…" at bounding box center [399, 222] width 740 height 328
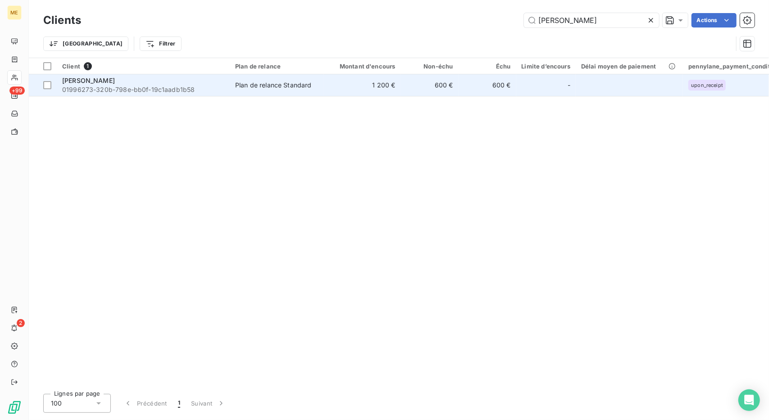
click at [334, 95] on td "1 200 €" at bounding box center [361, 85] width 77 height 22
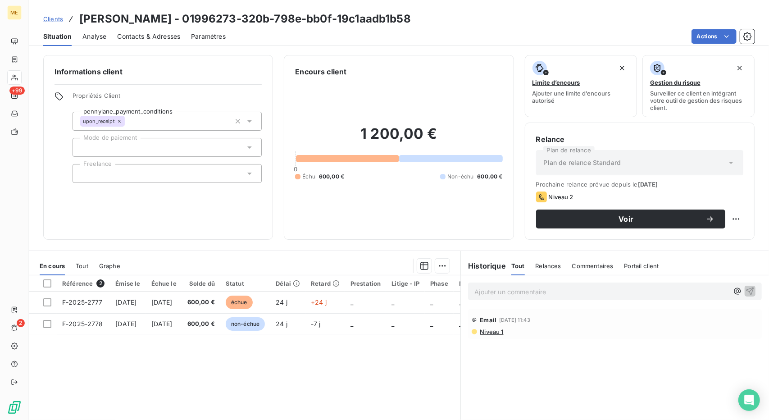
click at [132, 32] on span "Contacts & Adresses" at bounding box center [148, 36] width 63 height 9
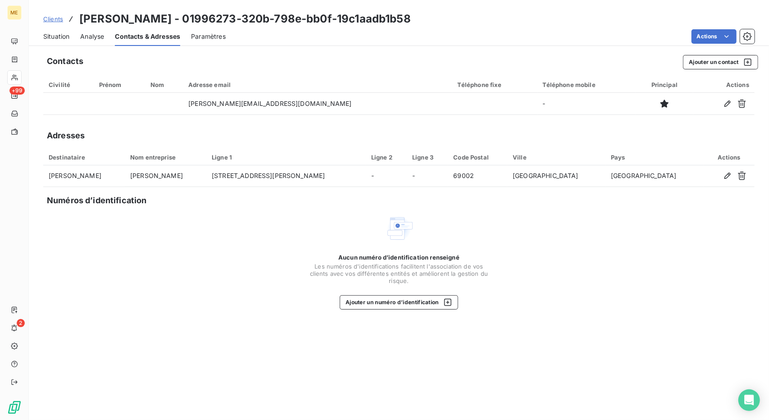
click at [65, 33] on span "Situation" at bounding box center [56, 36] width 26 height 9
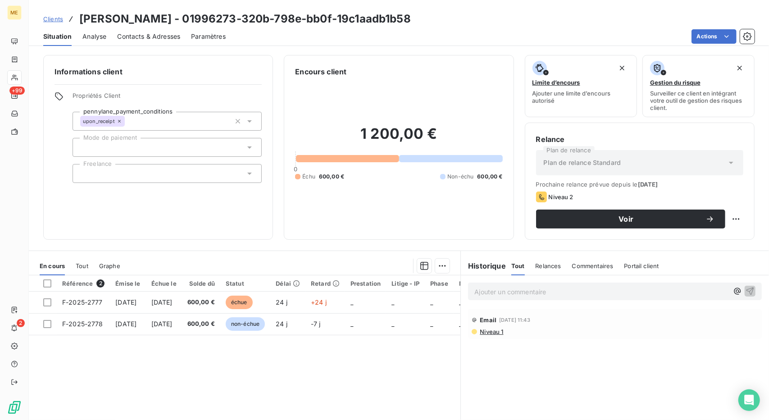
click at [55, 22] on span "Clients" at bounding box center [53, 18] width 20 height 7
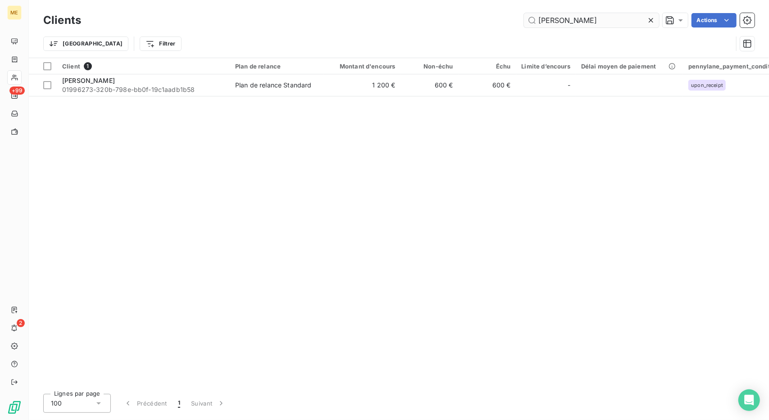
click at [582, 18] on input "[PERSON_NAME]" at bounding box center [591, 20] width 135 height 14
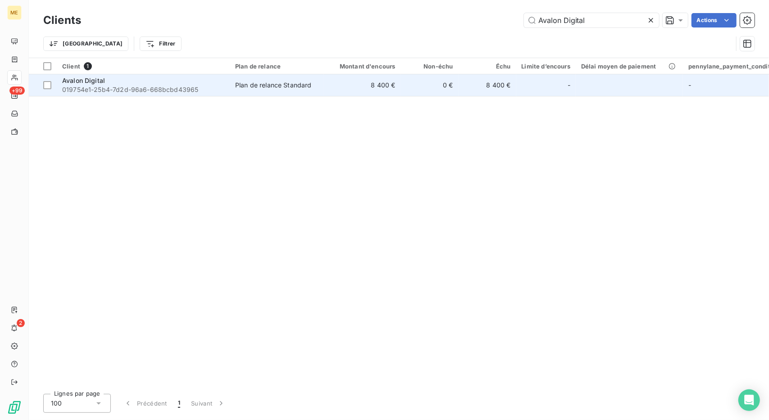
type input "Avalon Digital"
click at [257, 88] on div "Plan de relance Standard" at bounding box center [273, 85] width 77 height 9
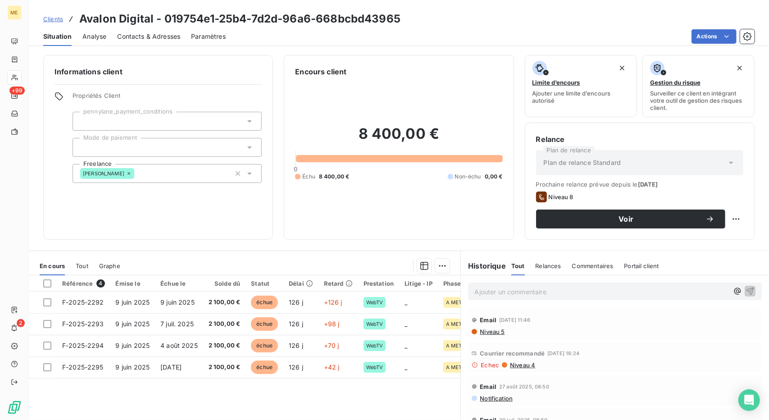
click at [51, 18] on span "Clients" at bounding box center [53, 18] width 20 height 7
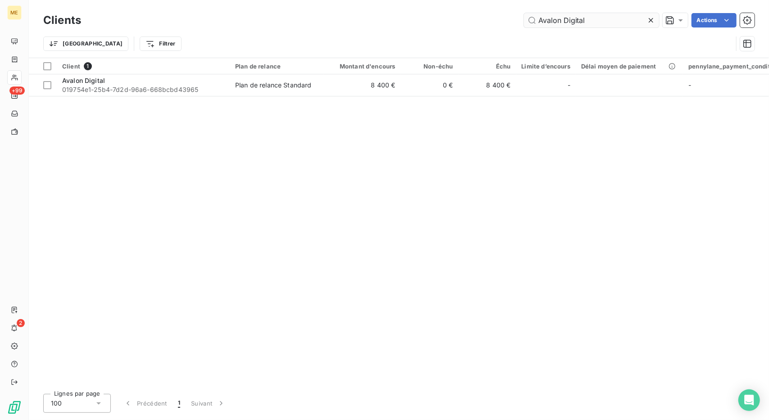
click at [561, 21] on input "Avalon Digital" at bounding box center [591, 20] width 135 height 14
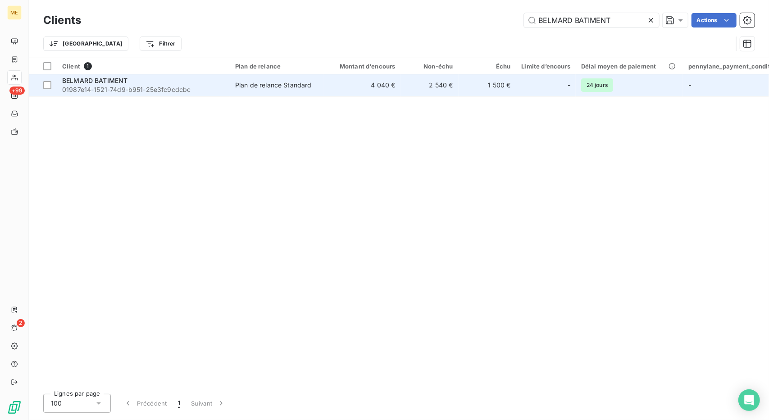
type input "BELMARD BATIMENT"
click at [357, 82] on td "4 040 €" at bounding box center [361, 85] width 77 height 22
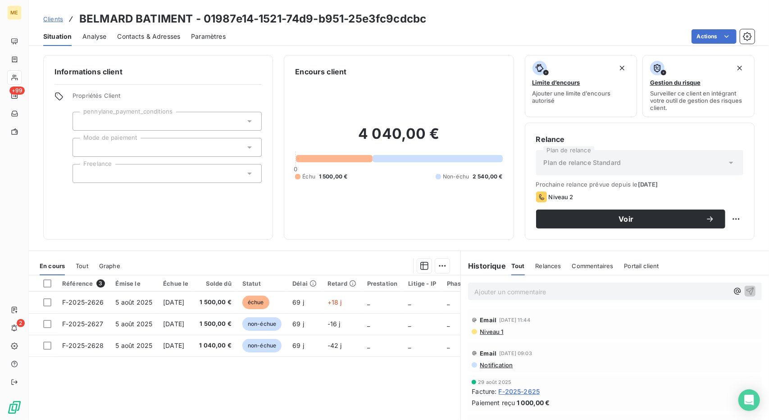
click at [145, 37] on span "Contacts & Adresses" at bounding box center [148, 36] width 63 height 9
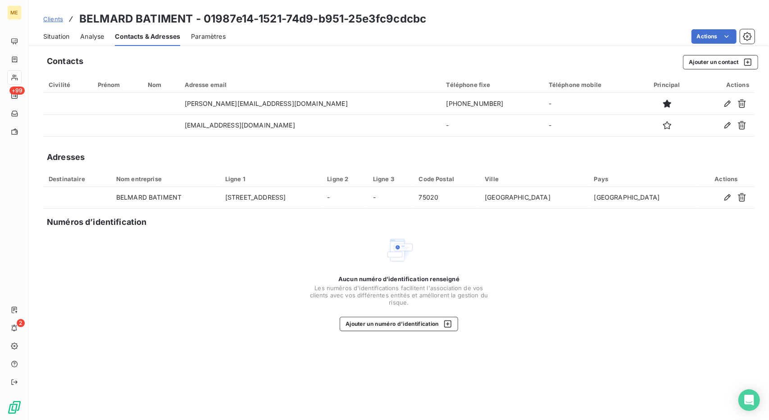
click at [56, 37] on span "Situation" at bounding box center [56, 36] width 26 height 9
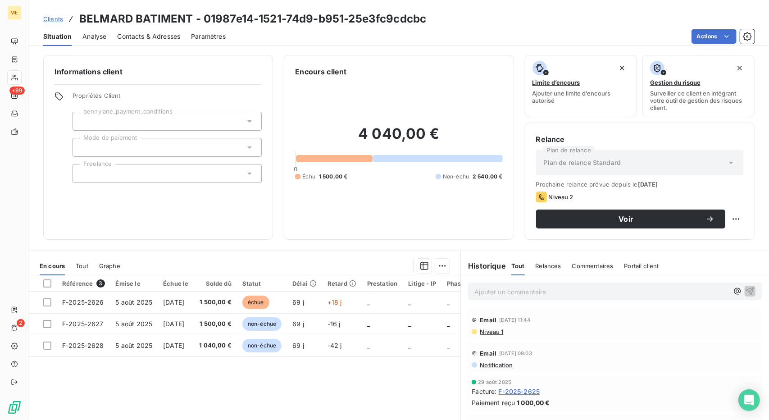
click at [147, 44] on div "Contacts & Adresses" at bounding box center [148, 36] width 63 height 19
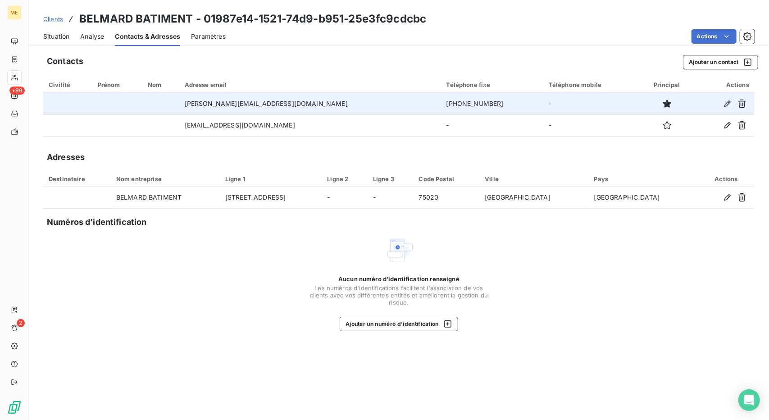
click at [441, 105] on td "[PHONE_NUMBER]" at bounding box center [492, 104] width 102 height 22
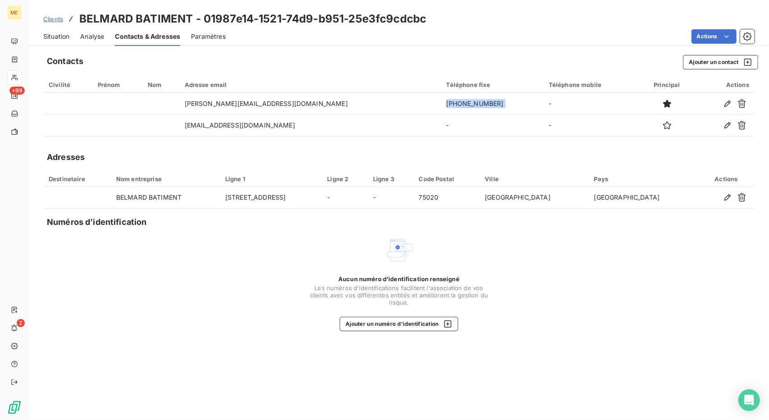
click at [62, 30] on div "Situation" at bounding box center [56, 36] width 26 height 19
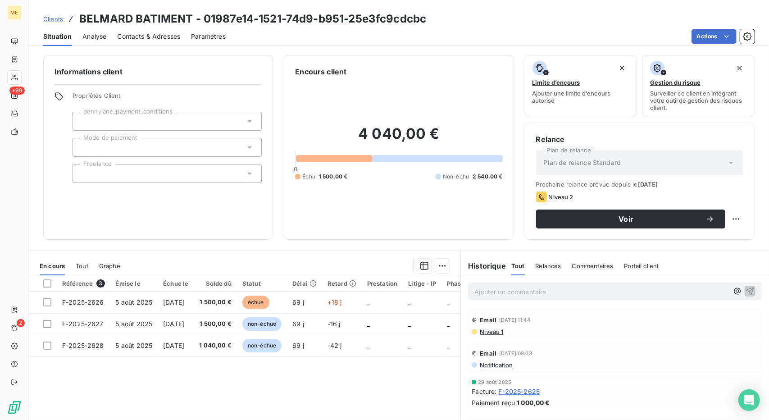
click at [141, 35] on span "Contacts & Adresses" at bounding box center [148, 36] width 63 height 9
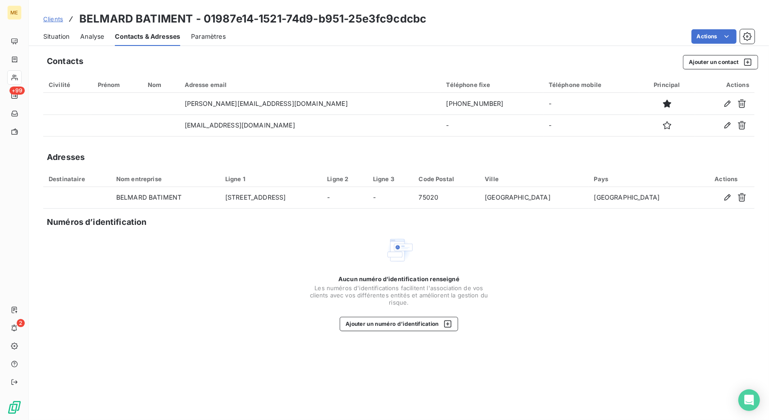
click at [60, 32] on span "Situation" at bounding box center [56, 36] width 26 height 9
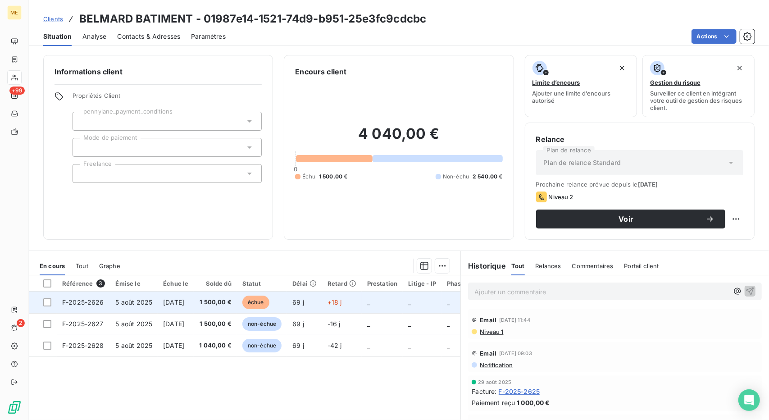
click at [191, 306] on td "[DATE]" at bounding box center [176, 302] width 36 height 22
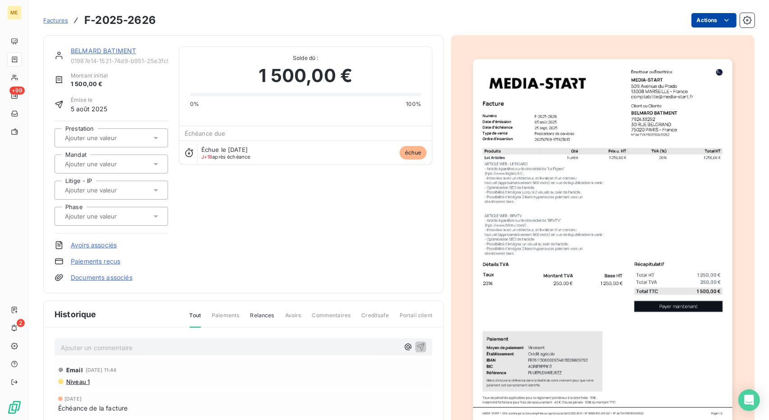
click at [705, 18] on html "ME +99 2 Factures F-2025-2626 Actions BELMARD BATIMENT 01987e14-1521-74d9-b951-…" at bounding box center [384, 210] width 769 height 420
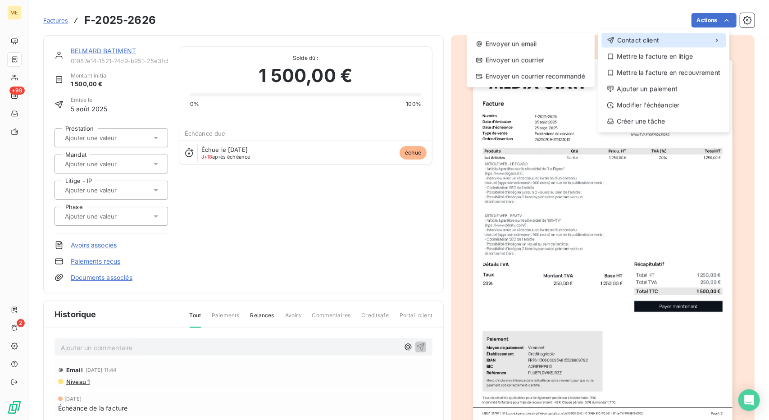
click at [659, 38] on span "Contact client" at bounding box center [638, 40] width 42 height 9
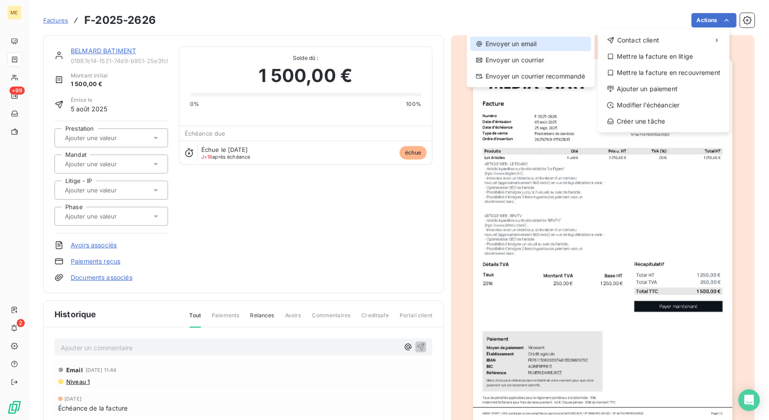
click at [560, 38] on div "Envoyer un email" at bounding box center [530, 43] width 121 height 14
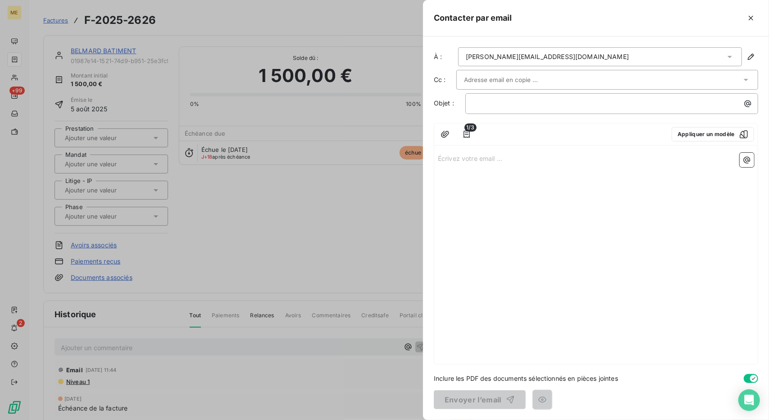
click at [558, 59] on div "[PERSON_NAME][EMAIL_ADDRESS][DOMAIN_NAME]" at bounding box center [600, 56] width 284 height 19
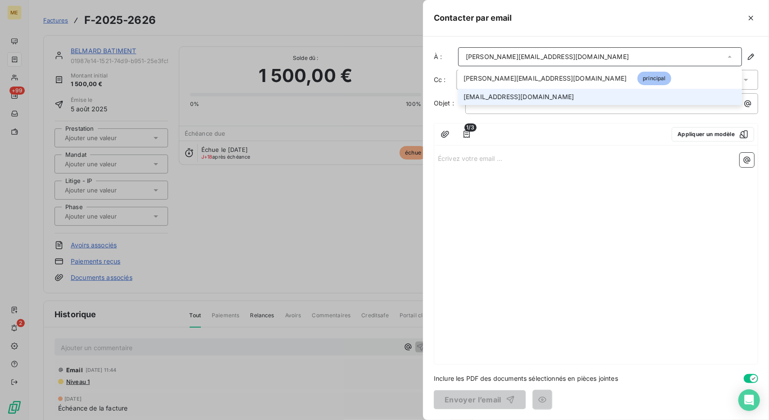
click at [537, 91] on li "[EMAIL_ADDRESS][DOMAIN_NAME]" at bounding box center [600, 97] width 284 height 16
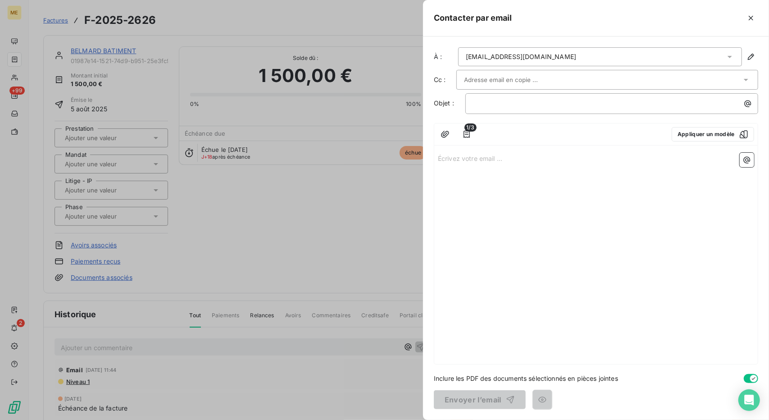
click at [578, 61] on div "[EMAIL_ADDRESS][DOMAIN_NAME]" at bounding box center [600, 56] width 284 height 19
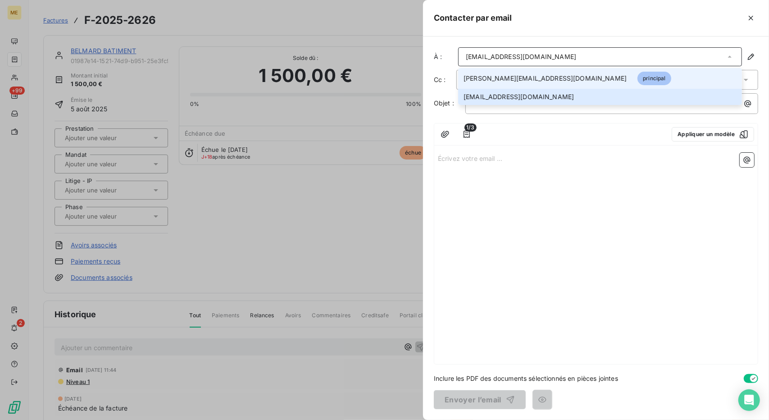
click at [542, 74] on span "[PERSON_NAME][EMAIL_ADDRESS][DOMAIN_NAME]" at bounding box center [545, 78] width 163 height 9
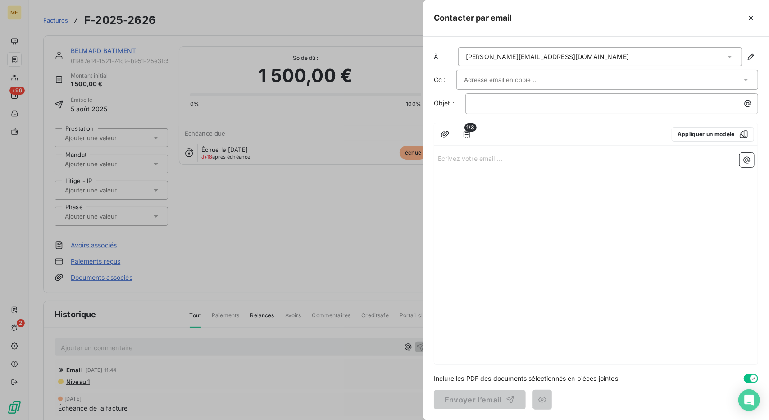
click at [518, 82] on input "text" at bounding box center [512, 80] width 97 height 14
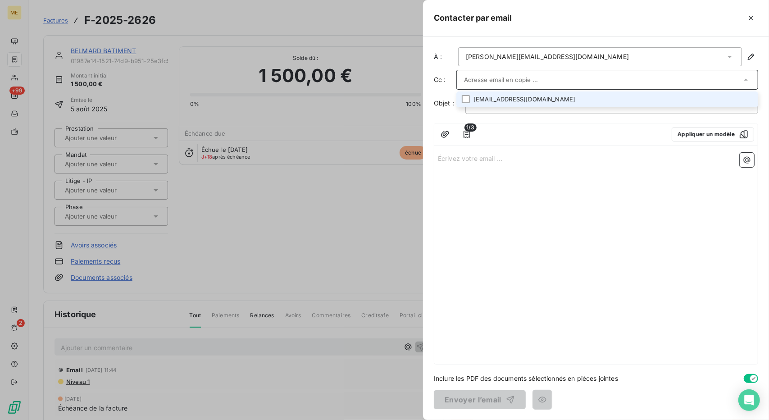
paste input "[EMAIL_ADDRESS][DOMAIN_NAME]"
type input "[EMAIL_ADDRESS][DOMAIN_NAME]"
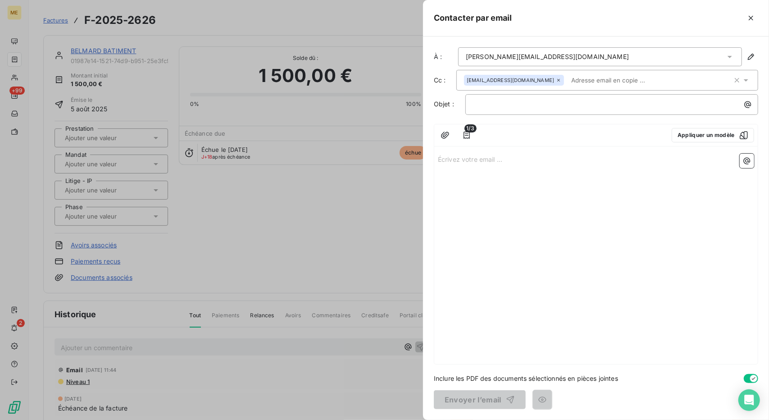
paste input "[EMAIL_ADDRESS][DOMAIN_NAME]"
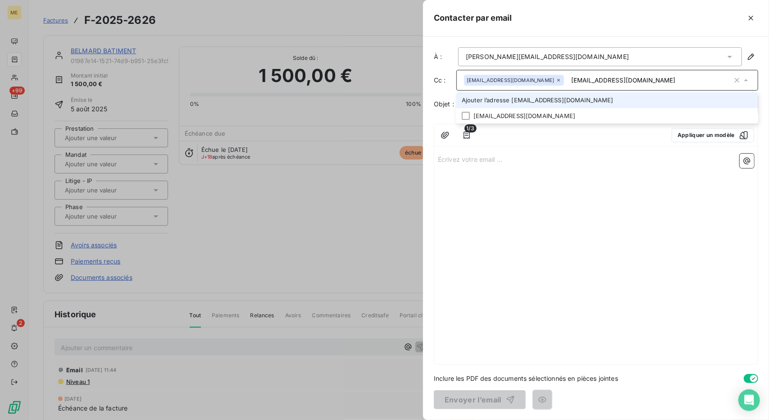
type input "[EMAIL_ADDRESS][DOMAIN_NAME]"
click at [637, 199] on div "Écrivez votre email ... ﻿" at bounding box center [595, 257] width 323 height 214
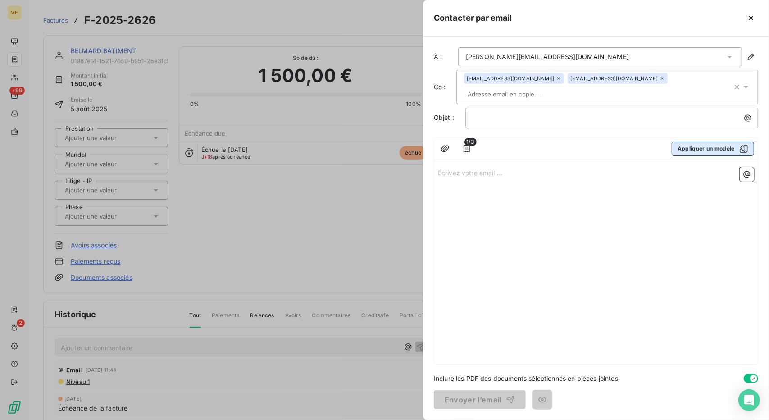
click at [697, 141] on button "Appliquer un modèle" at bounding box center [713, 148] width 82 height 14
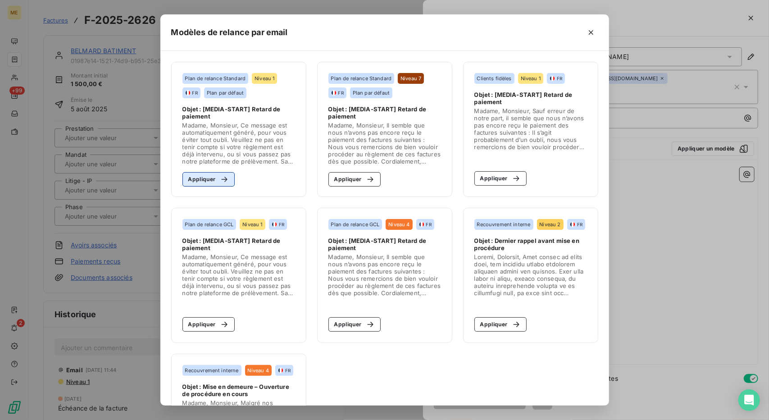
click at [215, 181] on div "button" at bounding box center [222, 179] width 14 height 9
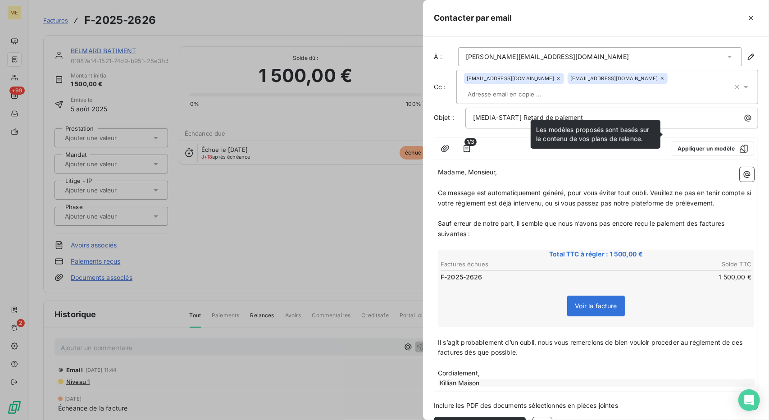
scroll to position [12, 0]
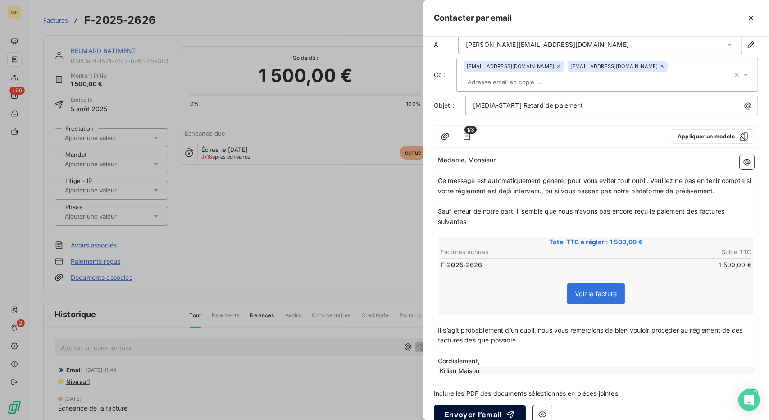
click at [489, 405] on button "Envoyer l’email" at bounding box center [480, 414] width 92 height 19
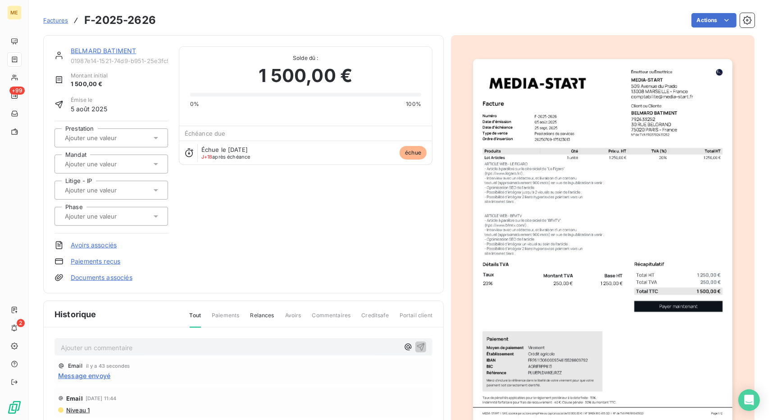
click at [93, 54] on link "BELMARD BATIMENT" at bounding box center [103, 51] width 65 height 8
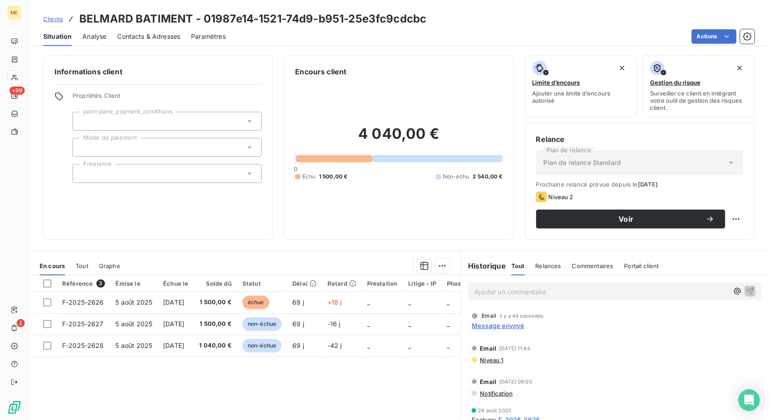
click at [141, 33] on span "Contacts & Adresses" at bounding box center [148, 36] width 63 height 9
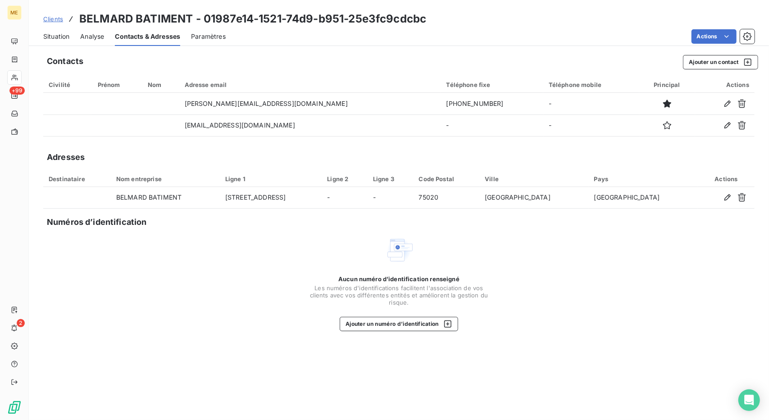
click at [58, 35] on span "Situation" at bounding box center [56, 36] width 26 height 9
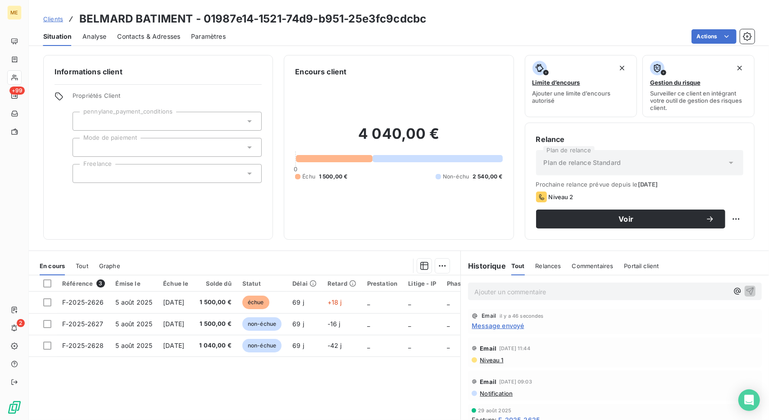
click at [53, 22] on span "Clients" at bounding box center [53, 18] width 20 height 7
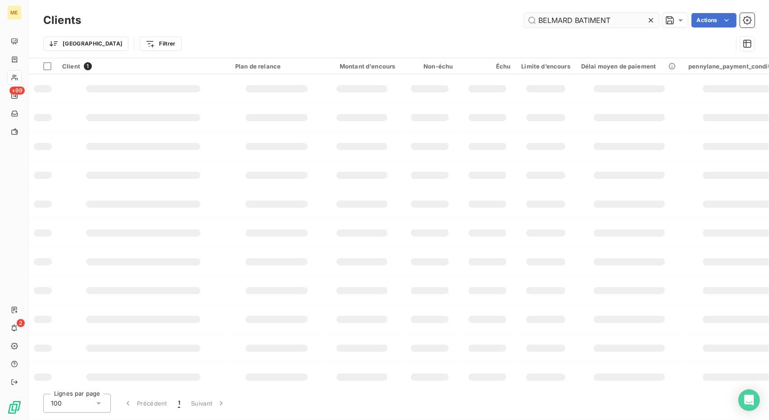
click at [556, 21] on input "BELMARD BATIMENT" at bounding box center [591, 20] width 135 height 14
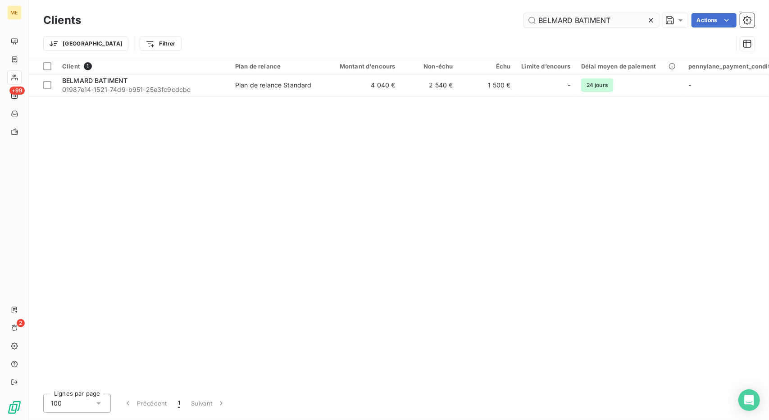
click at [556, 21] on input "BELMARD BATIMENT" at bounding box center [591, 20] width 135 height 14
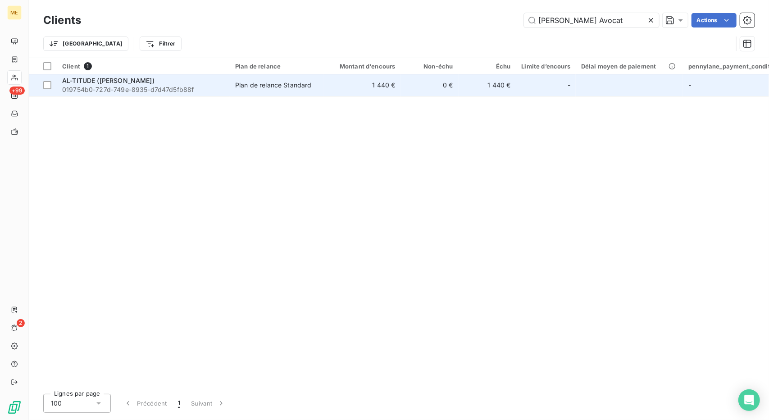
type input "[PERSON_NAME] Avocat"
click at [331, 93] on td "1 440 €" at bounding box center [361, 85] width 77 height 22
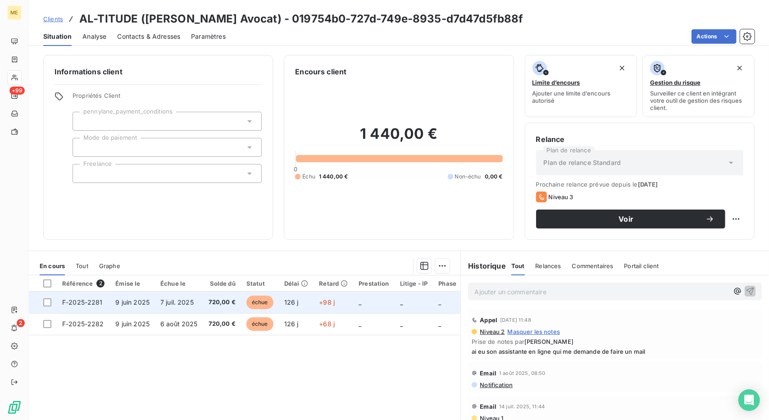
click at [205, 298] on td "720,00 €" at bounding box center [222, 302] width 38 height 22
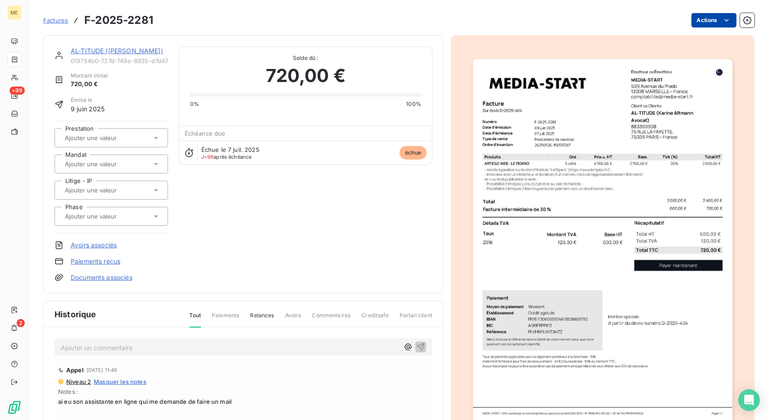
click at [703, 17] on html "ME +99 2 Factures F-2025-2281 Actions AL-TITUDE ([PERSON_NAME] Avocat) 019754b0…" at bounding box center [384, 210] width 769 height 420
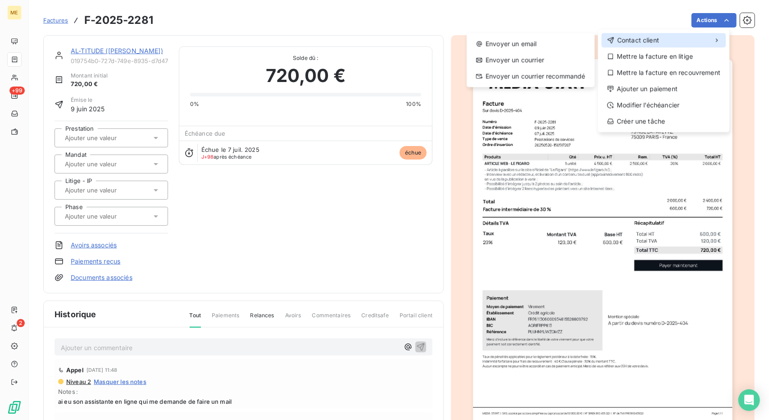
click at [650, 41] on span "Contact client" at bounding box center [638, 40] width 42 height 9
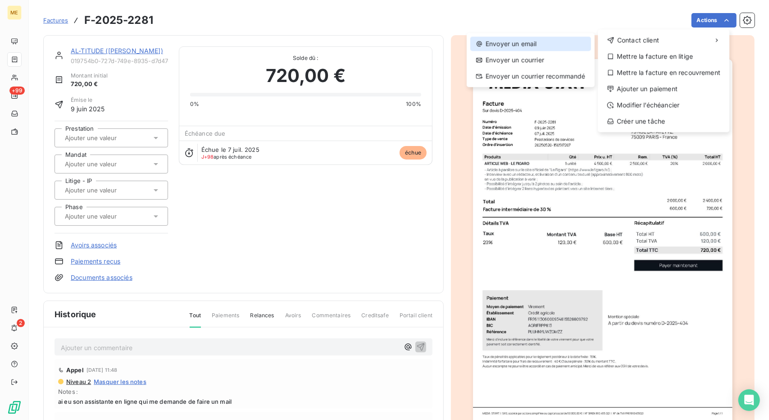
click at [524, 41] on div "Envoyer un email" at bounding box center [530, 43] width 121 height 14
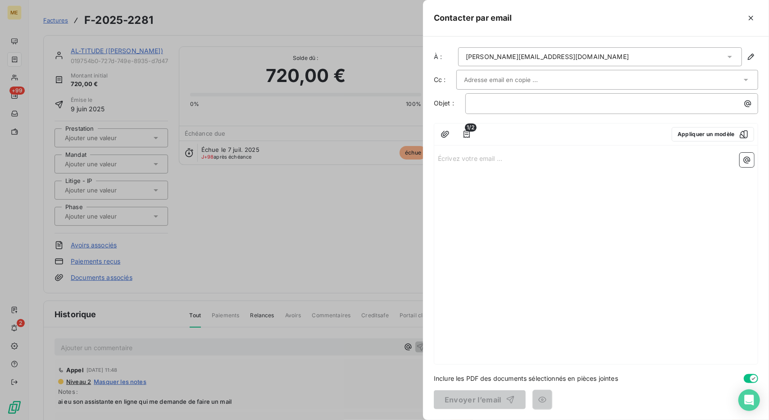
click at [560, 59] on div "[PERSON_NAME][EMAIL_ADDRESS][DOMAIN_NAME]" at bounding box center [547, 56] width 163 height 9
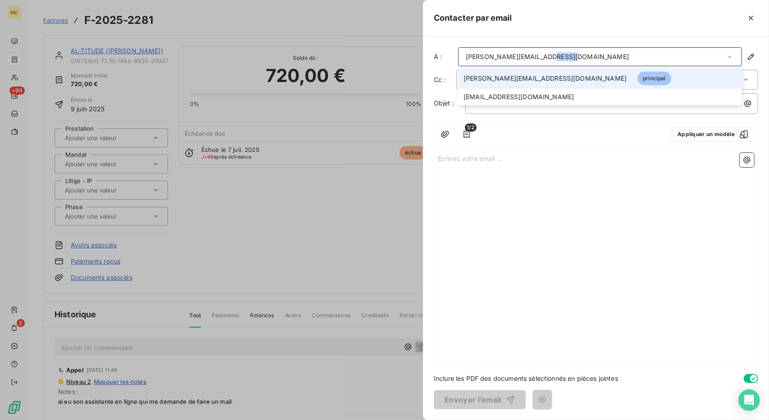
click at [560, 59] on div "[PERSON_NAME][EMAIL_ADDRESS][DOMAIN_NAME]" at bounding box center [547, 56] width 163 height 9
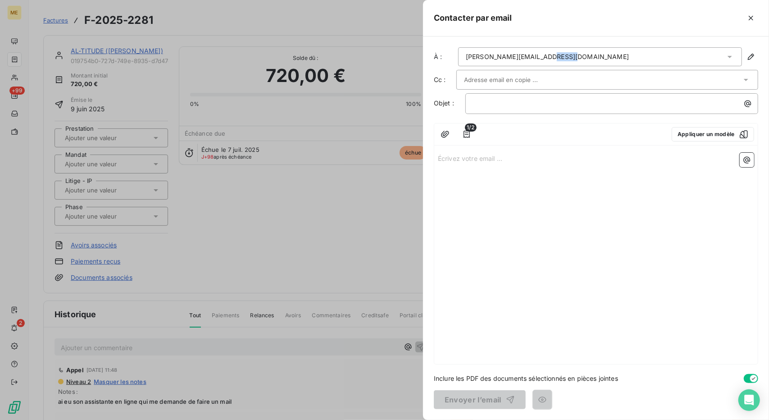
click at [551, 63] on div "[PERSON_NAME][EMAIL_ADDRESS][DOMAIN_NAME]" at bounding box center [600, 56] width 284 height 19
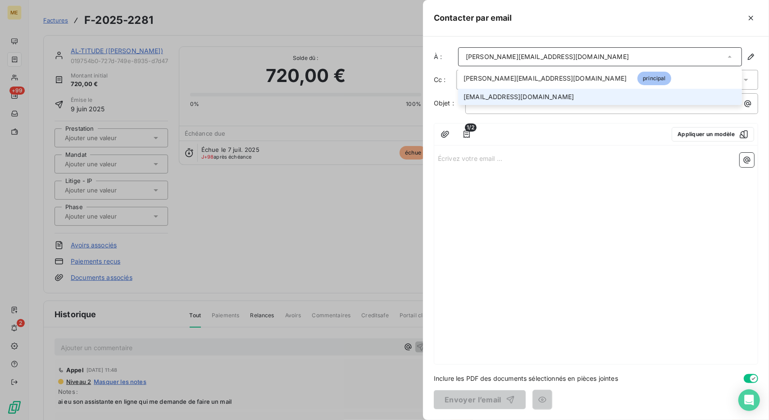
click at [524, 96] on span "[EMAIL_ADDRESS][DOMAIN_NAME]" at bounding box center [519, 96] width 110 height 9
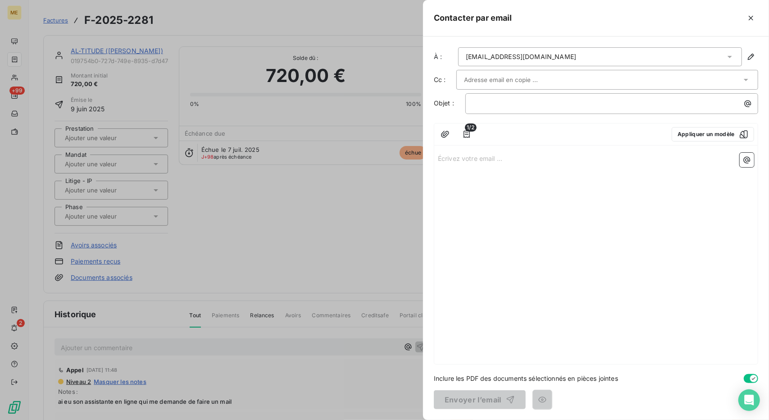
click at [531, 80] on input "text" at bounding box center [512, 80] width 97 height 14
click at [528, 77] on input "text" at bounding box center [512, 80] width 97 height 14
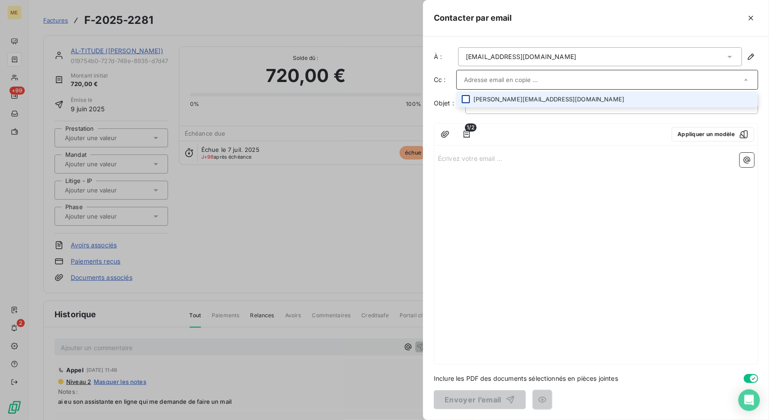
click at [467, 96] on div at bounding box center [466, 99] width 8 height 8
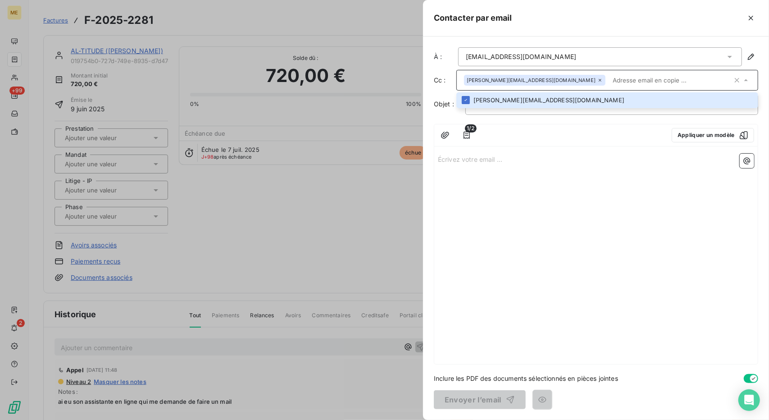
click at [632, 175] on div "Écrivez votre email ... ﻿" at bounding box center [595, 257] width 323 height 214
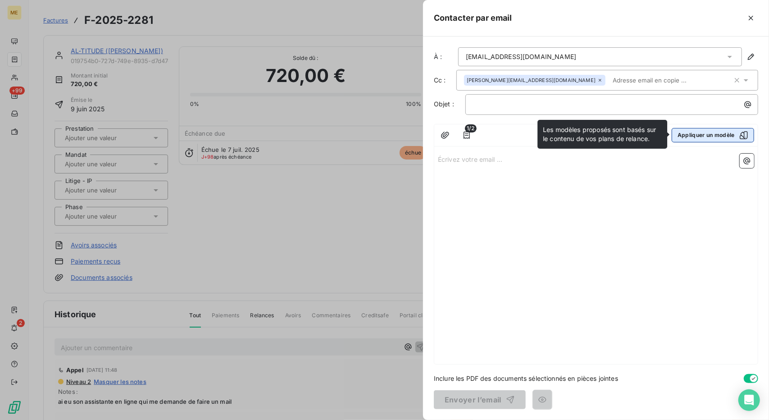
click at [716, 136] on button "Appliquer un modèle" at bounding box center [713, 135] width 82 height 14
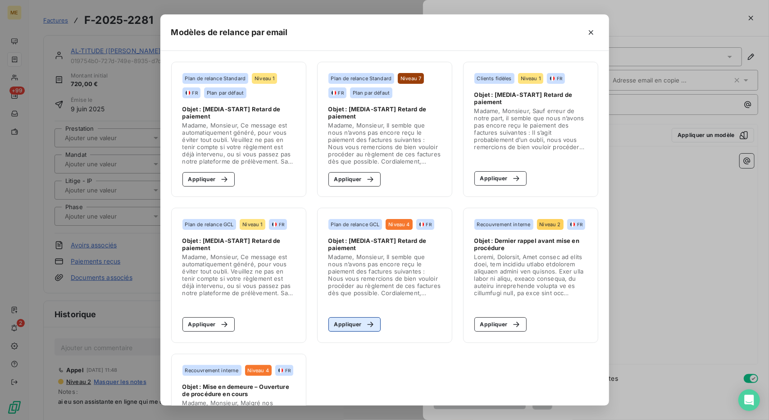
click at [361, 328] on div "button" at bounding box center [368, 324] width 14 height 9
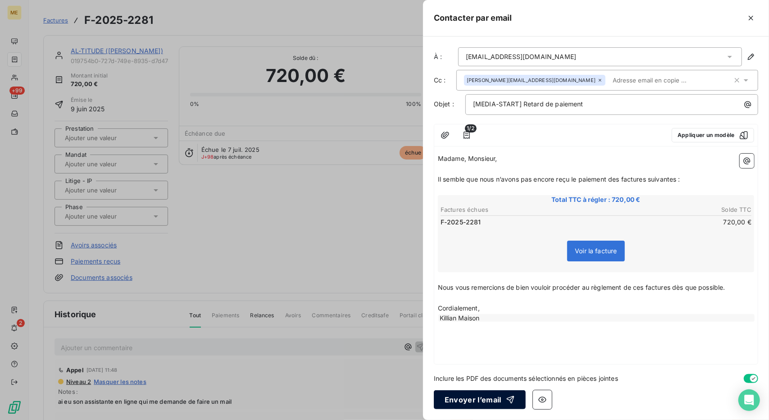
click at [495, 397] on button "Envoyer l’email" at bounding box center [480, 399] width 92 height 19
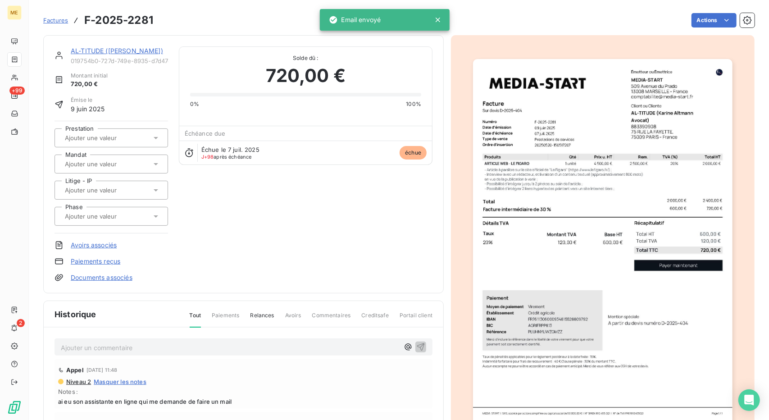
click at [119, 48] on link "AL-TITUDE ([PERSON_NAME])" at bounding box center [117, 51] width 92 height 8
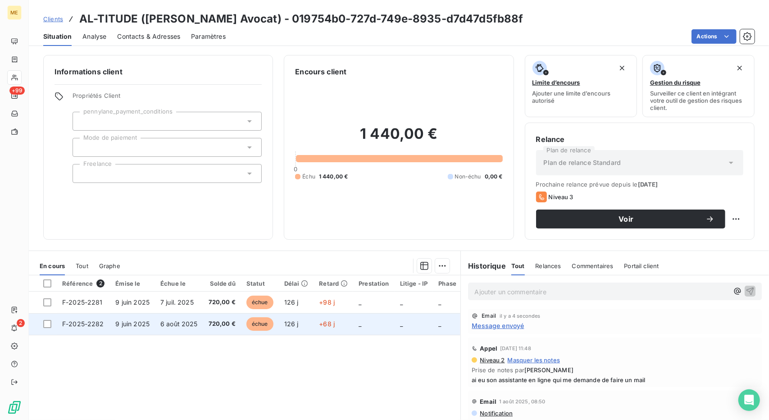
click at [181, 320] on span "6 août 2025" at bounding box center [178, 324] width 37 height 8
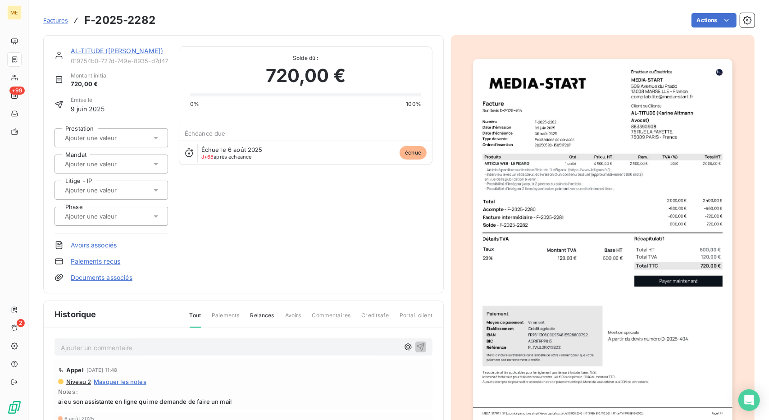
click at [577, 301] on img "button" at bounding box center [602, 242] width 259 height 367
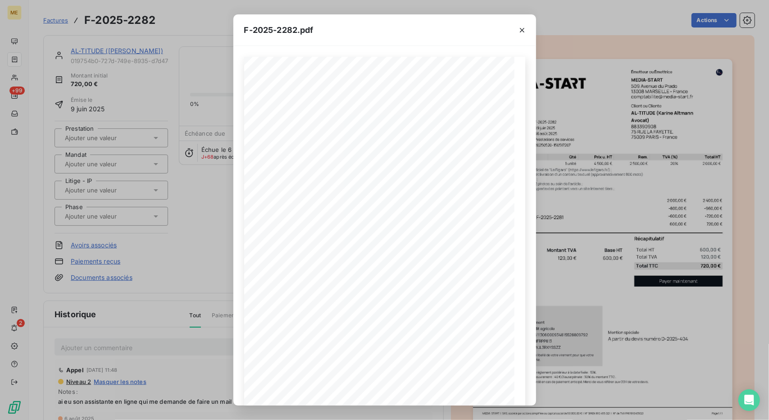
click at [617, 39] on div "F-2025-2282.pdf 600,00 € 120,00 € 720,00 € Émetteur ou Émettrice MEDIA-START [S…" at bounding box center [384, 210] width 769 height 420
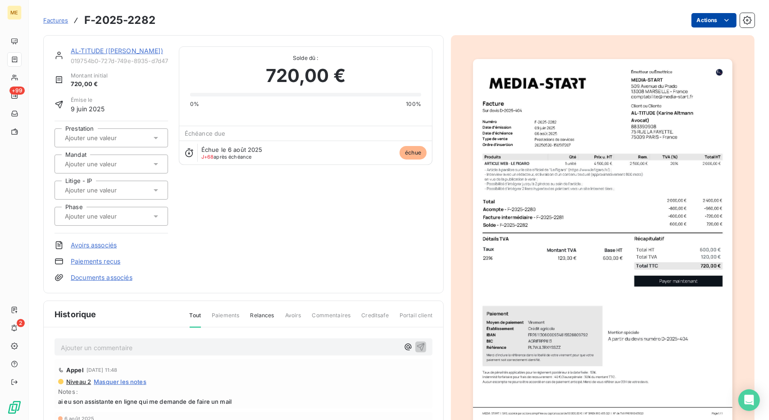
click at [710, 23] on html "ME +99 2 Factures F-2025-2282 Actions AL-TITUDE ([PERSON_NAME] Avocat) 019754b0…" at bounding box center [384, 210] width 769 height 420
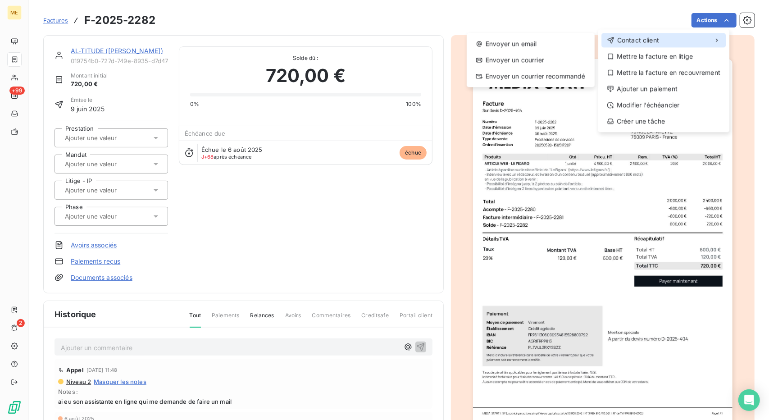
click at [660, 39] on div "Contact client" at bounding box center [663, 40] width 124 height 14
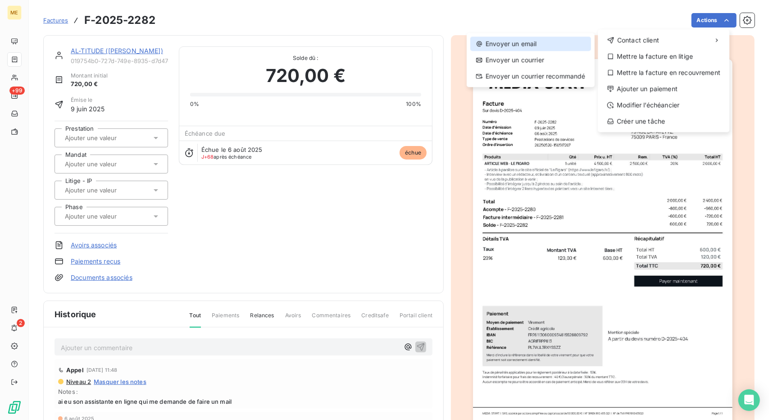
click at [547, 40] on div "Envoyer un email" at bounding box center [530, 43] width 121 height 14
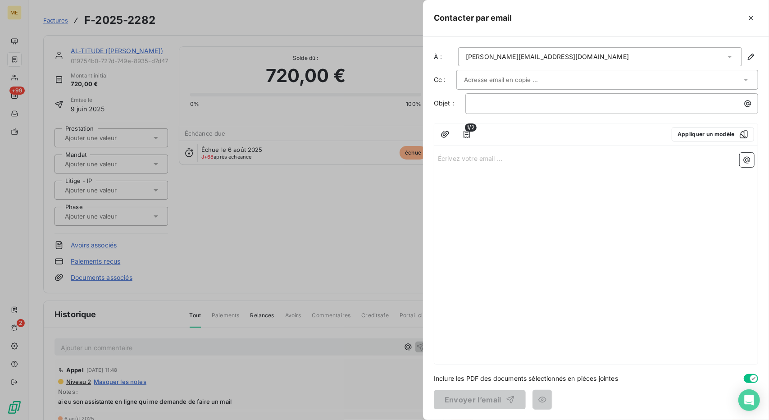
click at [526, 75] on input "text" at bounding box center [512, 80] width 97 height 14
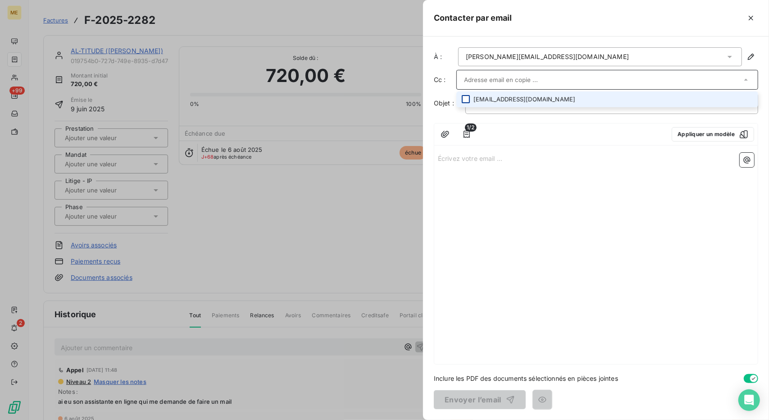
click at [464, 97] on div at bounding box center [466, 99] width 8 height 8
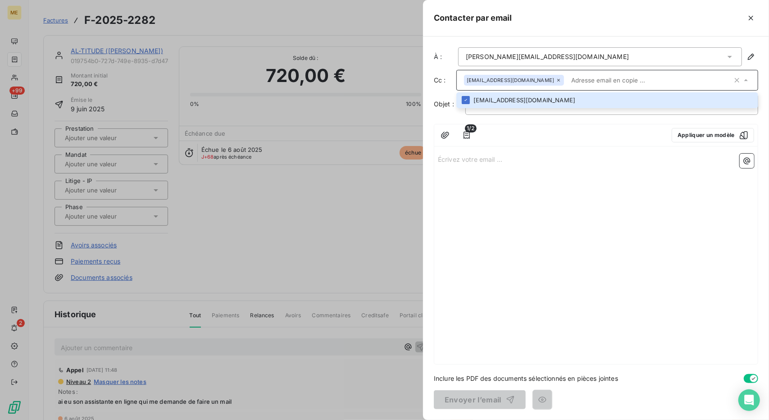
click at [547, 148] on div "1/2 Appliquer un modèle Écrivez votre email ... ﻿" at bounding box center [596, 244] width 324 height 241
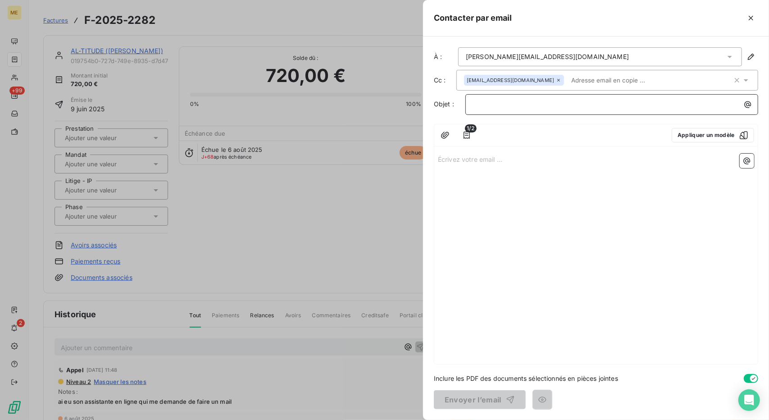
click at [579, 103] on p "﻿" at bounding box center [614, 104] width 282 height 10
click at [679, 133] on button "Appliquer un modèle" at bounding box center [713, 135] width 82 height 14
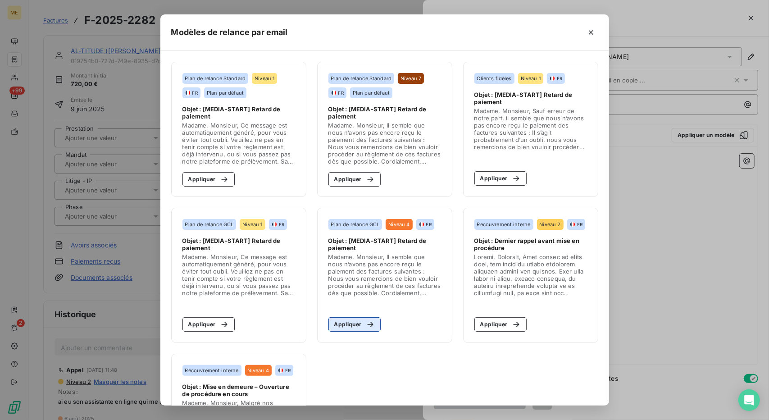
click at [342, 321] on button "Appliquer" at bounding box center [354, 324] width 53 height 14
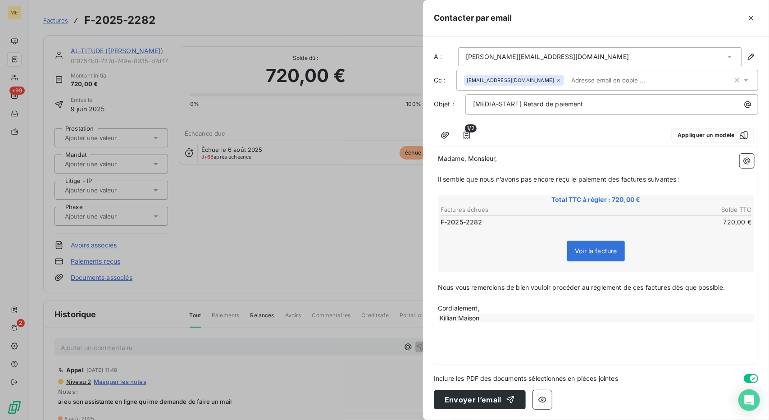
click at [570, 84] on input "text" at bounding box center [620, 80] width 104 height 14
click at [581, 57] on div "[PERSON_NAME][EMAIL_ADDRESS][DOMAIN_NAME]" at bounding box center [600, 56] width 284 height 19
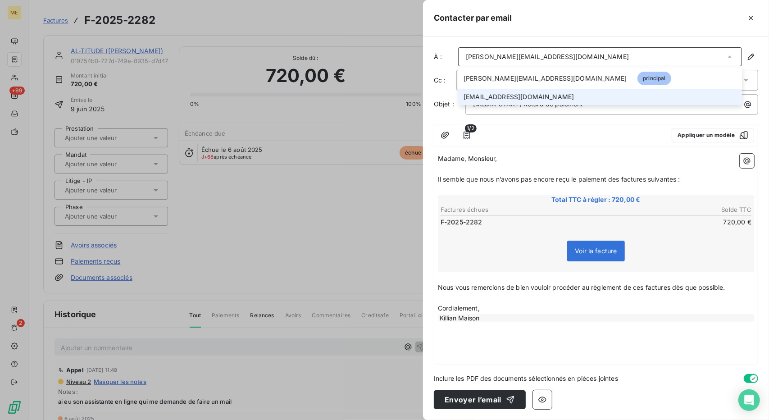
click at [539, 94] on span "[EMAIL_ADDRESS][DOMAIN_NAME]" at bounding box center [519, 96] width 110 height 9
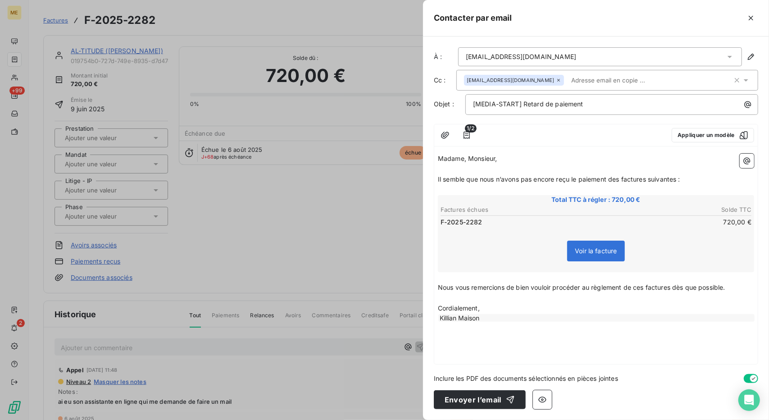
click at [569, 76] on input "text" at bounding box center [620, 80] width 104 height 14
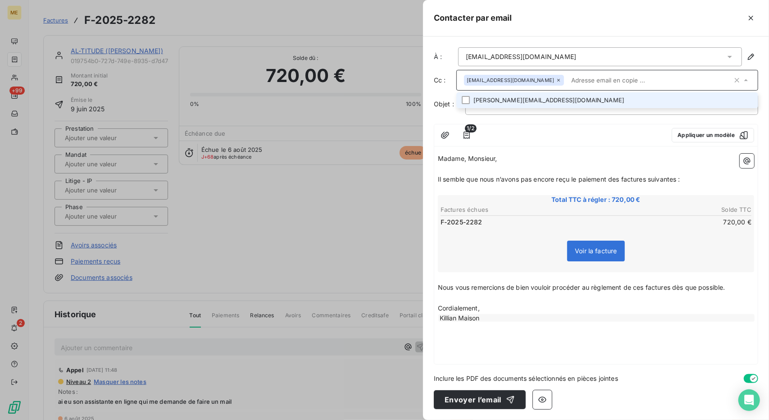
click at [555, 99] on li "[PERSON_NAME][EMAIL_ADDRESS][DOMAIN_NAME]" at bounding box center [607, 100] width 302 height 16
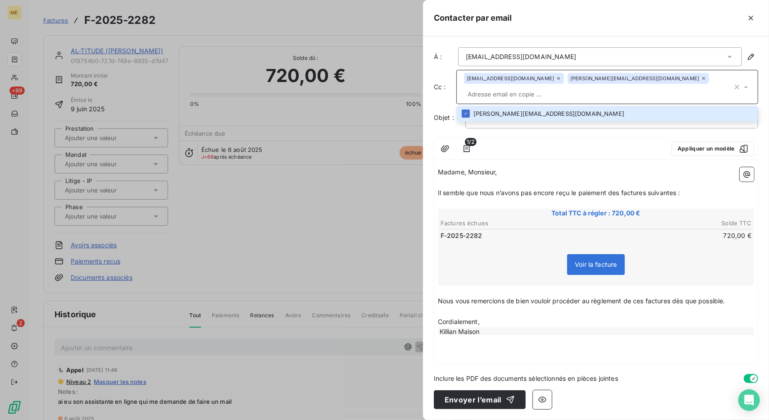
click at [568, 148] on div at bounding box center [572, 148] width 183 height 14
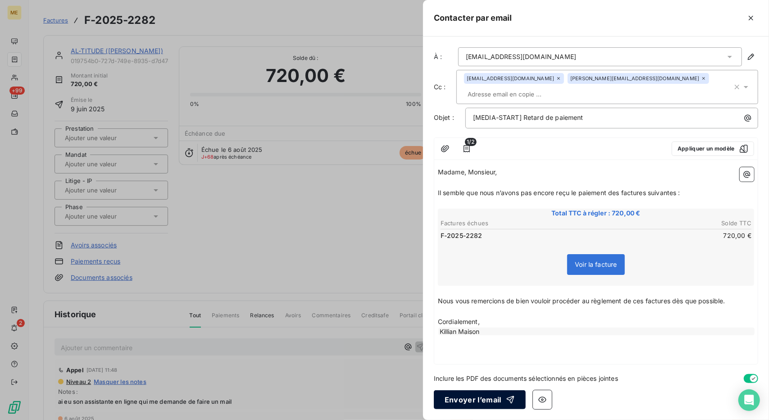
click at [501, 397] on div "button" at bounding box center [508, 399] width 14 height 9
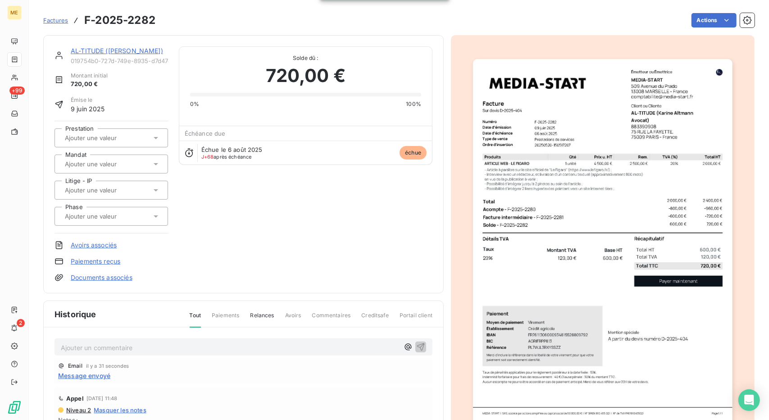
click at [105, 45] on div "AL-TITUDE ([PERSON_NAME] Avocat) 019754b0-727d-749e-8935-d7d47d5fb88f Montant i…" at bounding box center [243, 164] width 401 height 258
click at [101, 53] on link "AL-TITUDE ([PERSON_NAME])" at bounding box center [117, 51] width 92 height 8
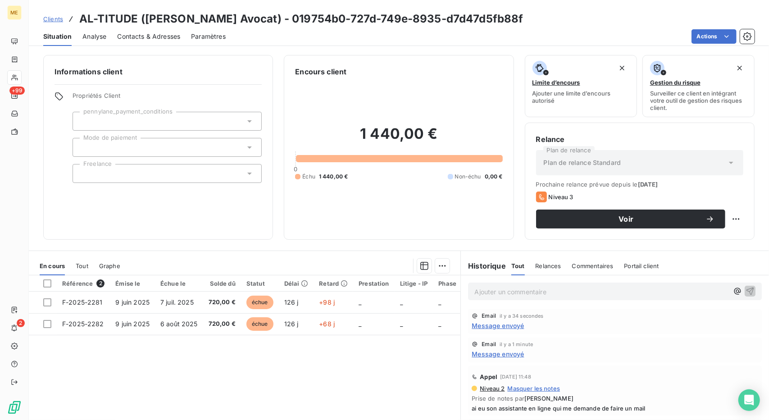
click at [59, 24] on div "Clients AL-TITUDE ([PERSON_NAME] Avocat) - 019754b0-727d-749e-8935-d7d47d5fb88f" at bounding box center [283, 19] width 480 height 16
click at [57, 20] on span "Clients" at bounding box center [53, 18] width 20 height 7
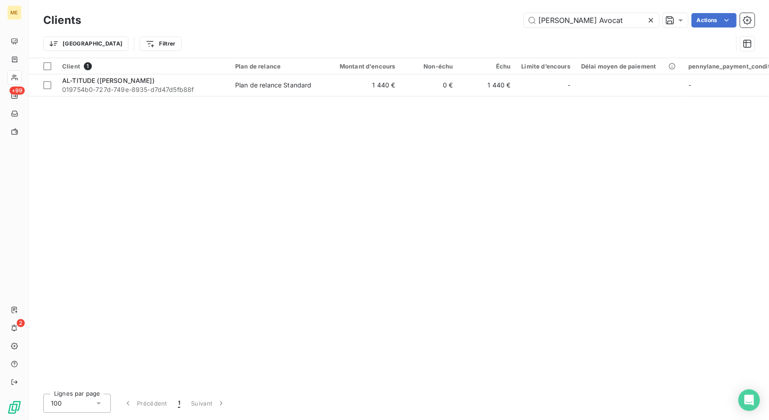
click at [564, 12] on div "Clients [PERSON_NAME] Avocat Actions" at bounding box center [398, 20] width 711 height 19
click at [564, 17] on input "[PERSON_NAME] Avocat" at bounding box center [591, 20] width 135 height 14
paste input "[PERSON_NAME]"
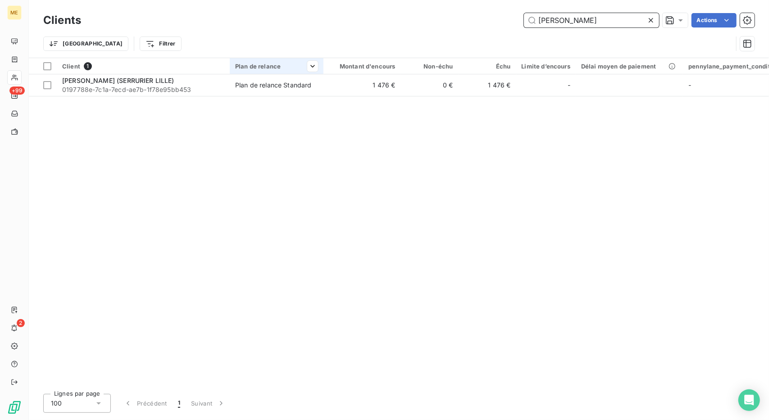
type input "[PERSON_NAME]"
click at [289, 89] on div "Plan de relance Standard" at bounding box center [273, 85] width 77 height 9
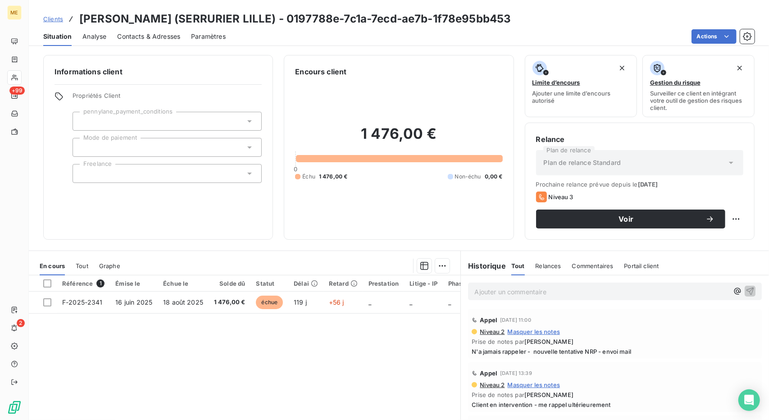
click at [159, 39] on span "Contacts & Adresses" at bounding box center [148, 36] width 63 height 9
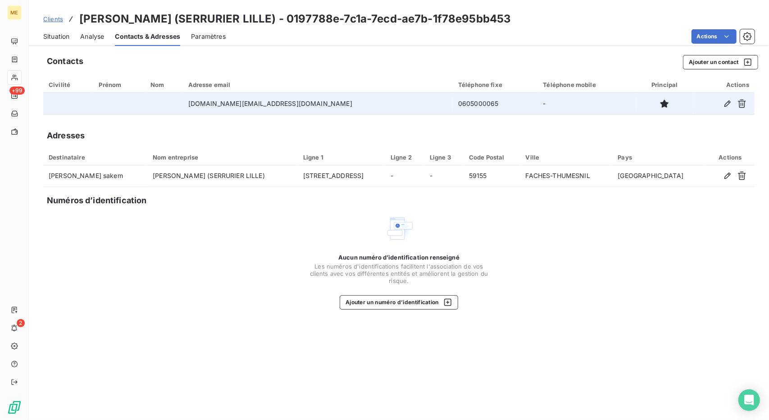
click at [453, 101] on td "0605000065" at bounding box center [495, 104] width 85 height 22
copy td "0605000065"
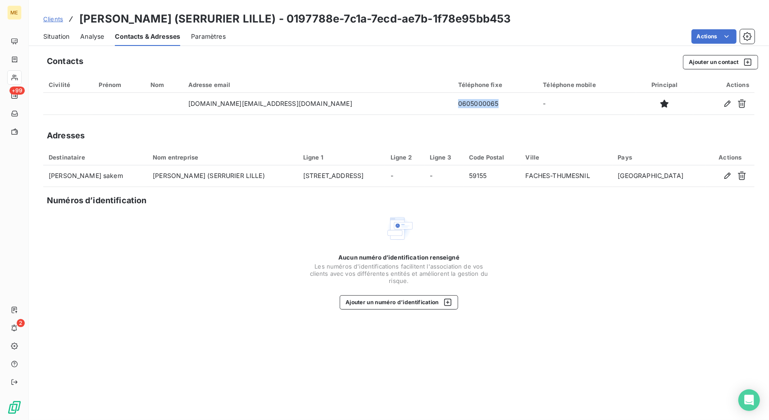
click at [48, 18] on span "Clients" at bounding box center [53, 18] width 20 height 7
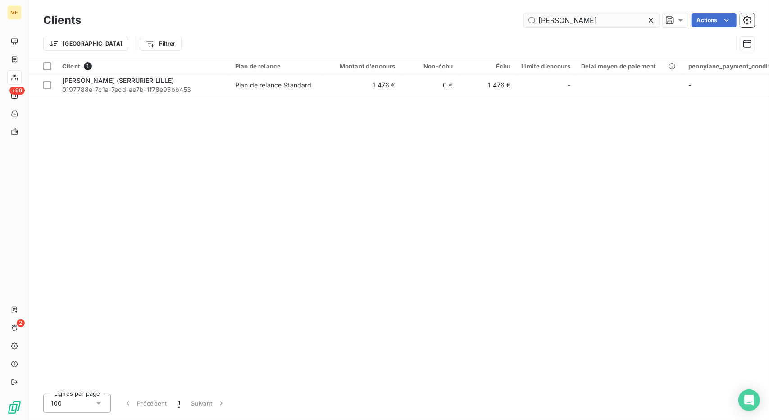
click at [564, 19] on input "[PERSON_NAME]" at bounding box center [591, 20] width 135 height 14
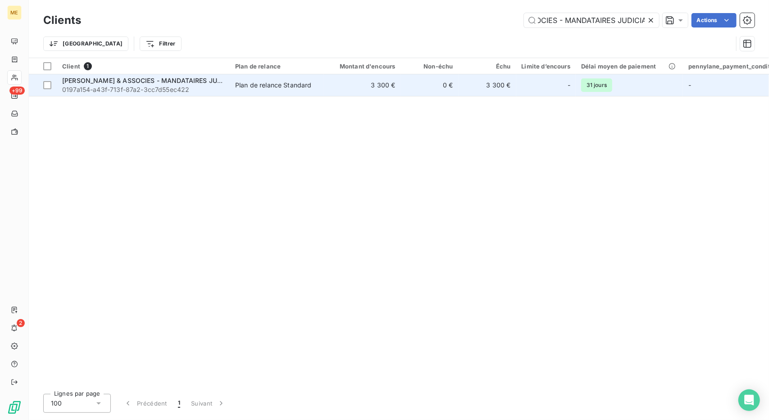
type input "[PERSON_NAME] & ASSOCIES - MANDATAIRES JUDICIAIRES"
click at [287, 89] on div "Plan de relance Standard" at bounding box center [273, 85] width 77 height 9
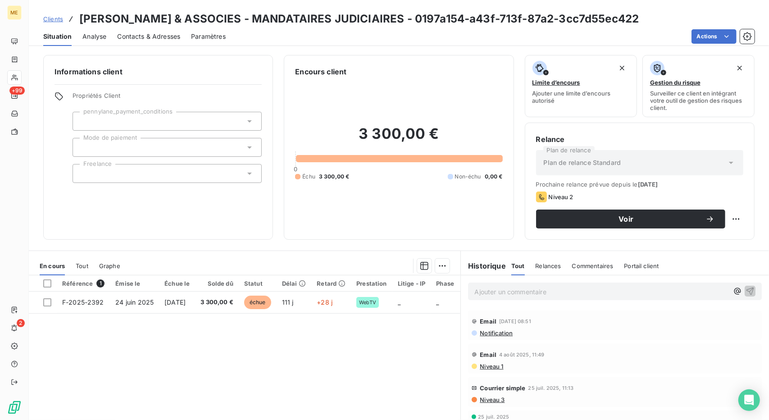
scroll to position [41, 0]
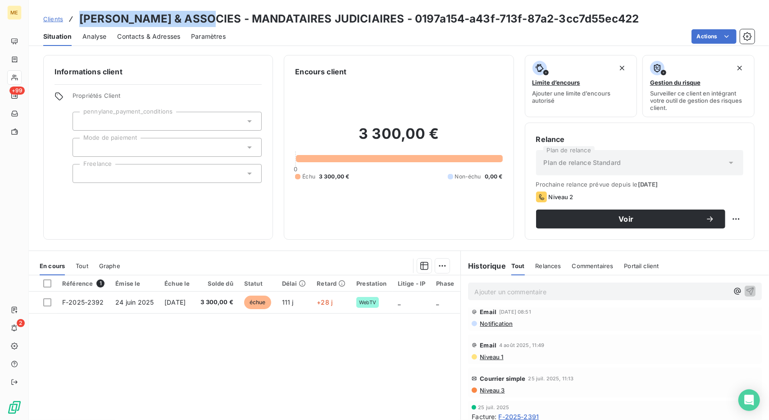
drag, startPoint x: 211, startPoint y: 20, endPoint x: 81, endPoint y: 25, distance: 130.3
click at [81, 25] on h3 "[PERSON_NAME] & ASSOCIES - MANDATAIRES JUDICIAIRES - 0197a154-a43f-713f-87a2-3c…" at bounding box center [359, 19] width 560 height 16
copy h3 "[PERSON_NAME] & ASSOCIES"
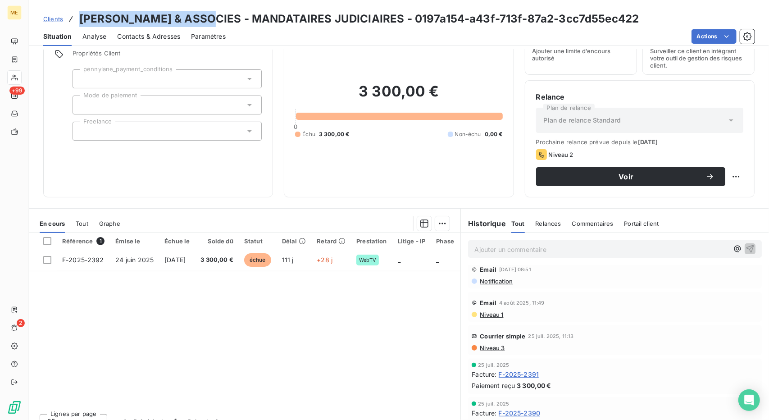
scroll to position [44, 0]
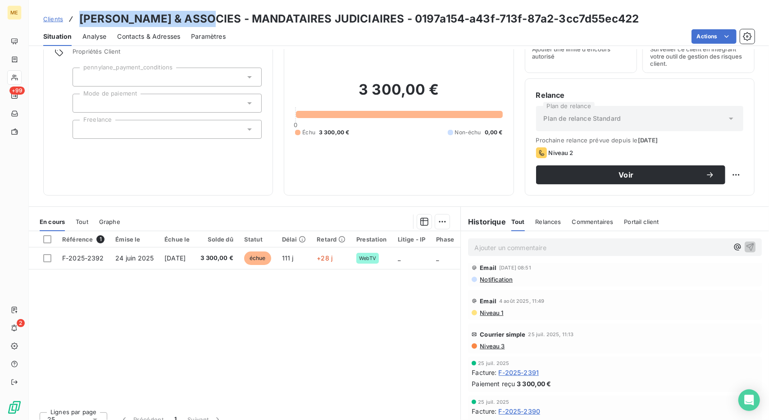
click at [48, 17] on span "Clients" at bounding box center [53, 18] width 20 height 7
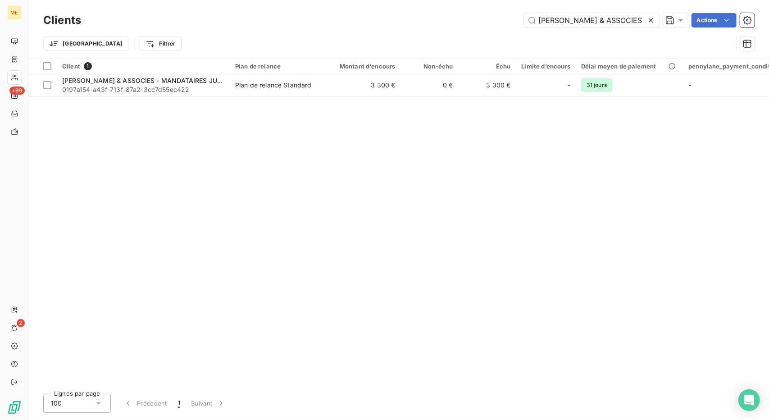
click at [569, 27] on div "Clients [PERSON_NAME] & ASSOCIES - MANDATAIRES JUDICIAIRES Actions" at bounding box center [398, 20] width 711 height 19
click at [577, 22] on input "[PERSON_NAME] & ASSOCIES - MANDATAIRES JUDICIAIRES" at bounding box center [591, 20] width 135 height 14
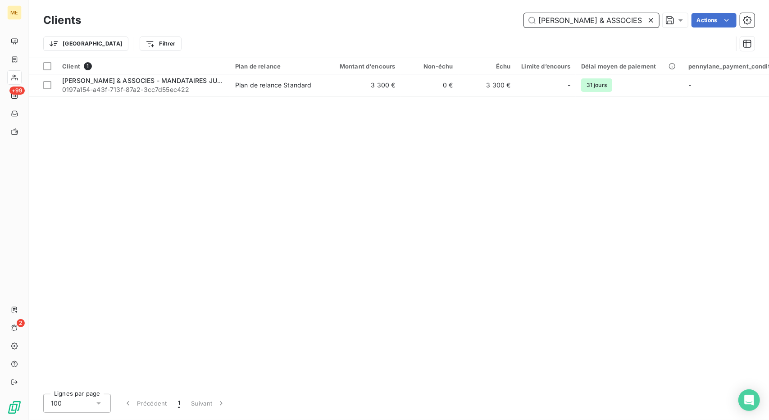
paste input "IOCALMA"
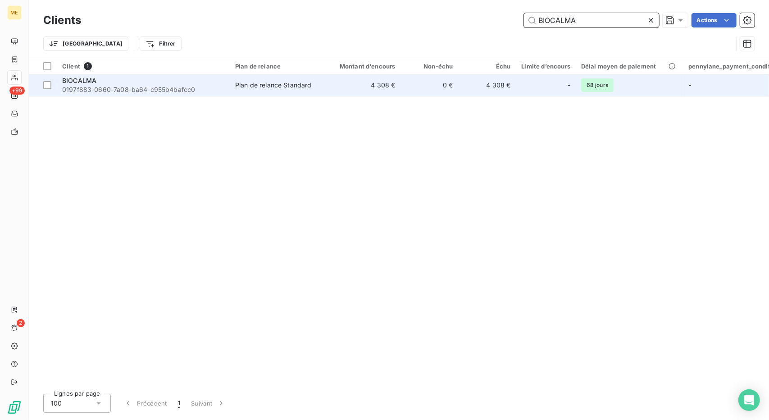
type input "BIOCALMA"
click at [338, 95] on td "4 308 €" at bounding box center [361, 85] width 77 height 22
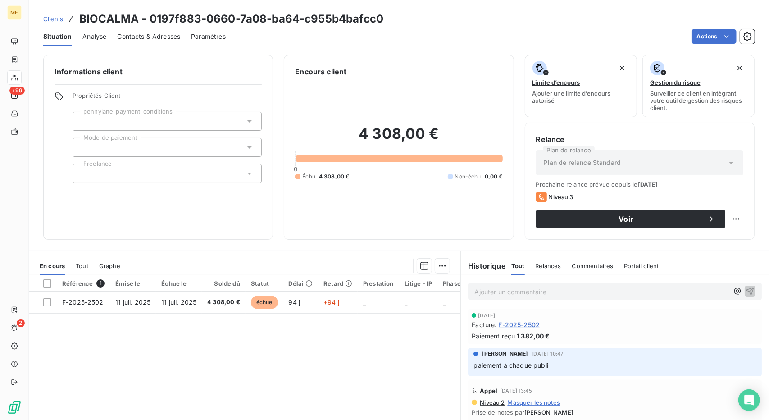
click at [338, 95] on div "4 308,00 € 0 Échu 4 308,00 € Non-échu 0,00 €" at bounding box center [398, 152] width 207 height 151
click at [526, 320] on span "F-2025-2502" at bounding box center [519, 324] width 41 height 9
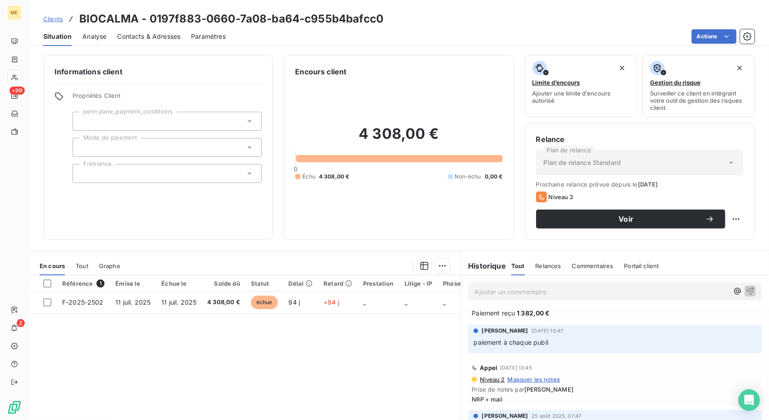
scroll to position [23, 0]
click at [160, 41] on div "Contacts & Adresses" at bounding box center [148, 36] width 63 height 19
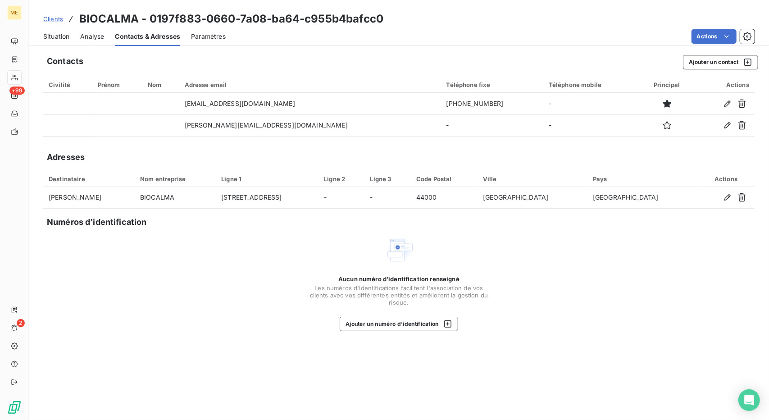
click at [58, 21] on span "Clients" at bounding box center [53, 18] width 20 height 7
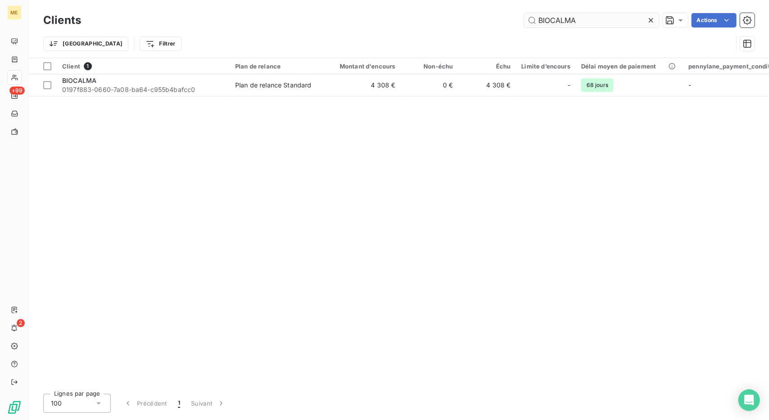
click at [552, 27] on input "BIOCALMA" at bounding box center [591, 20] width 135 height 14
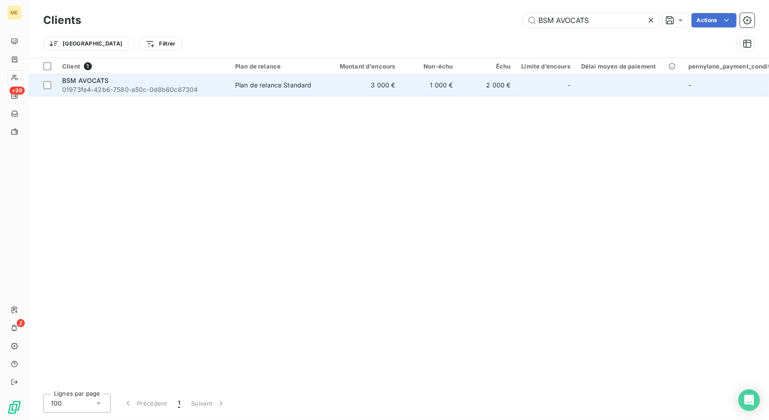
type input "BSM AVOCATS"
click at [296, 88] on div "Plan de relance Standard" at bounding box center [273, 85] width 77 height 9
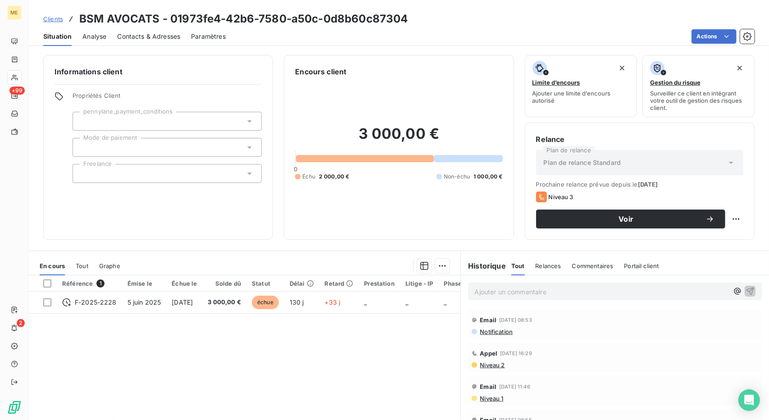
click at [148, 42] on div "Contacts & Adresses" at bounding box center [148, 36] width 63 height 19
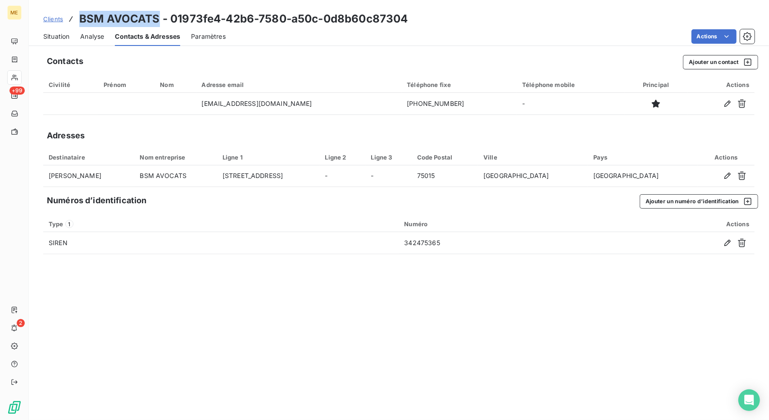
drag, startPoint x: 158, startPoint y: 16, endPoint x: 76, endPoint y: 15, distance: 82.0
click at [76, 15] on div "Clients BSM AVOCATS - 01973fe4-42b6-7580-a50c-0d8b60c87304" at bounding box center [225, 19] width 365 height 16
copy h3 "BSM AVOCATS"
